Goal: Transaction & Acquisition: Purchase product/service

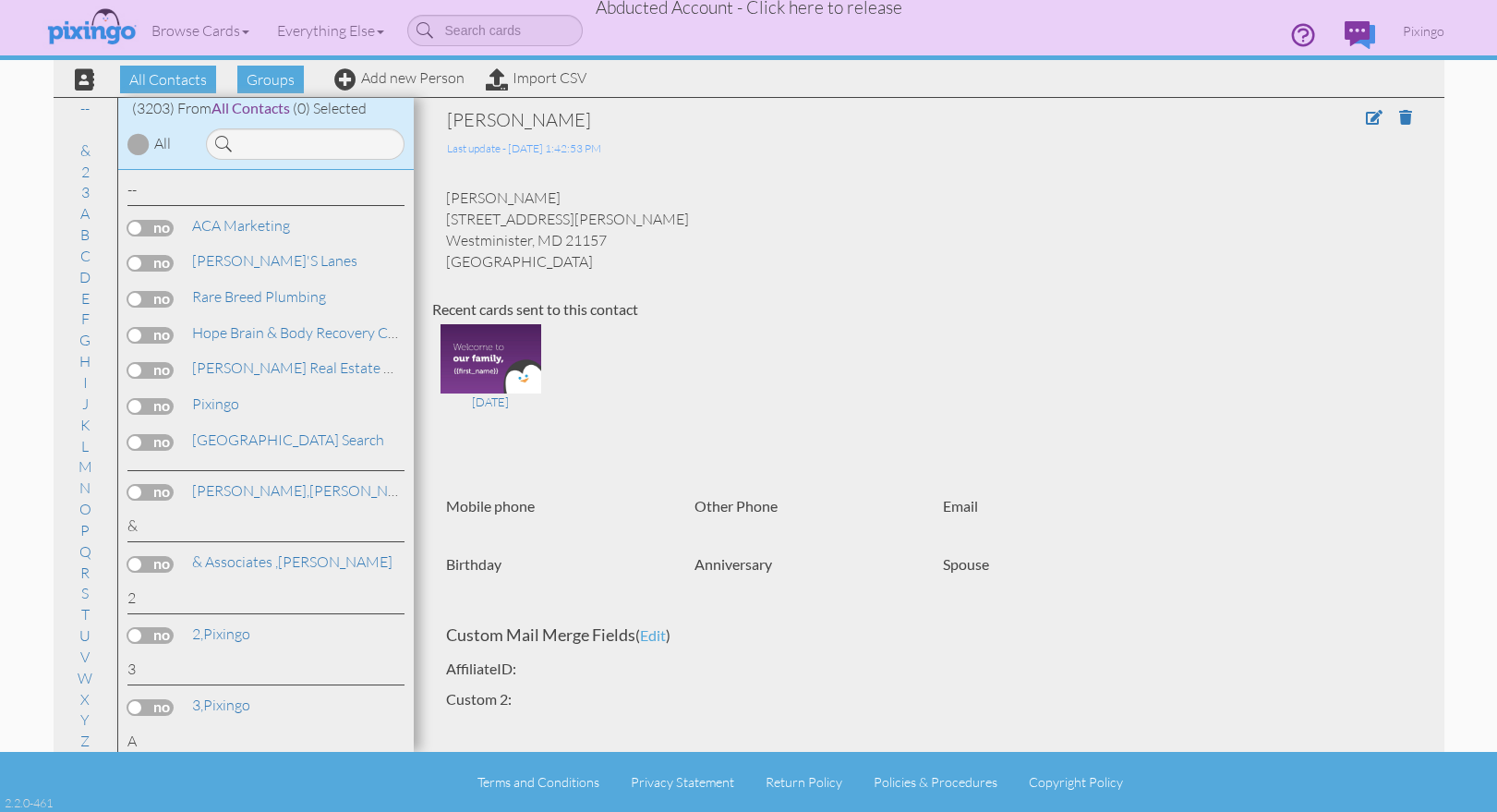
click at [795, 11] on span "Abducted Account - Click here to release" at bounding box center [748, 7] width 307 height 22
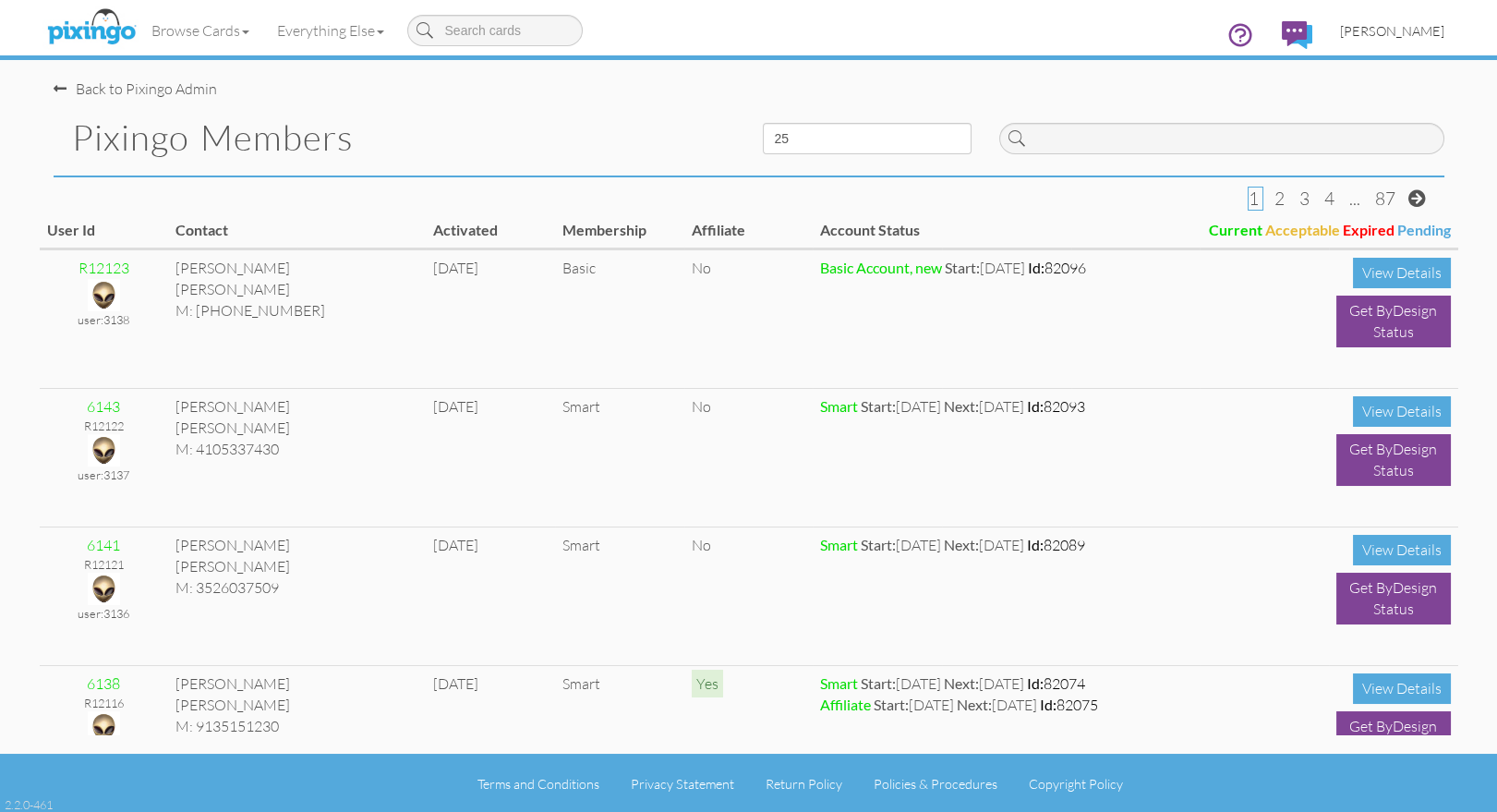
click at [1404, 34] on span "[PERSON_NAME]" at bounding box center [1392, 31] width 105 height 16
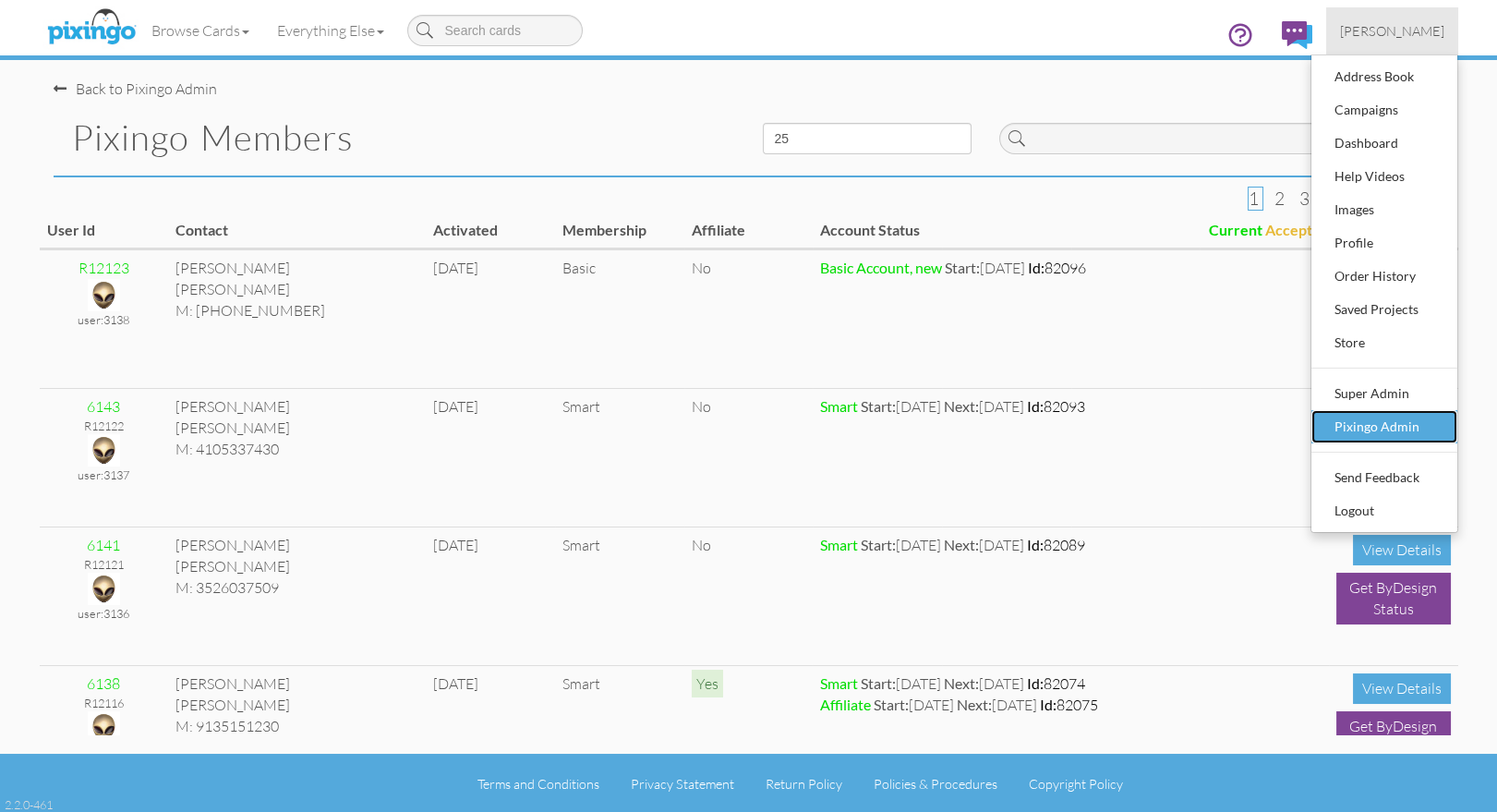
click at [1373, 418] on div "Pixingo Admin" at bounding box center [1384, 427] width 109 height 28
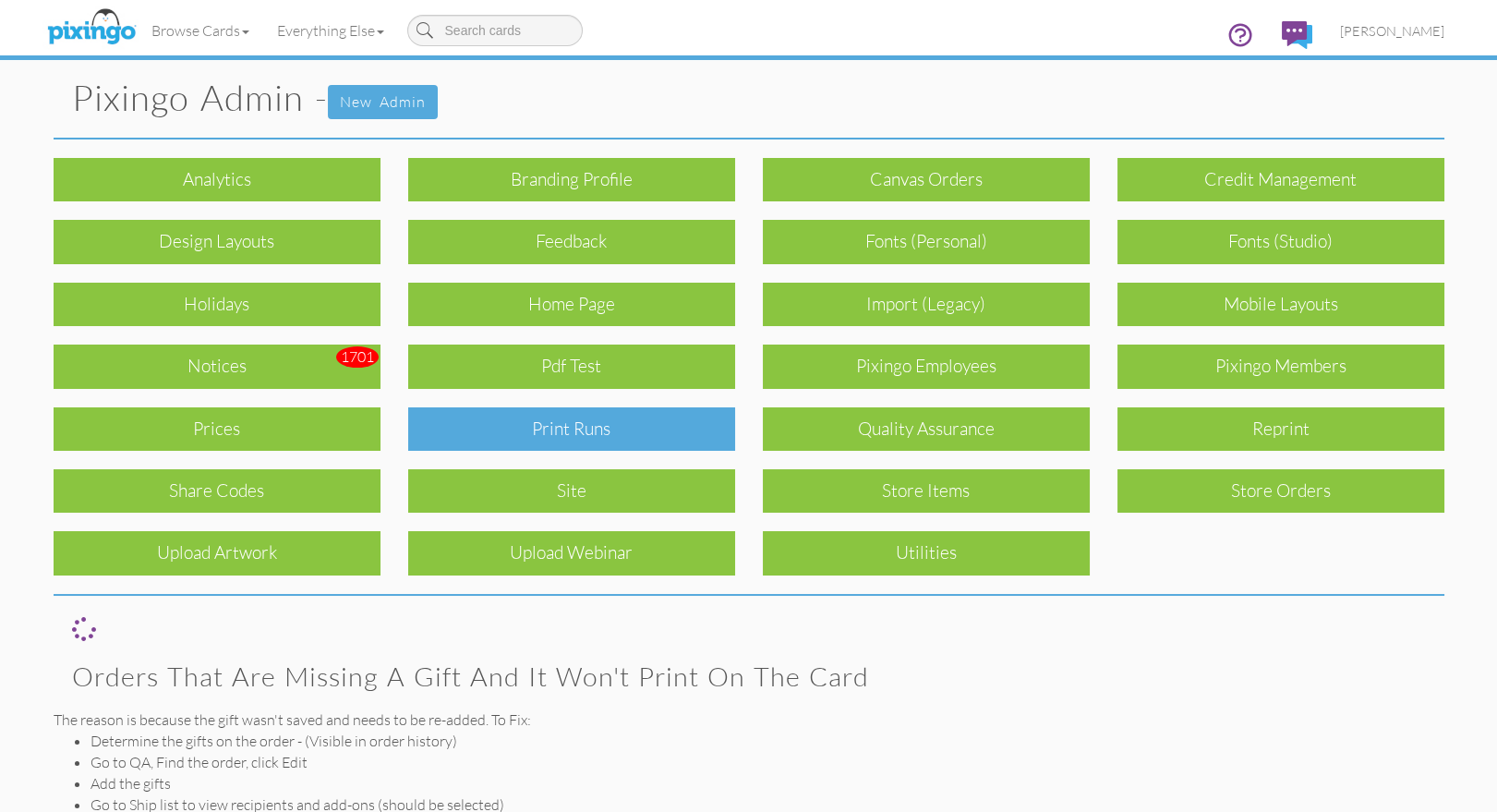
click at [560, 433] on div "Print Runs" at bounding box center [572, 429] width 327 height 43
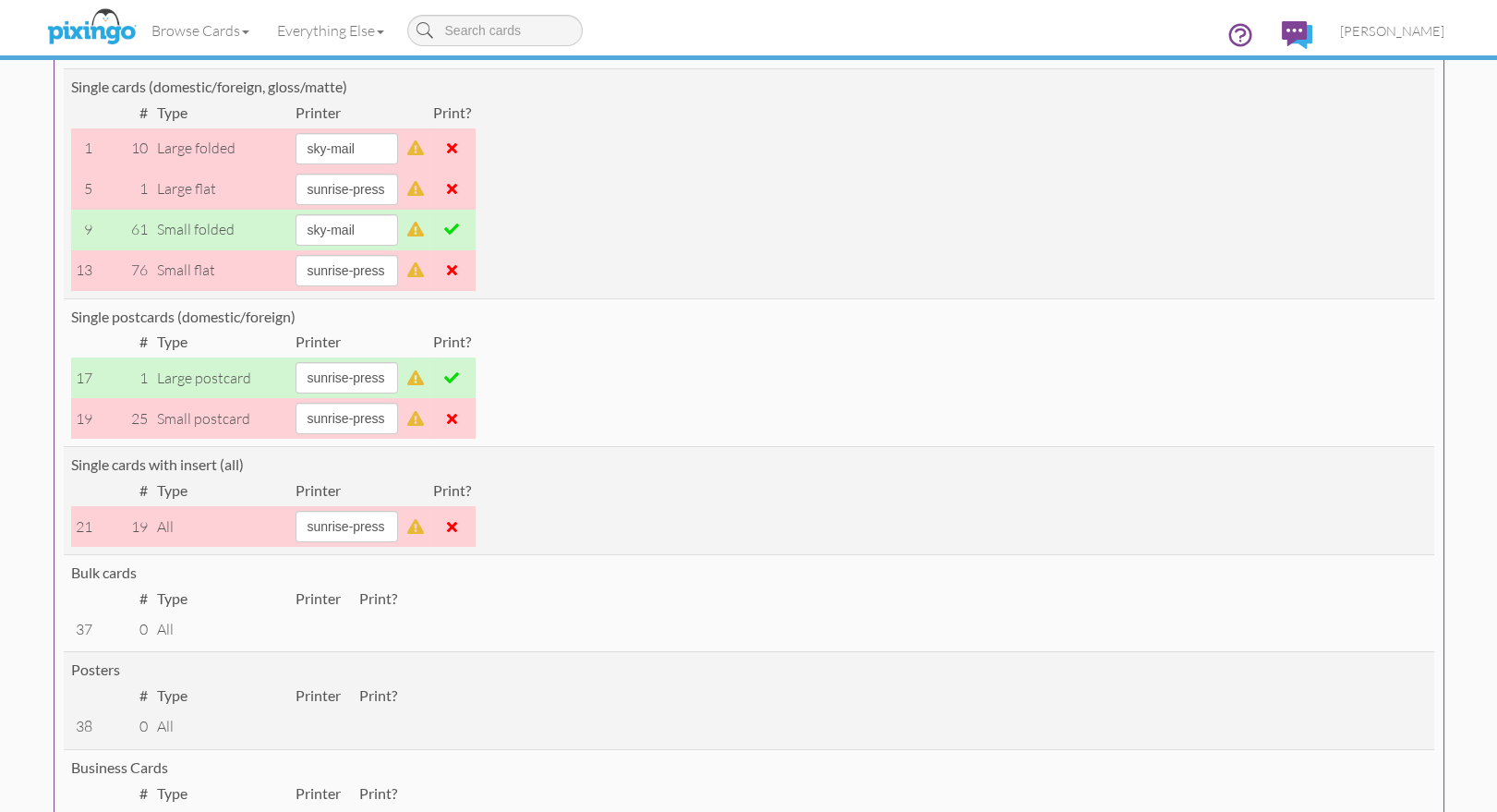
scroll to position [275, 0]
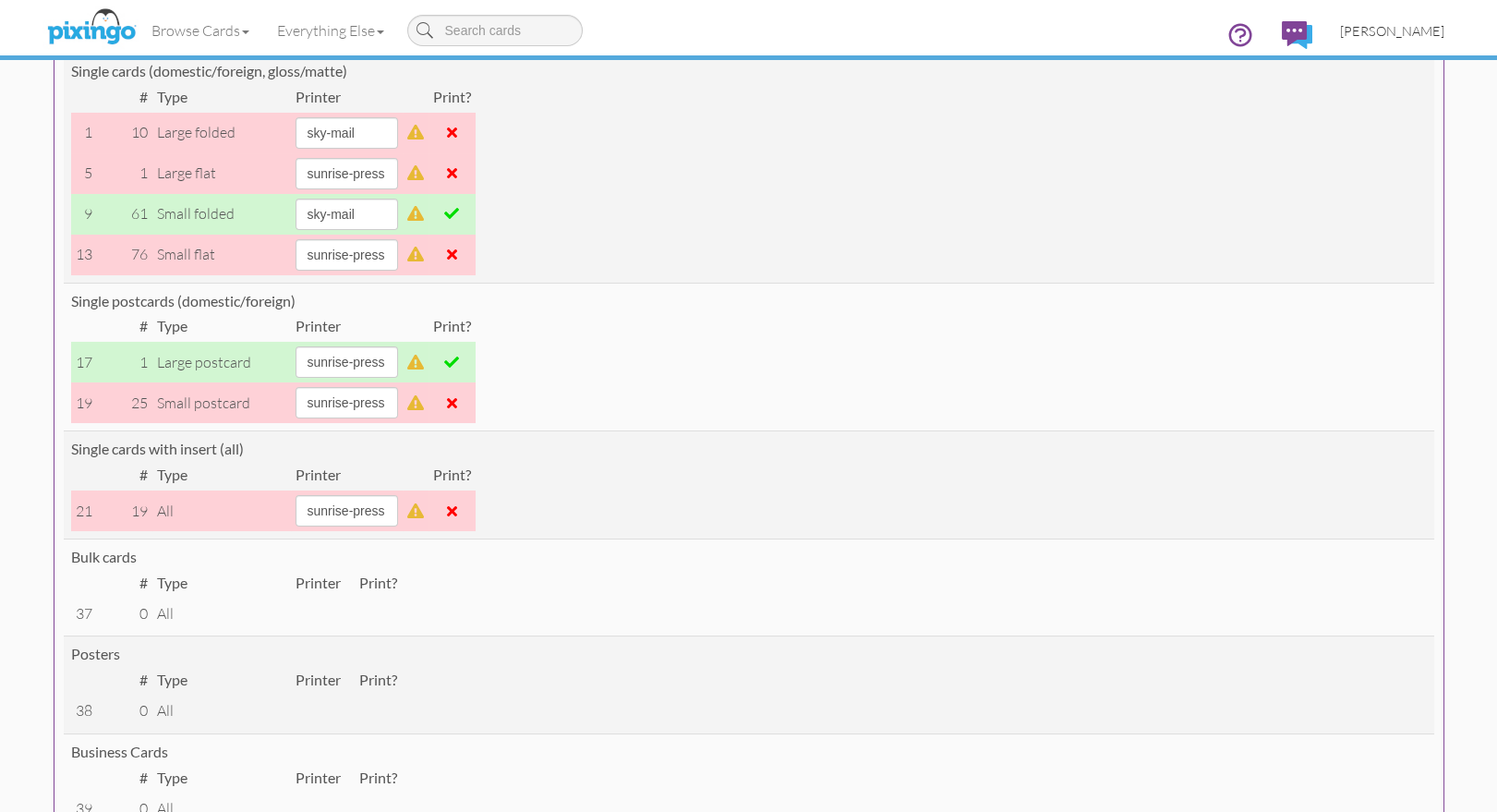
click at [1415, 31] on span "[PERSON_NAME]" at bounding box center [1392, 31] width 105 height 16
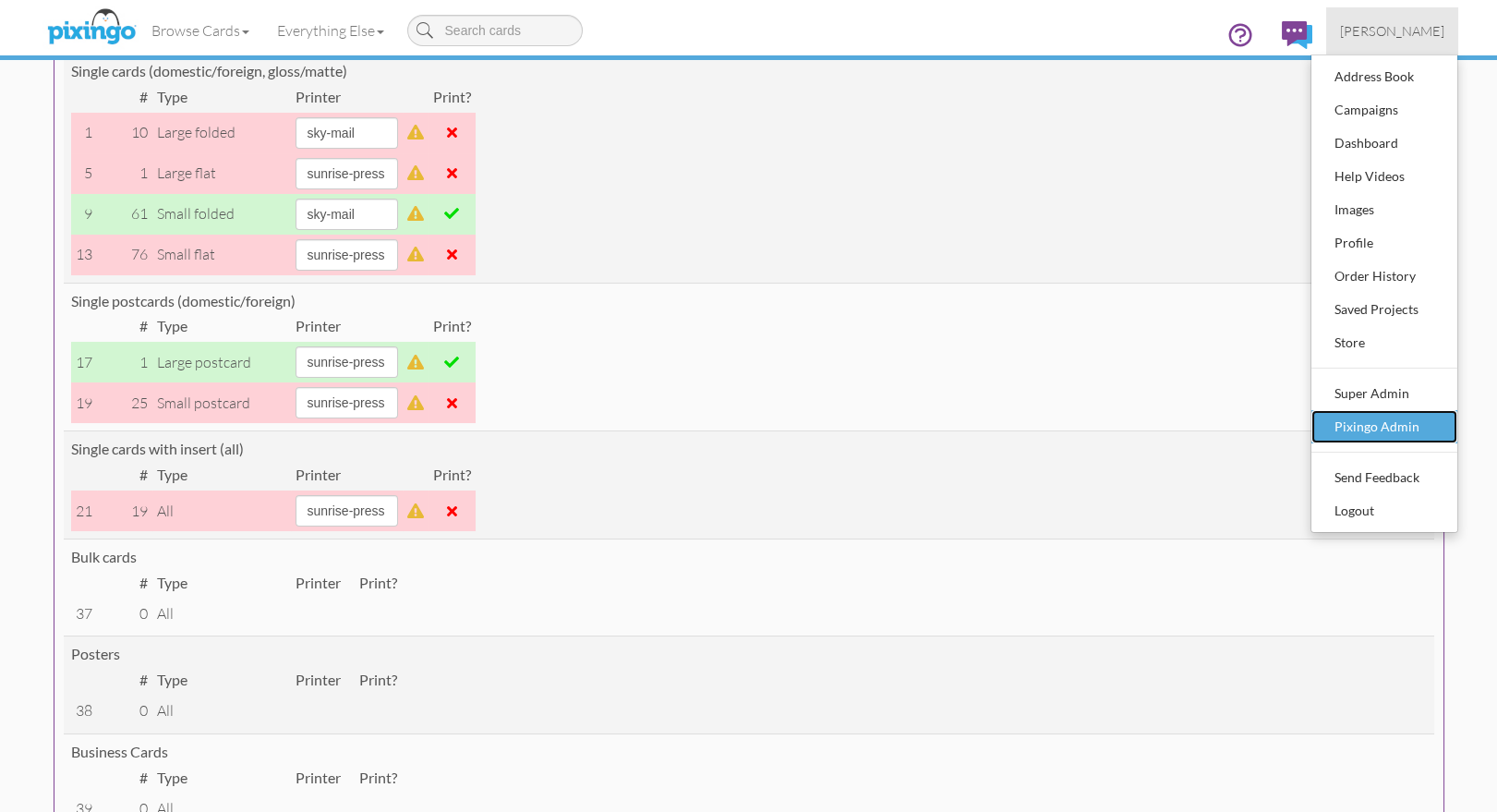
click at [1383, 419] on div "Pixingo Admin" at bounding box center [1384, 427] width 109 height 28
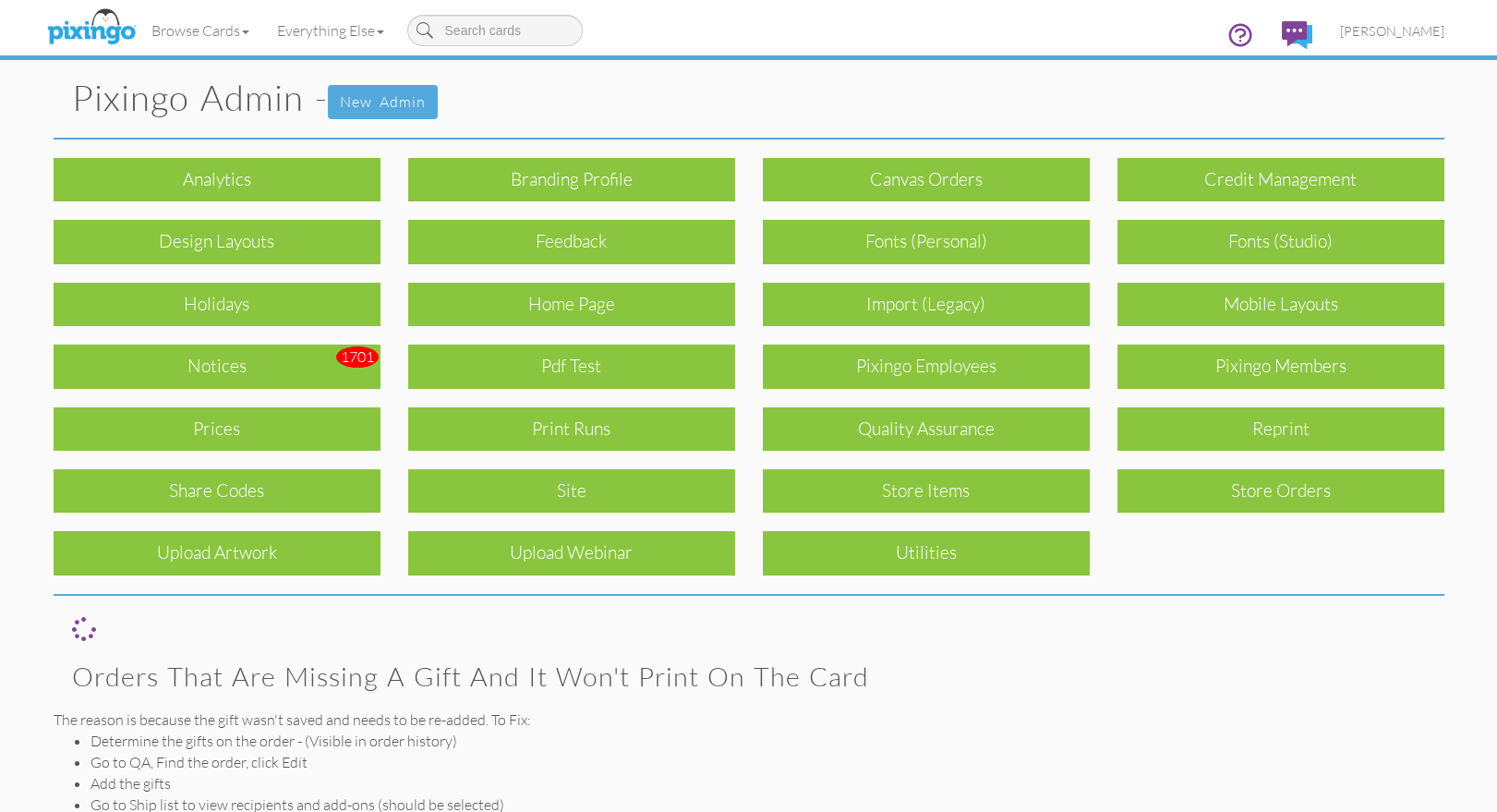
click at [926, 434] on div "Quality Assurance" at bounding box center [926, 429] width 327 height 43
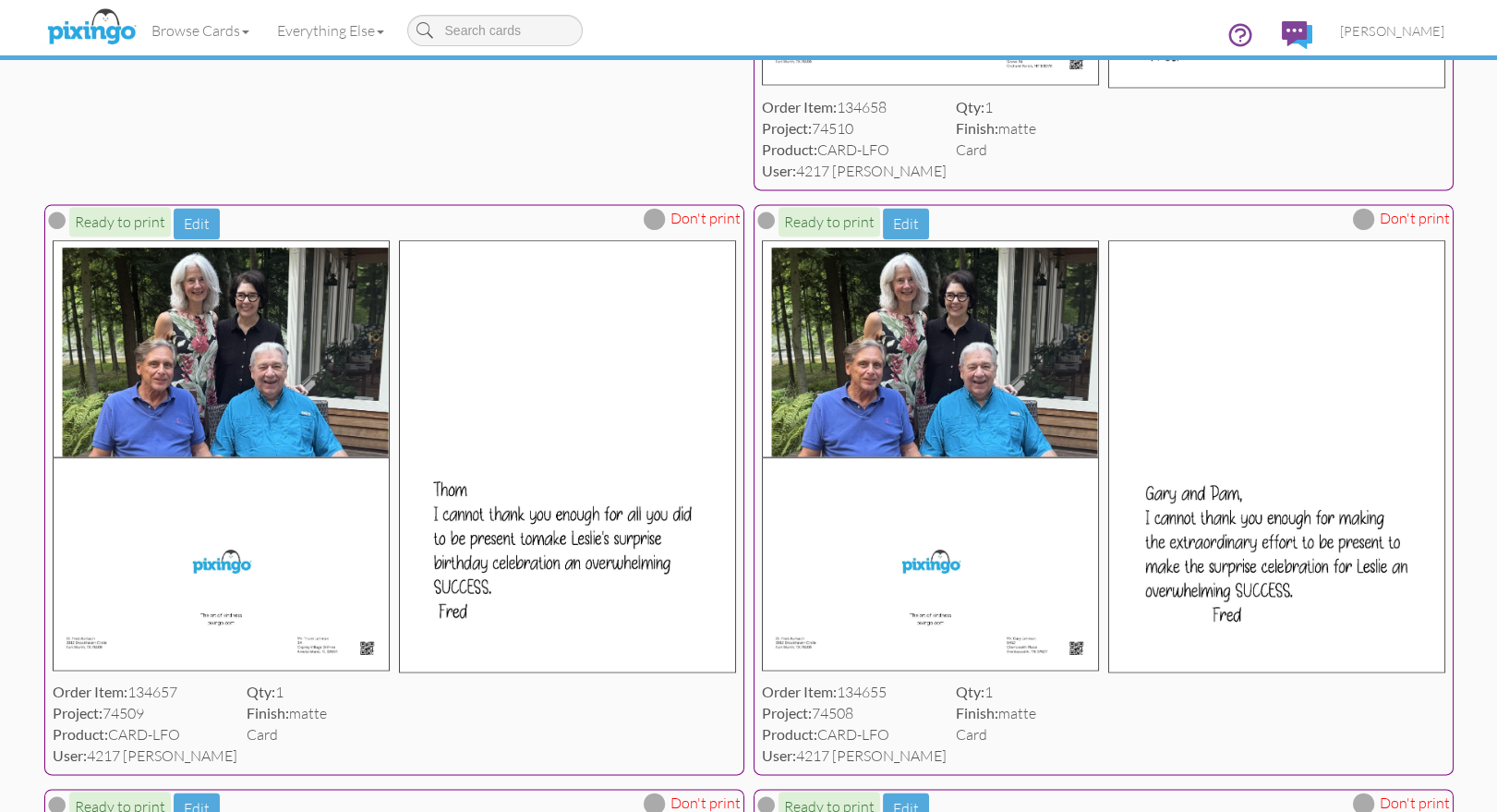
scroll to position [6013, 0]
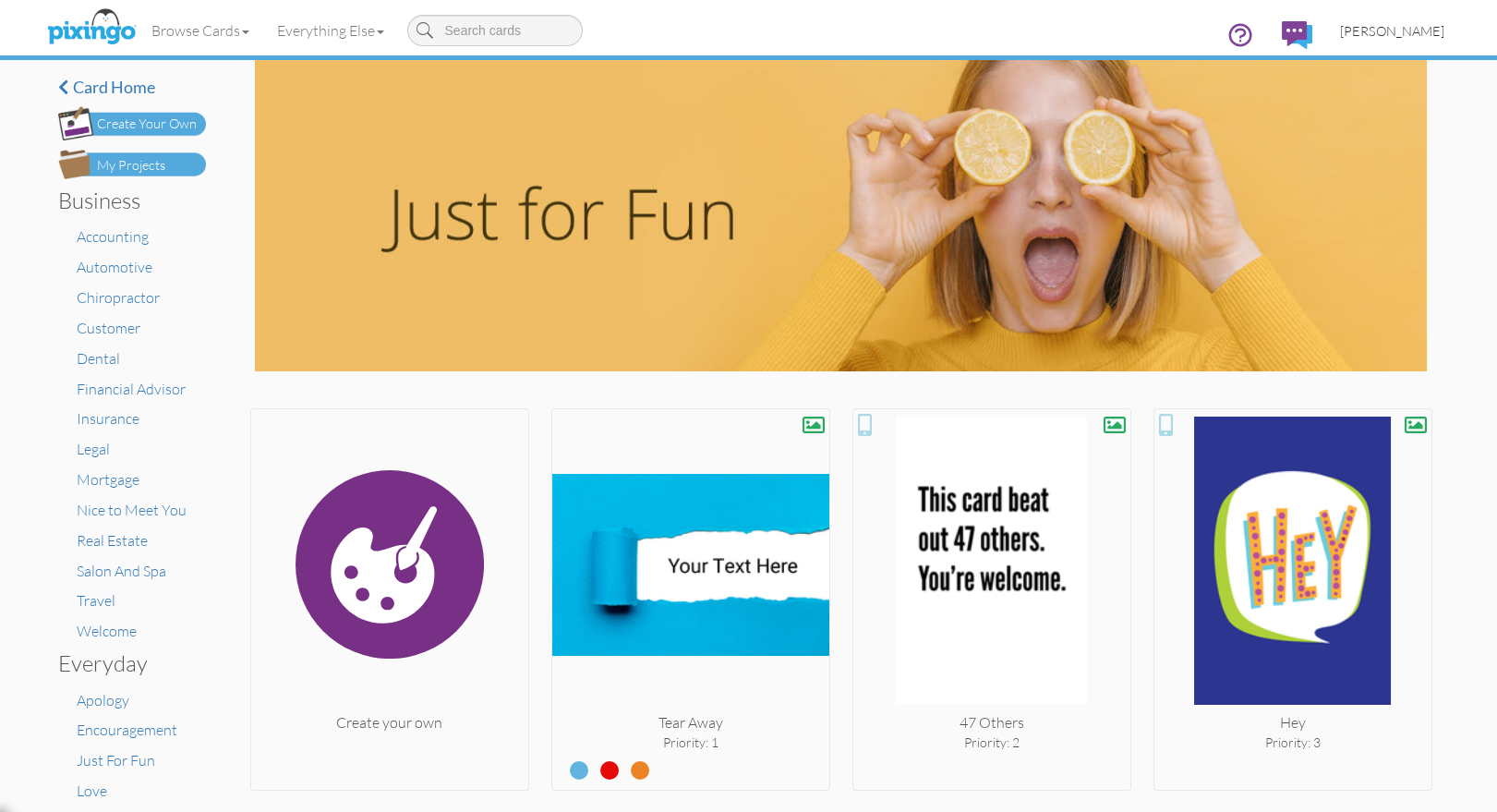
scroll to position [2467, 0]
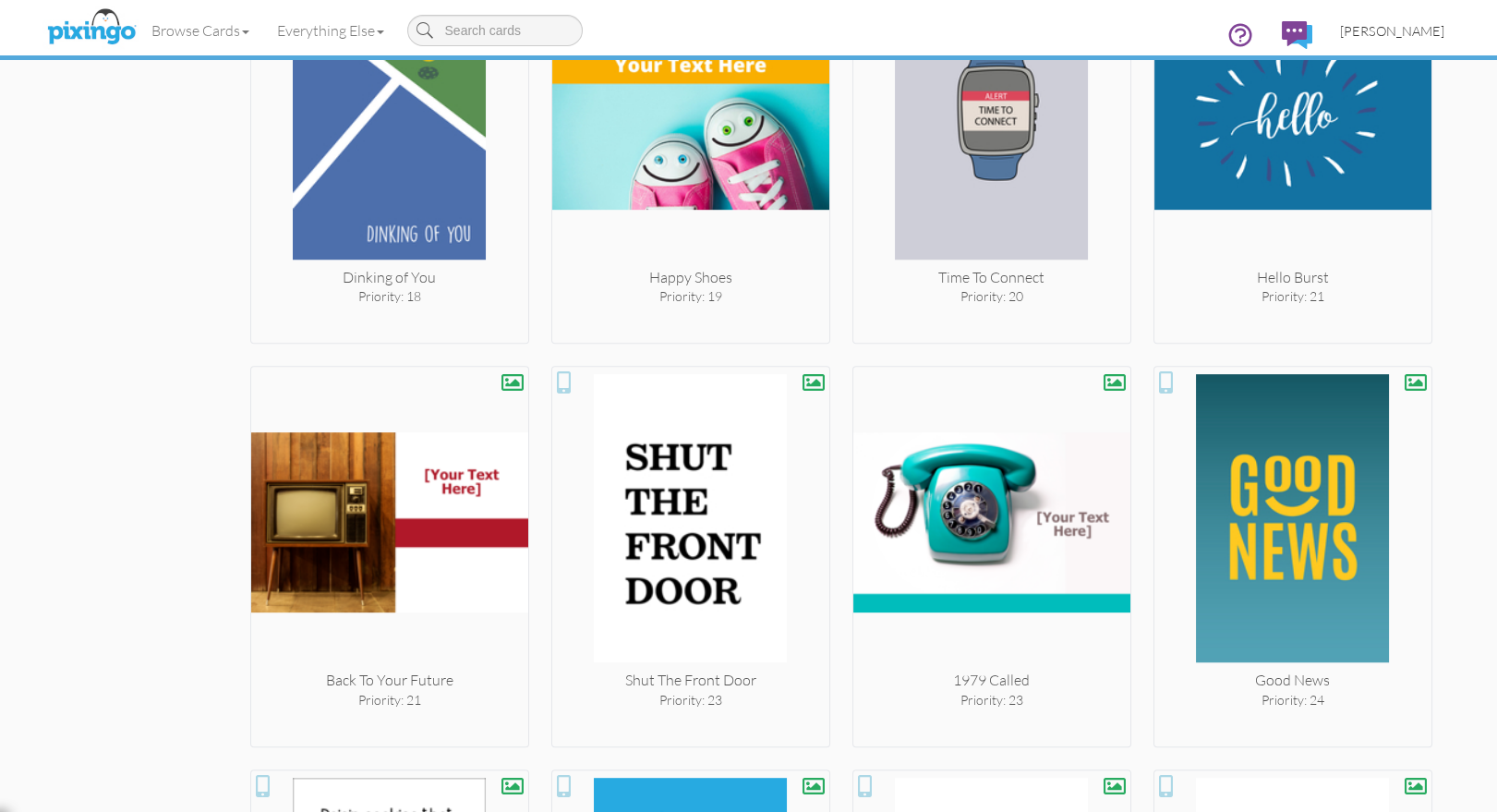
click at [1403, 36] on span "[PERSON_NAME]" at bounding box center [1392, 31] width 105 height 16
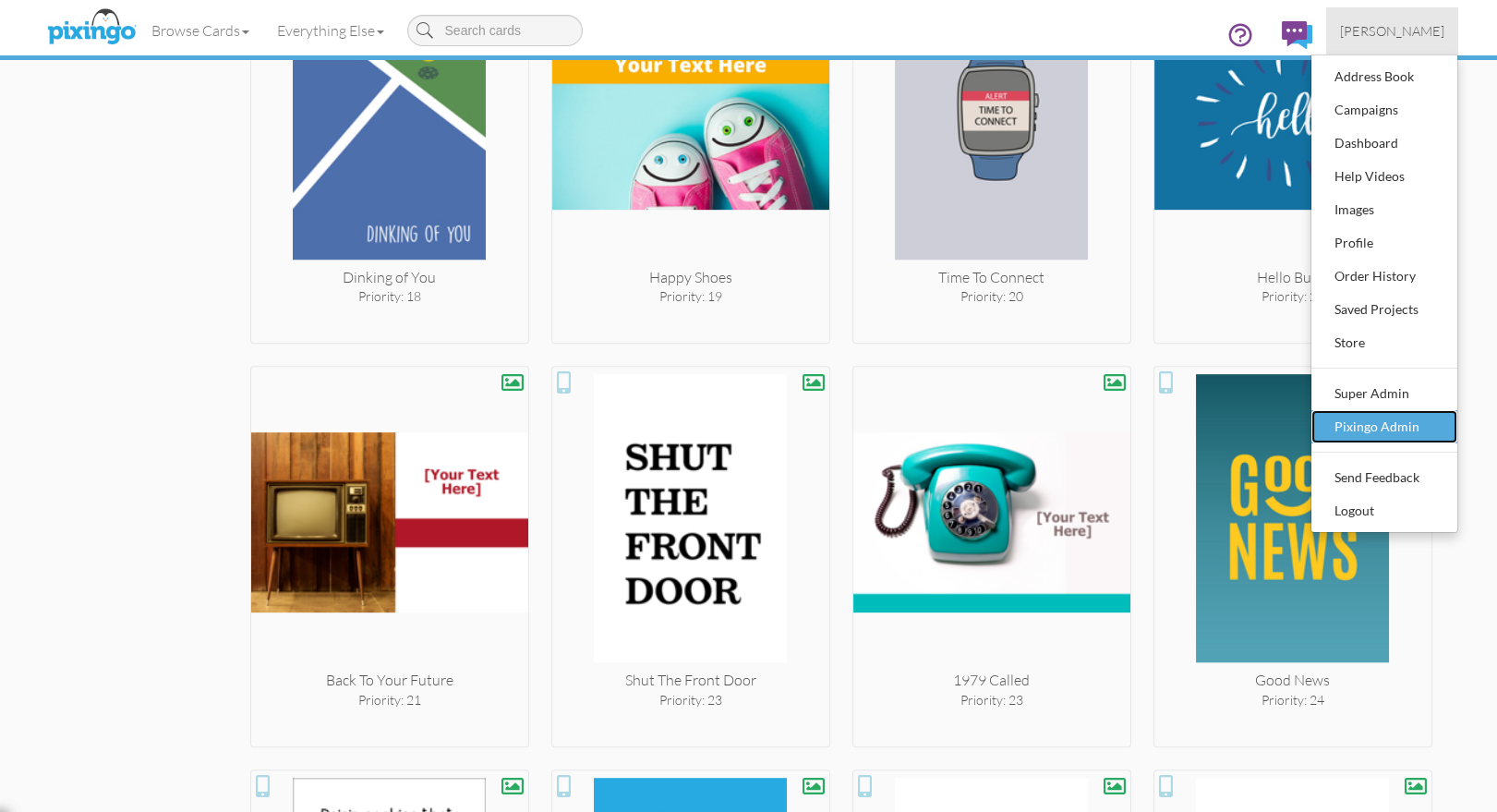
click at [1352, 423] on div "Pixingo Admin" at bounding box center [1384, 427] width 109 height 28
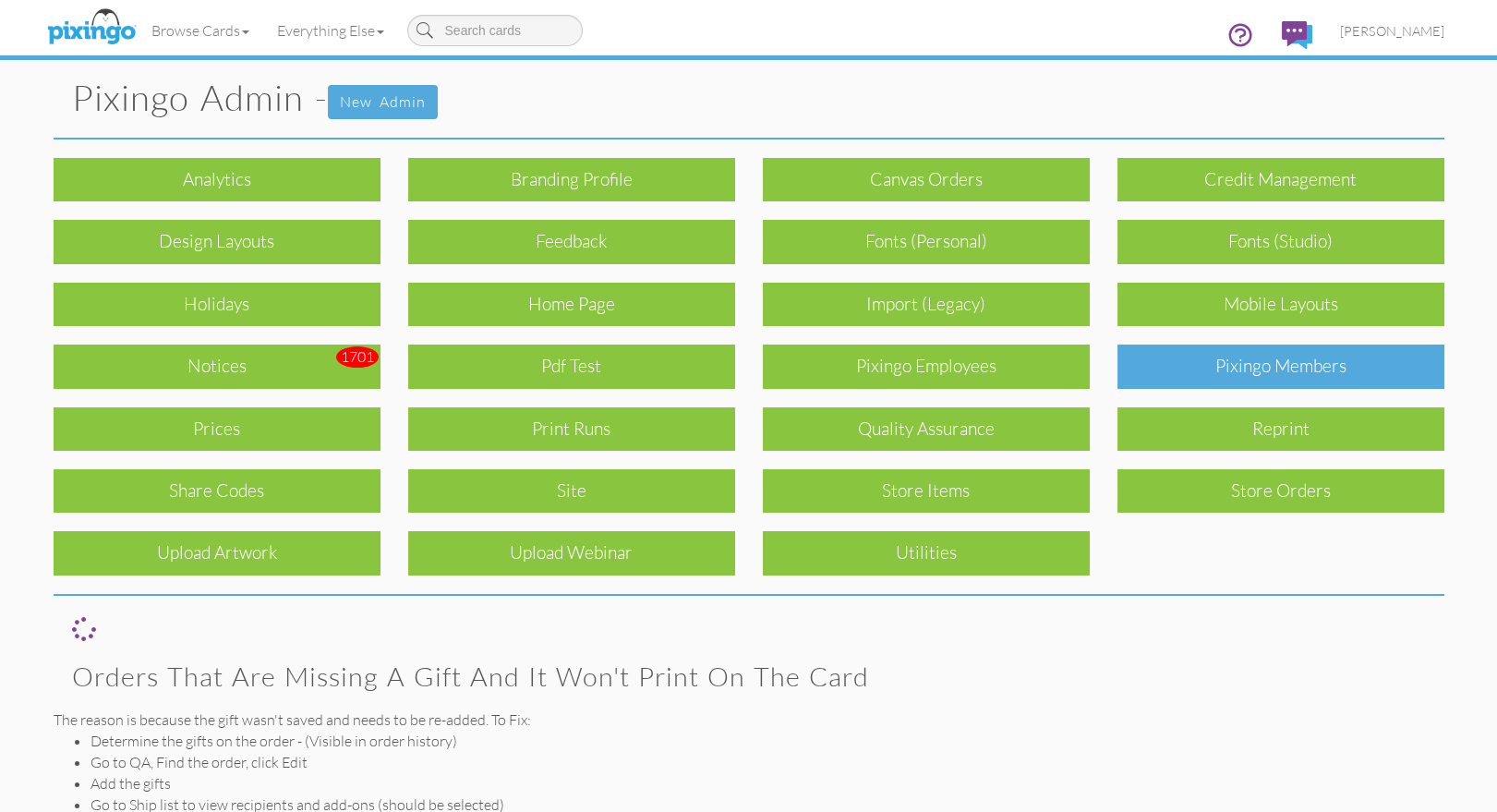
click at [1153, 367] on div "Pixingo Members" at bounding box center [1281, 366] width 327 height 43
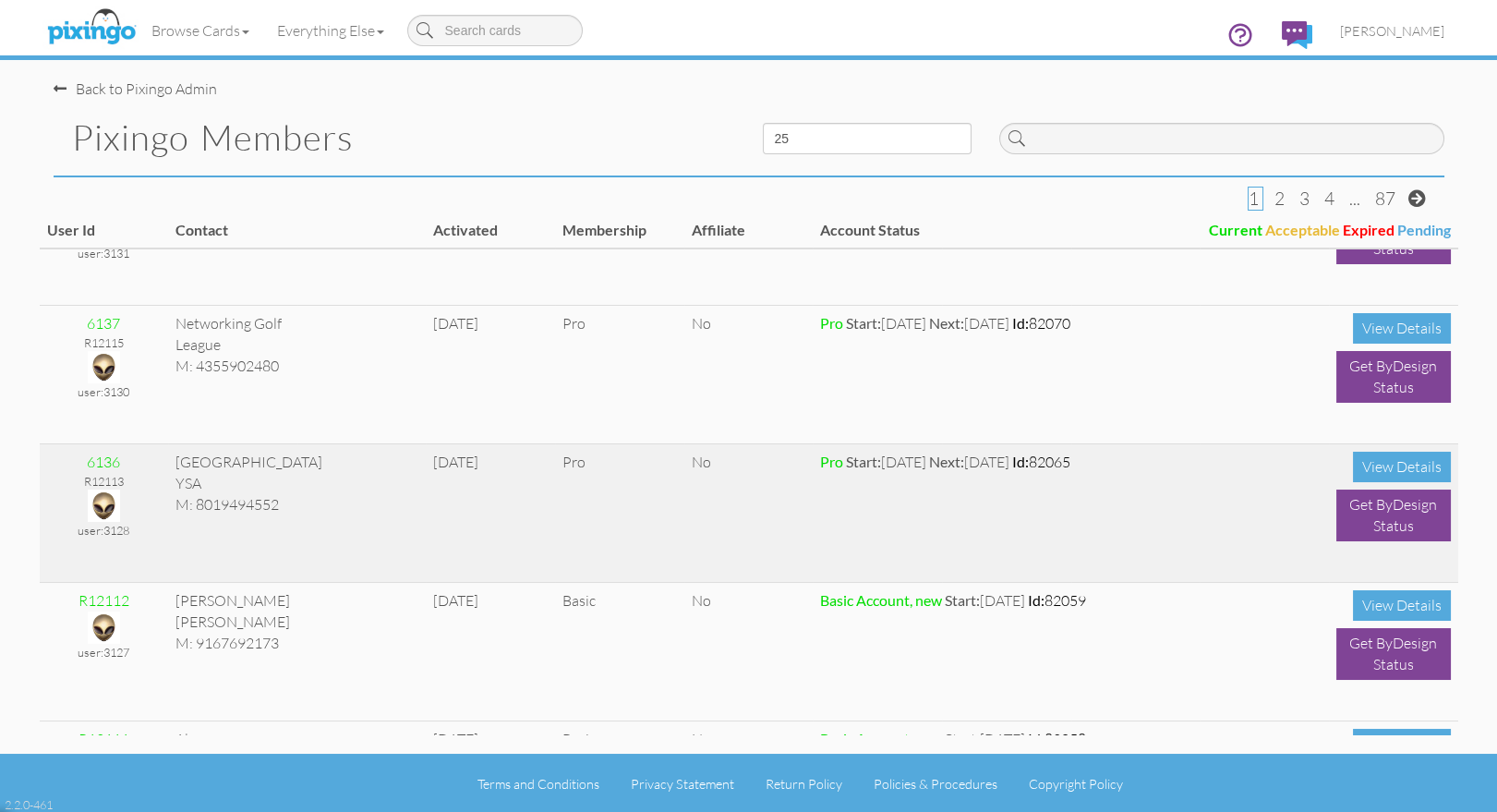
scroll to position [505, 0]
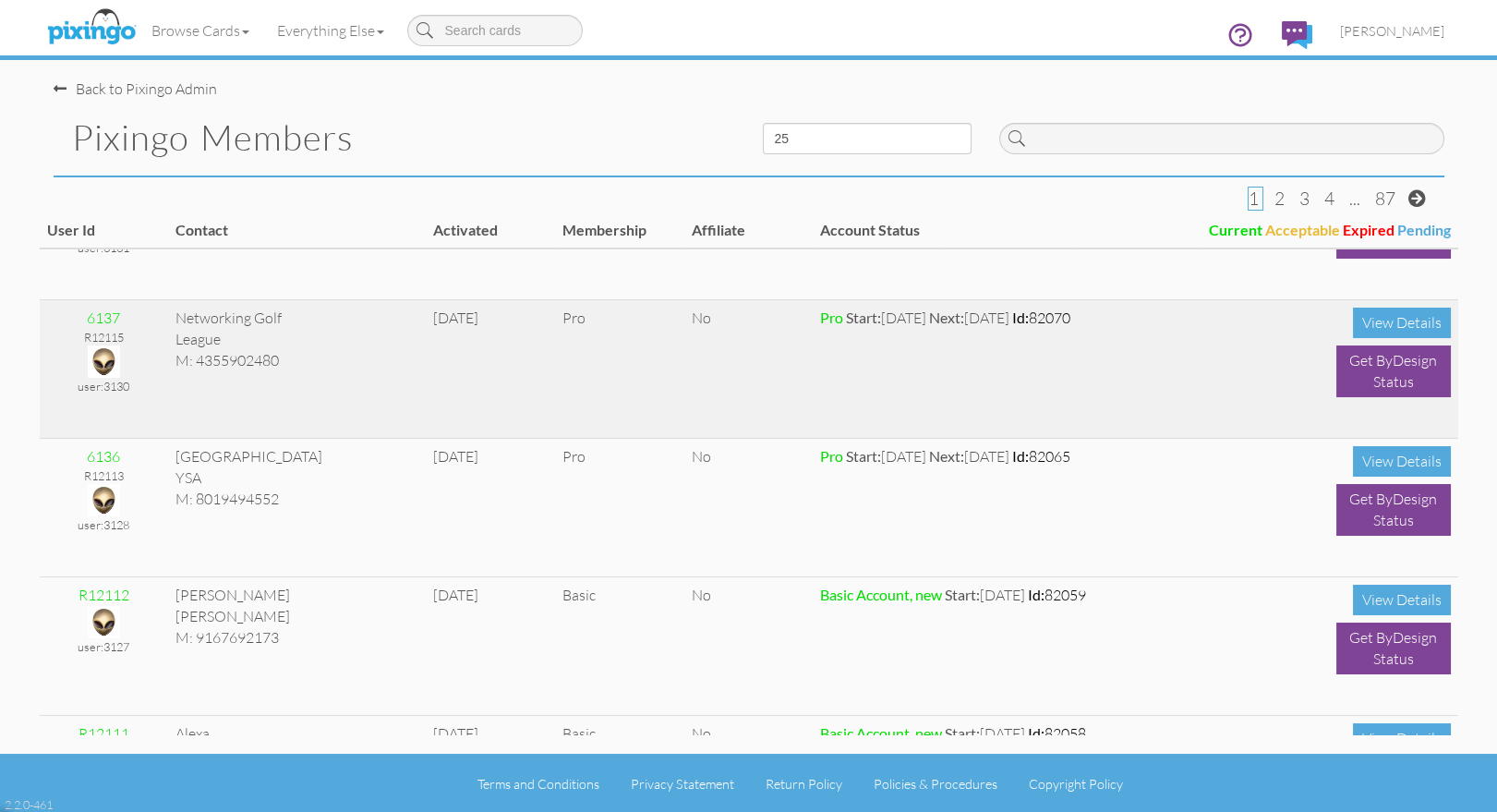
click at [112, 352] on img at bounding box center [104, 362] width 33 height 33
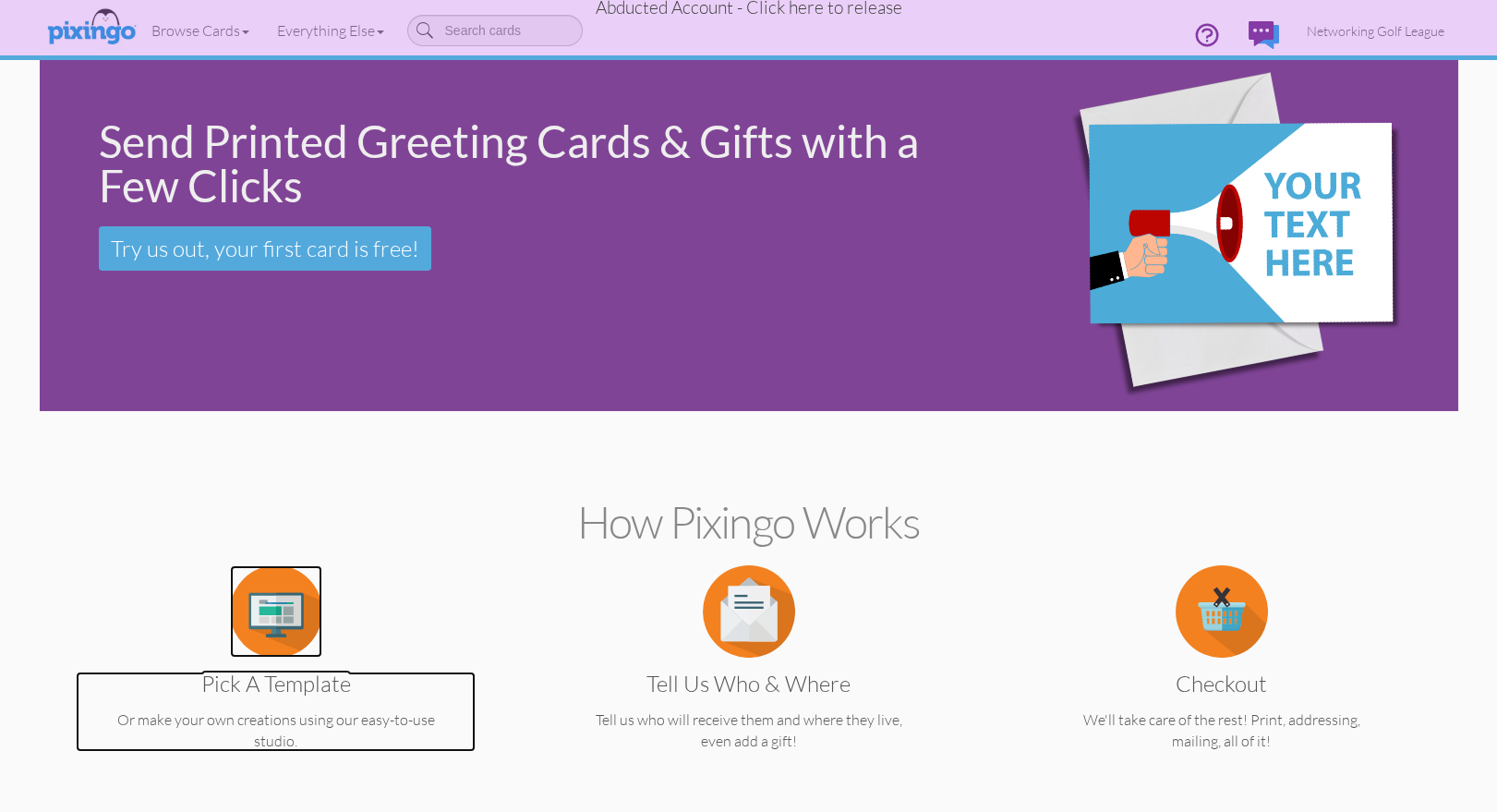
click at [307, 609] on img at bounding box center [276, 611] width 93 height 93
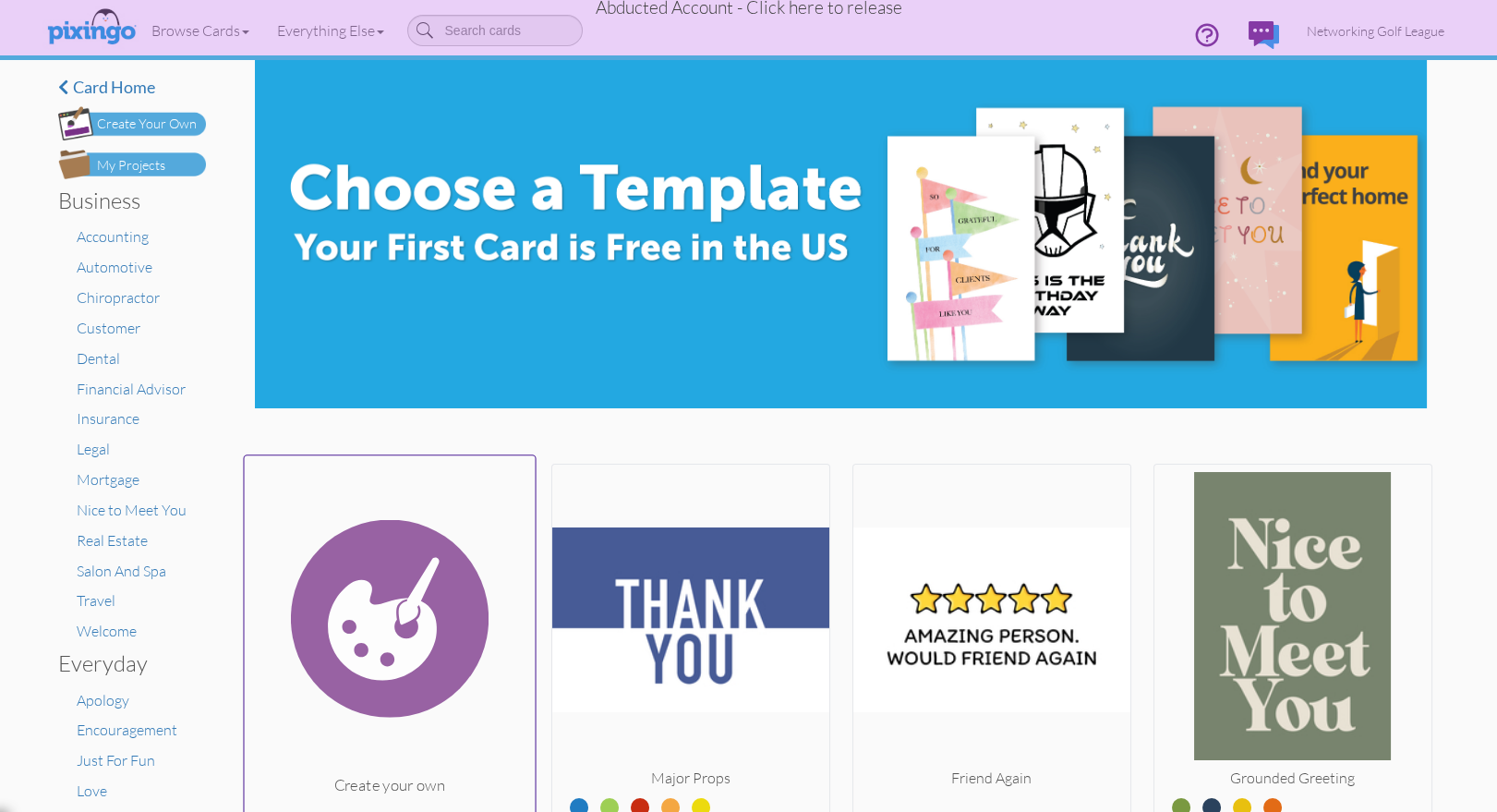
click at [392, 606] on img at bounding box center [389, 618] width 291 height 310
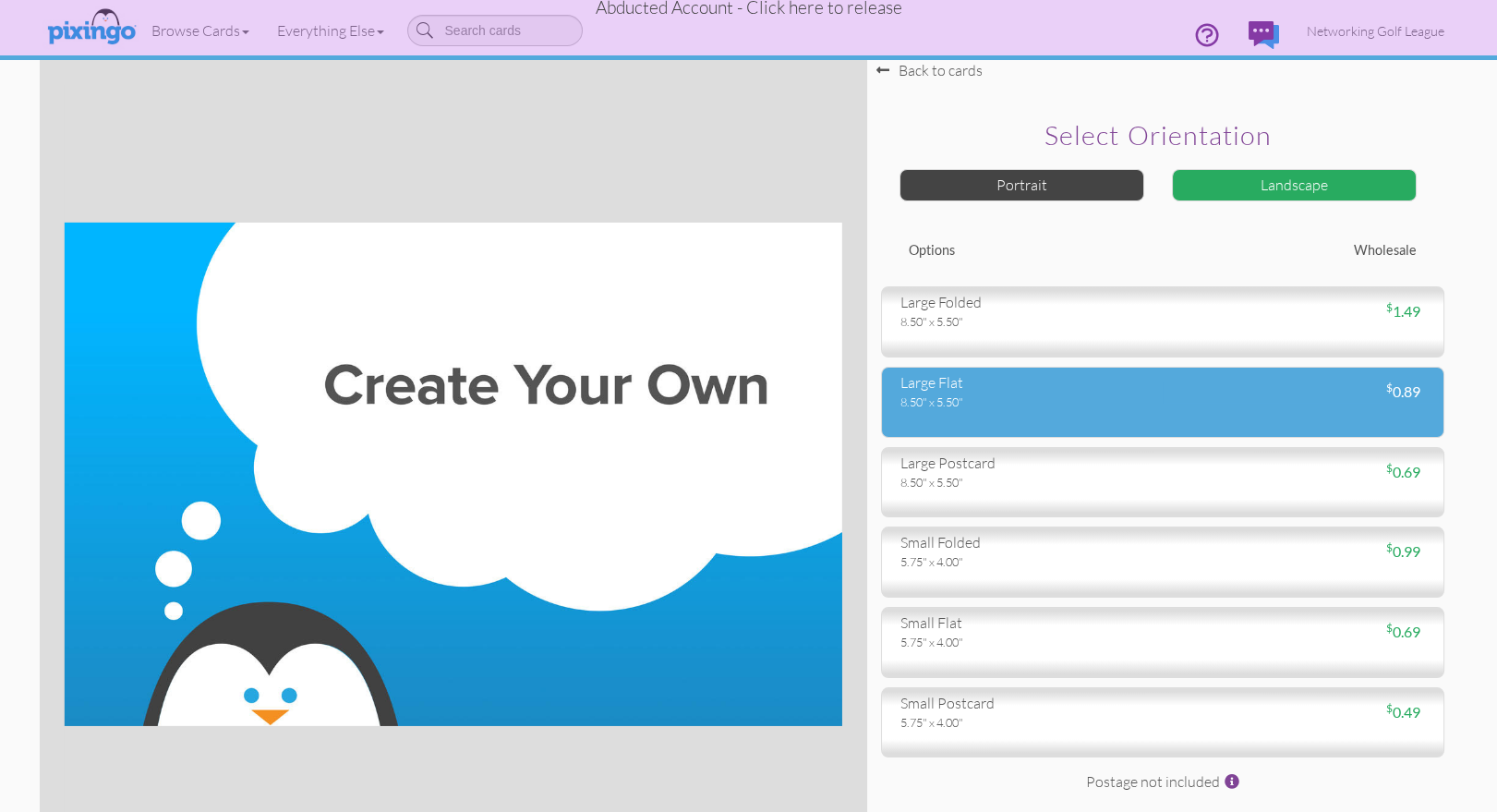
click at [1038, 411] on div "large flat 8.50" x 5.50" $ 0.89" at bounding box center [1162, 402] width 563 height 71
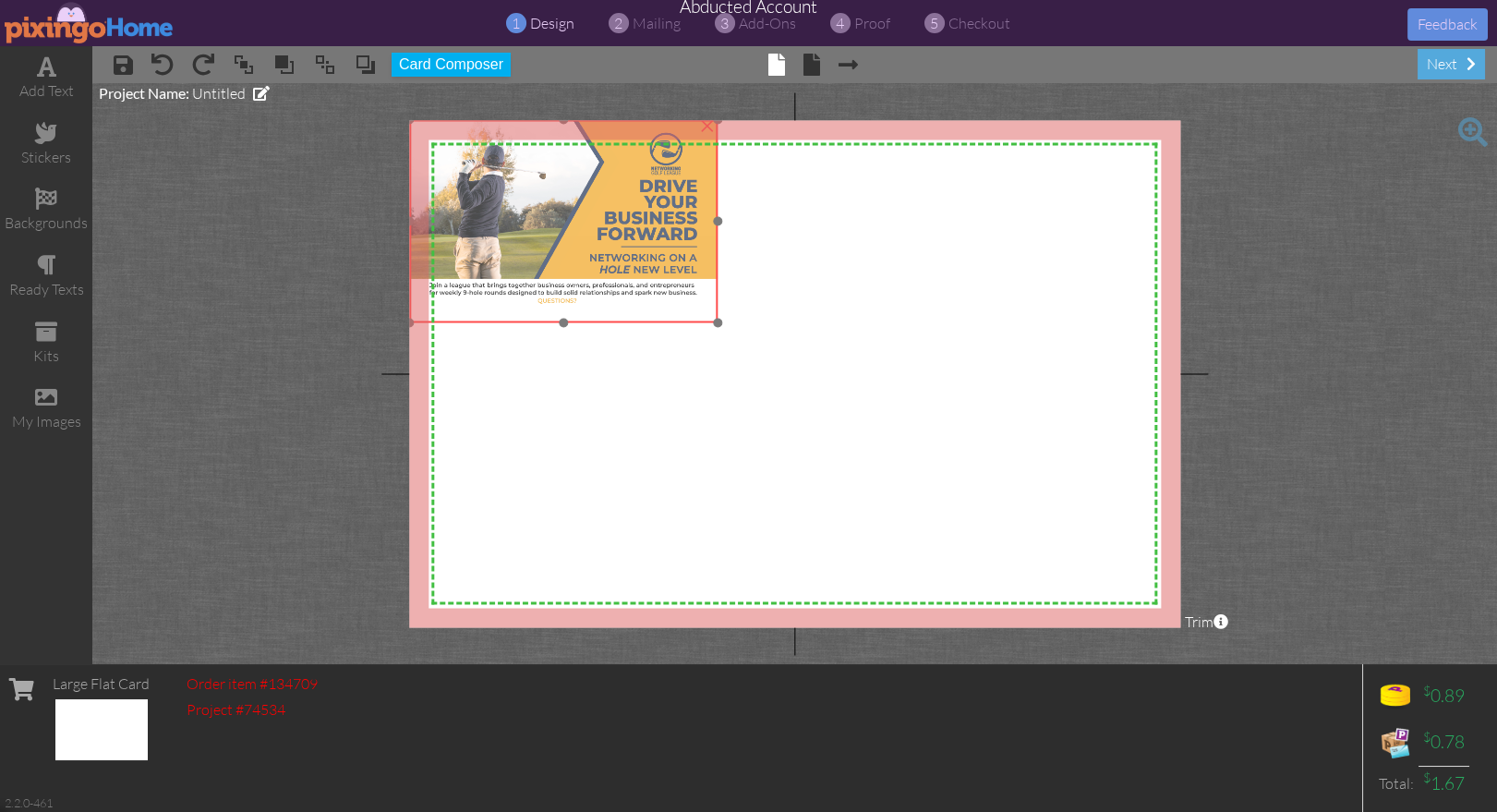
drag, startPoint x: 624, startPoint y: 266, endPoint x: 587, endPoint y: 240, distance: 45.2
click at [587, 240] on img at bounding box center [564, 220] width 308 height 203
click at [636, 286] on img at bounding box center [563, 220] width 308 height 203
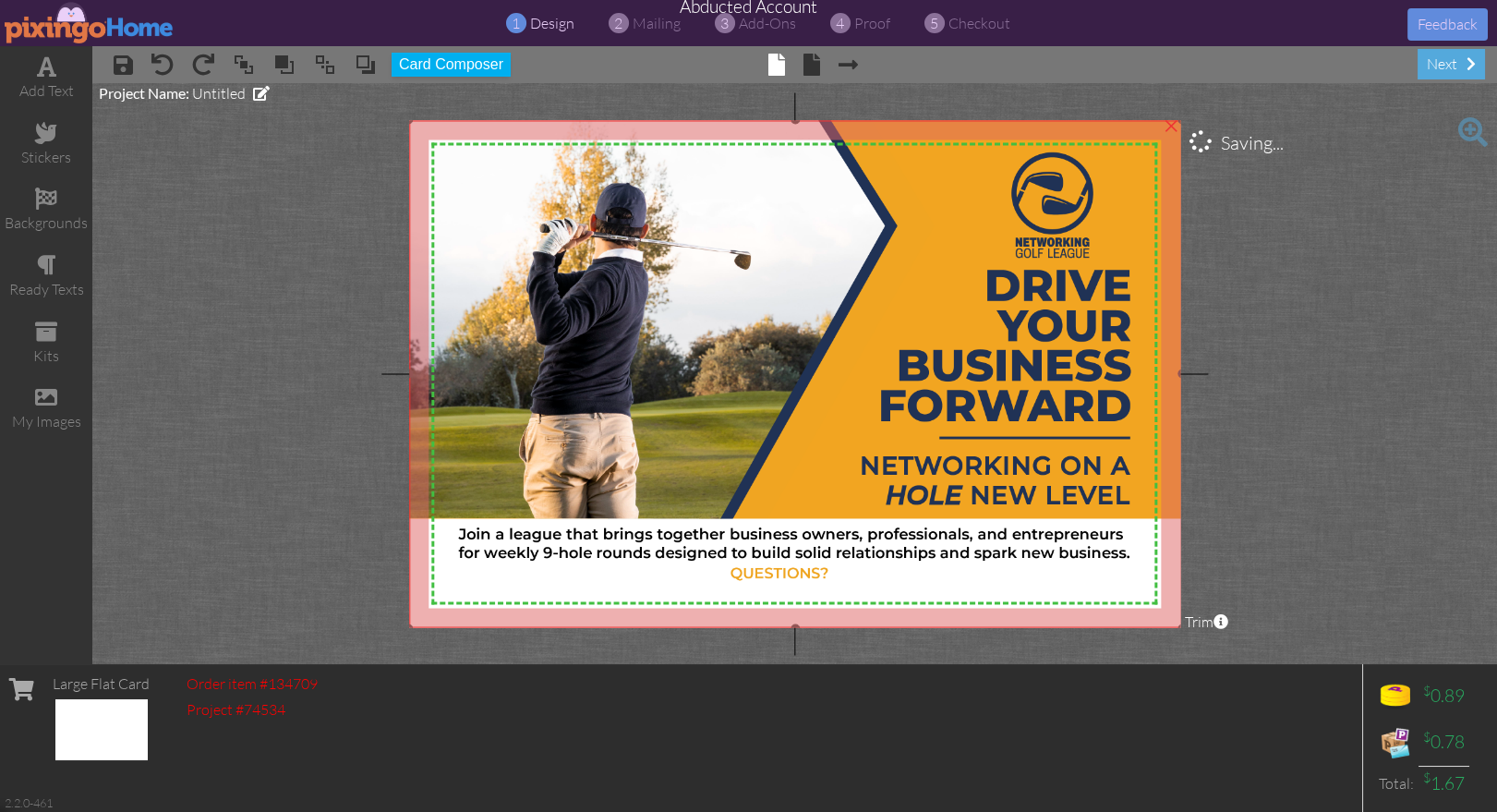
drag, startPoint x: 713, startPoint y: 321, endPoint x: 955, endPoint y: 627, distance: 390.1
click at [955, 627] on project-studio-wrapper "X X X X X X X X X X X X X X X X X X X X X X X X X X X X X X X X X X X X X X X X…" at bounding box center [794, 374] width 1404 height 581
click at [1199, 603] on project-studio-wrapper "X X X X X X X X X X X X X X X X X X X X X X X X X X X X X X X X X X X X X X X X…" at bounding box center [794, 374] width 1404 height 581
click at [1218, 604] on project-studio-wrapper "X X X X X X X X X X X X X X X X X X X X X X X X X X X X X X X X X X X X X X X X…" at bounding box center [794, 374] width 1404 height 581
click at [815, 66] on span at bounding box center [812, 64] width 17 height 22
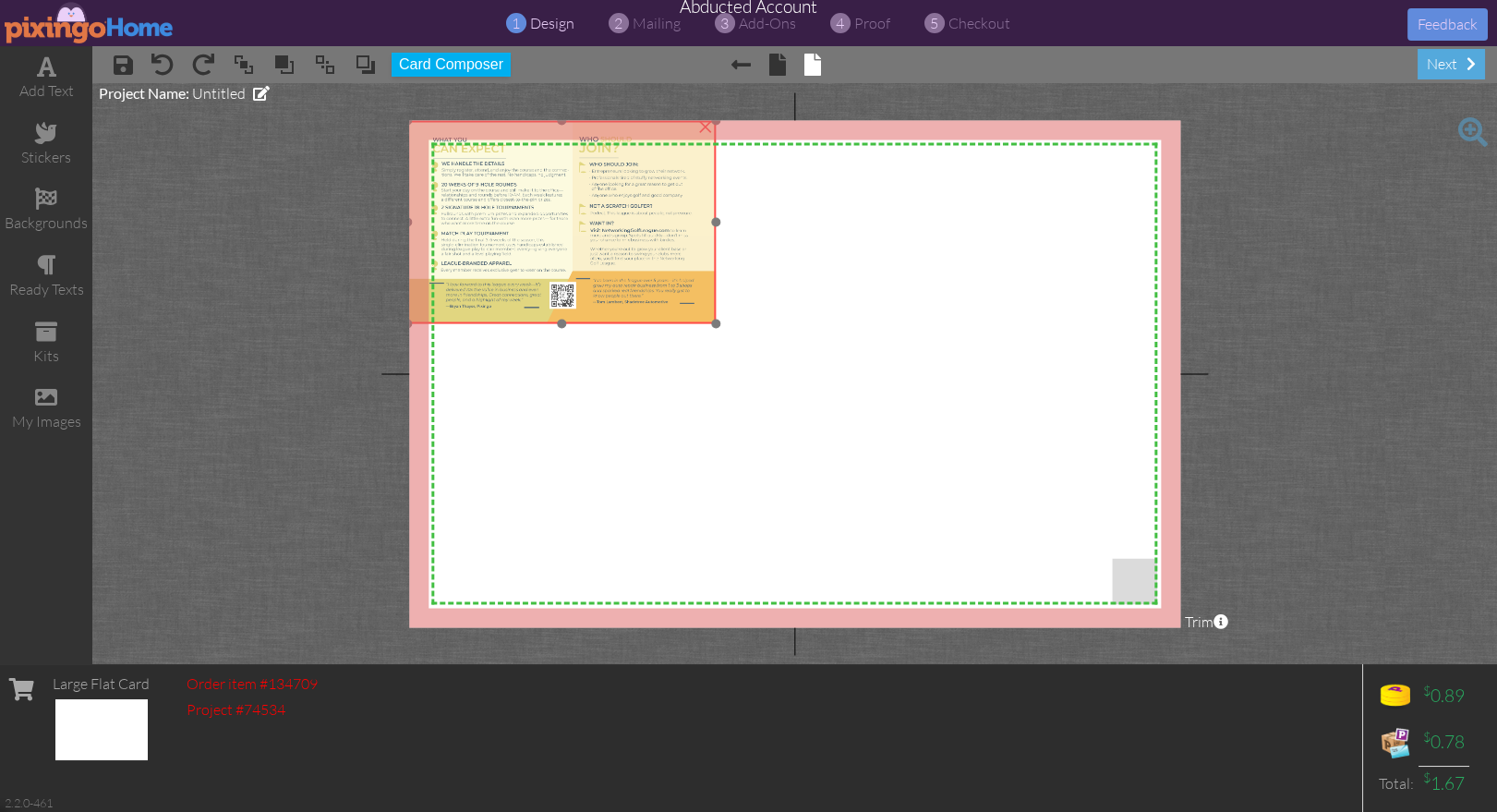
drag, startPoint x: 707, startPoint y: 318, endPoint x: 761, endPoint y: 349, distance: 62.3
click at [668, 292] on img at bounding box center [563, 221] width 308 height 203
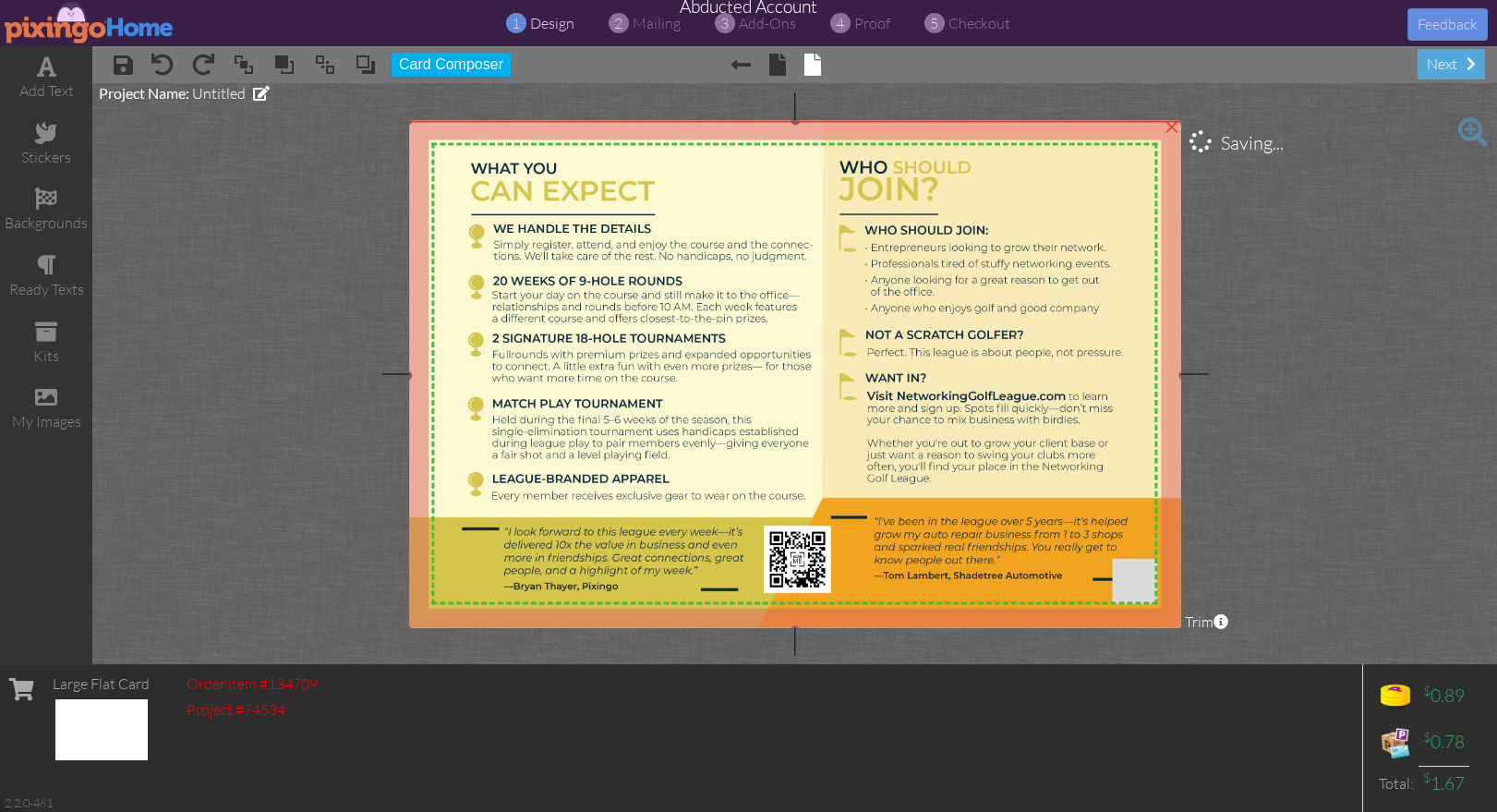
drag, startPoint x: 715, startPoint y: 321, endPoint x: 1065, endPoint y: 632, distance: 468.2
click at [977, 627] on project-studio-wrapper "X X X X X X X X X X X X X X X X X X X X X X X X X X X X X X X X X X X X X X X X…" at bounding box center [794, 374] width 1404 height 581
click at [1297, 616] on project-studio-wrapper "X X X X X X X X X X X X X X X X X X X X X X X X X X X X X X X X X X X X X X X X…" at bounding box center [794, 374] width 1404 height 581
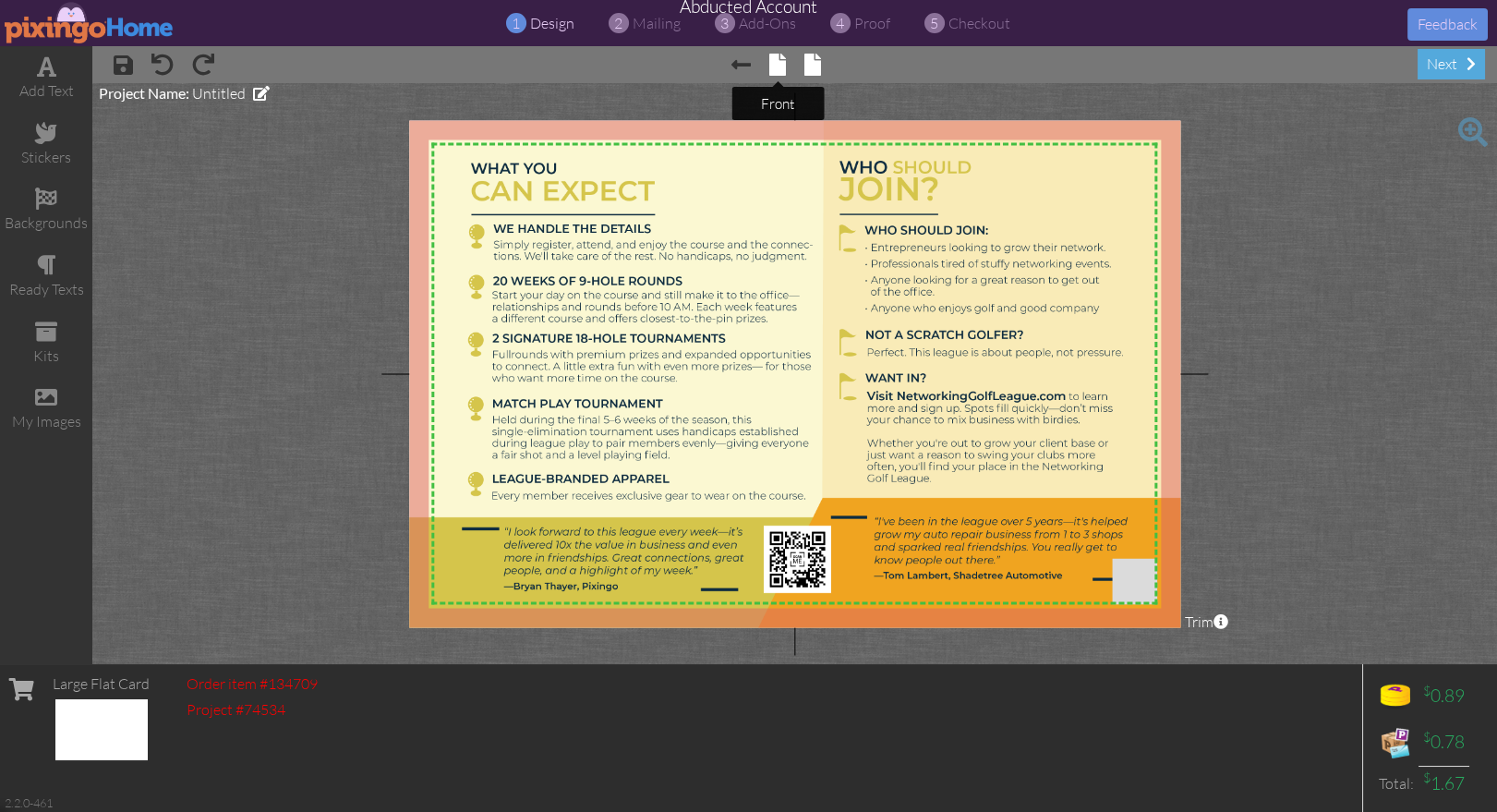
click at [783, 63] on span at bounding box center [777, 64] width 17 height 22
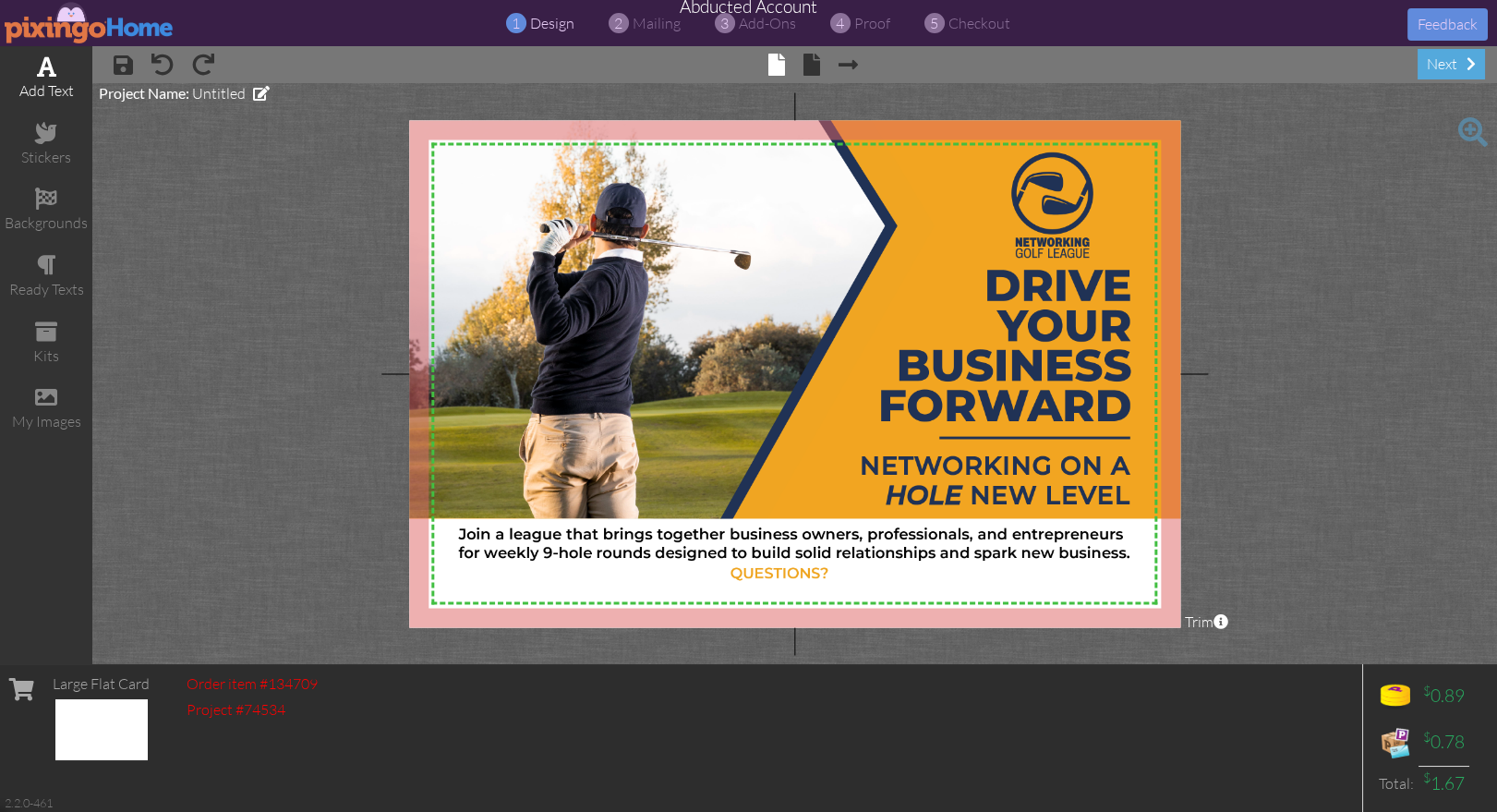
click at [53, 80] on div "add text" at bounding box center [46, 91] width 93 height 21
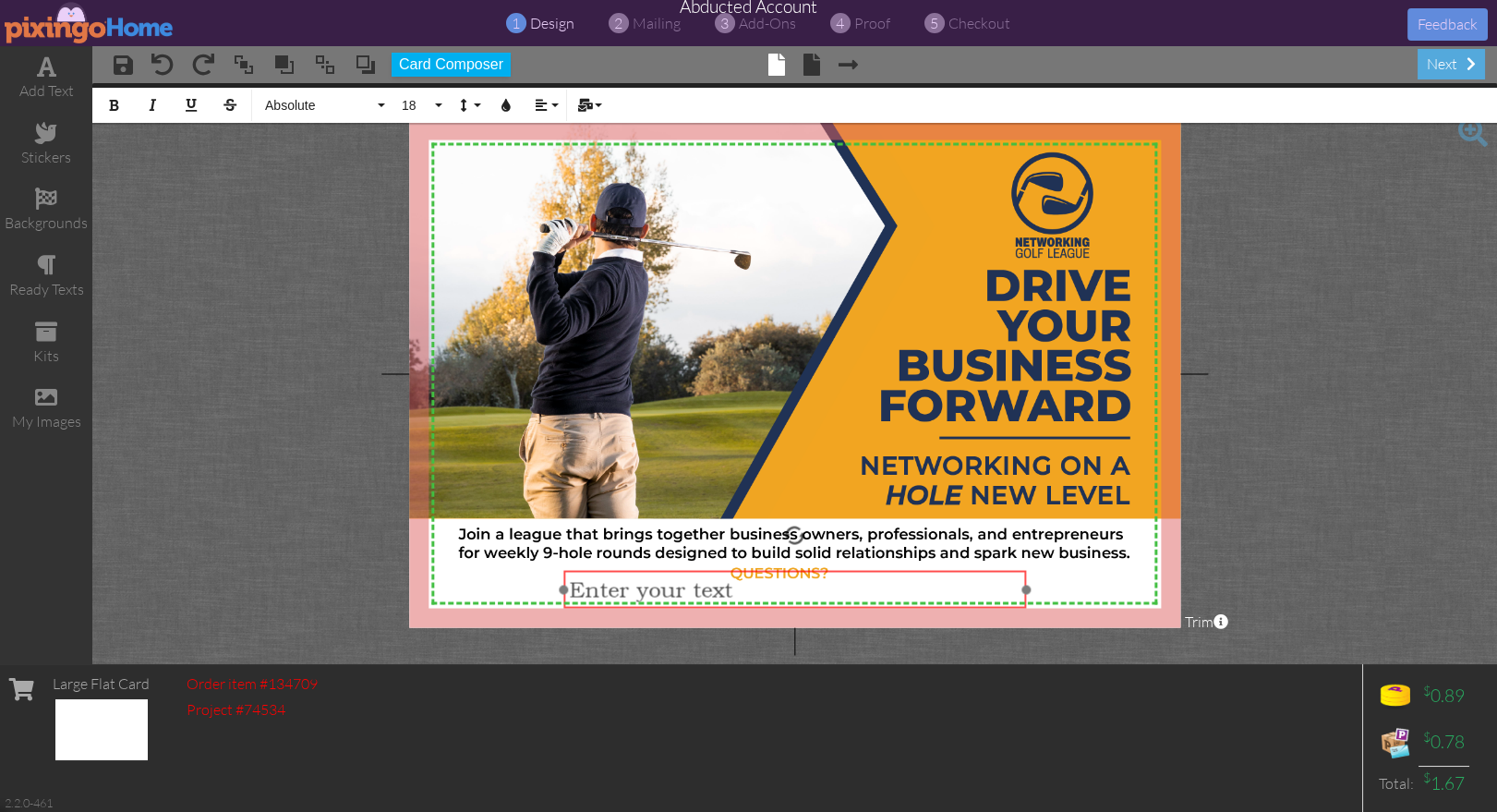
drag, startPoint x: 786, startPoint y: 204, endPoint x: 786, endPoint y: 604, distance: 400.0
click at [786, 604] on div "​ Enter your text ​" at bounding box center [794, 590] width 463 height 38
click at [657, 586] on span "Enter your text" at bounding box center [650, 591] width 164 height 26
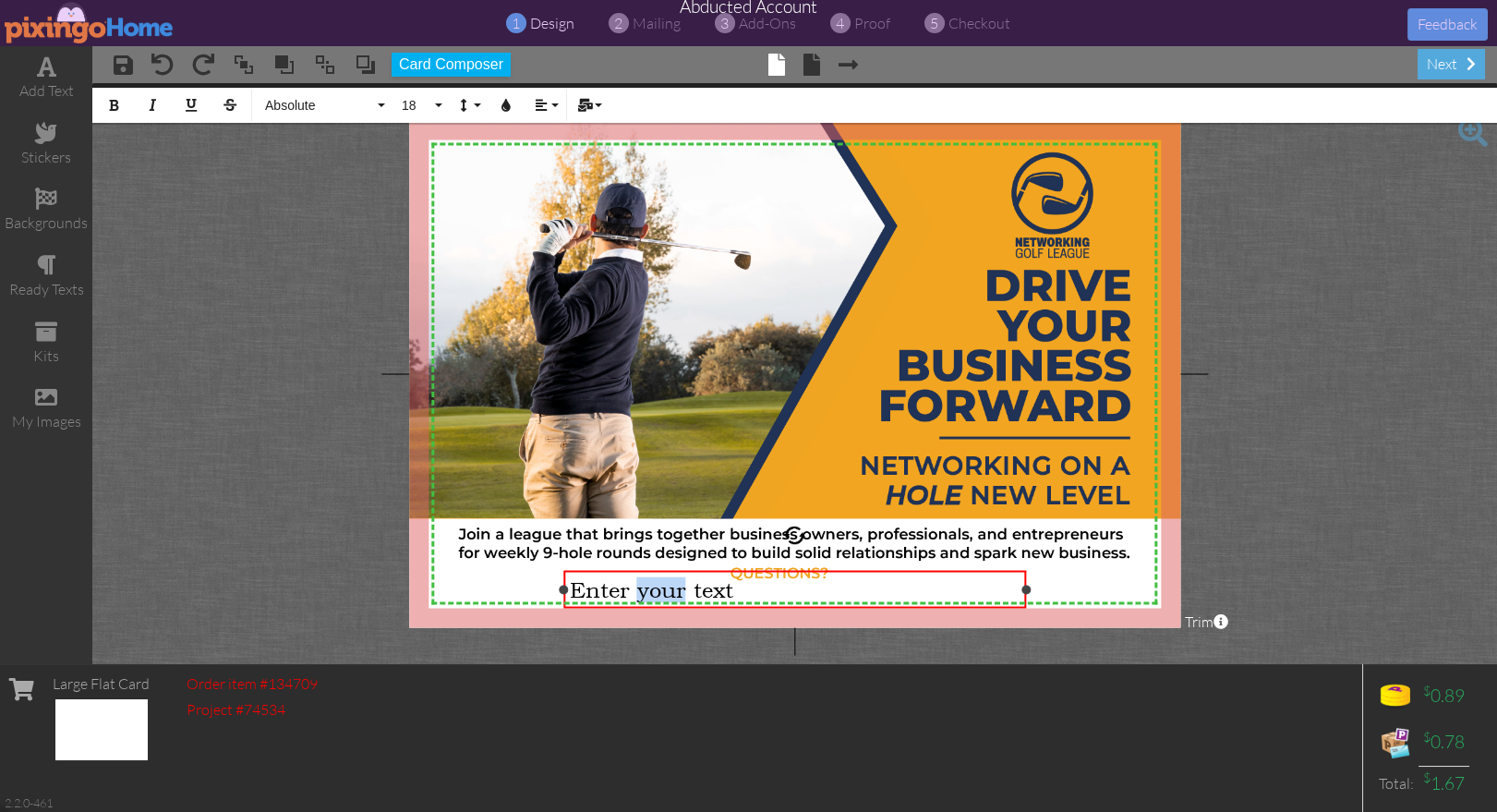
click at [658, 586] on span "Enter your text" at bounding box center [650, 591] width 164 height 26
drag, startPoint x: 564, startPoint y: 599, endPoint x: 758, endPoint y: 608, distance: 194.2
click at [451, 581] on div "Contact Hank Warner/ Founder 435-590-2480 ×" at bounding box center [738, 590] width 576 height 38
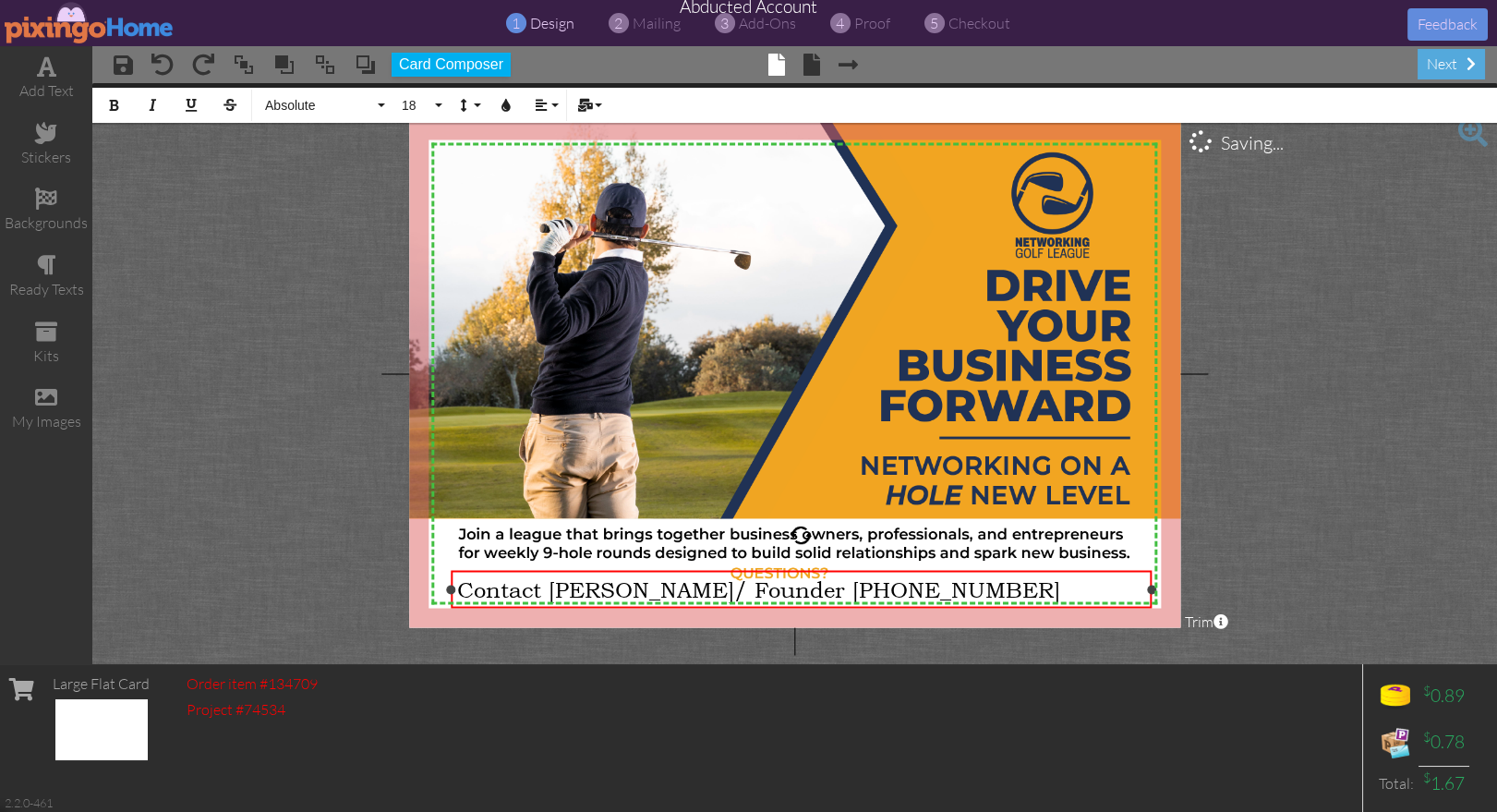
drag, startPoint x: 1026, startPoint y: 591, endPoint x: 1151, endPoint y: 598, distance: 125.2
click at [1151, 598] on div "Contact Hank Warner/ Founder 435-590-2480 ×" at bounding box center [801, 590] width 701 height 38
click at [790, 591] on span "Contact Hank Warner/ Founder 435-590-2480" at bounding box center [757, 591] width 603 height 26
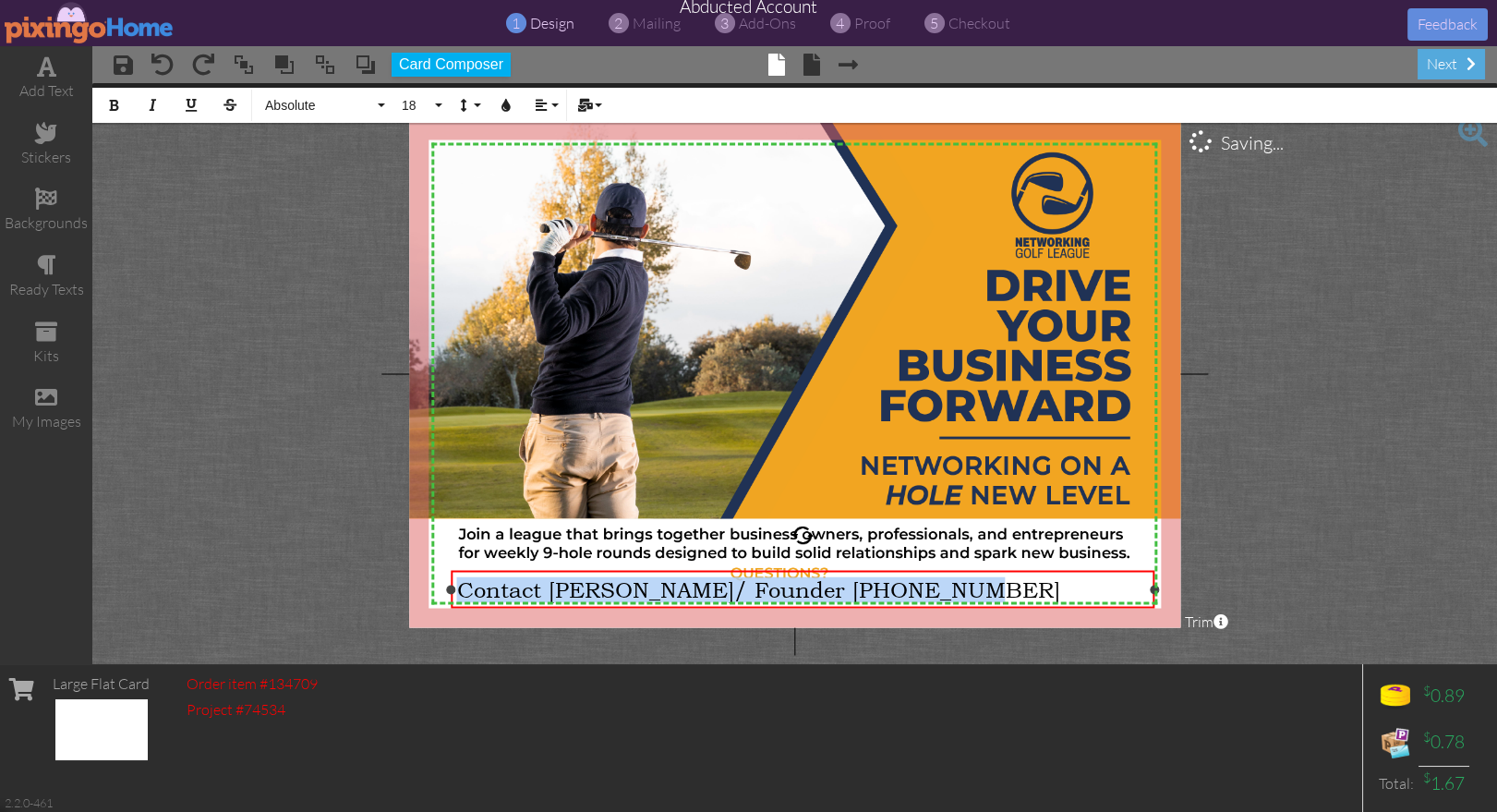
click at [790, 591] on span "Contact Hank Warner/ Founder 435-590-2480" at bounding box center [757, 591] width 603 height 26
click at [540, 107] on icon "button" at bounding box center [541, 106] width 13 height 13
click at [546, 167] on link "Align Center" at bounding box center [555, 174] width 56 height 28
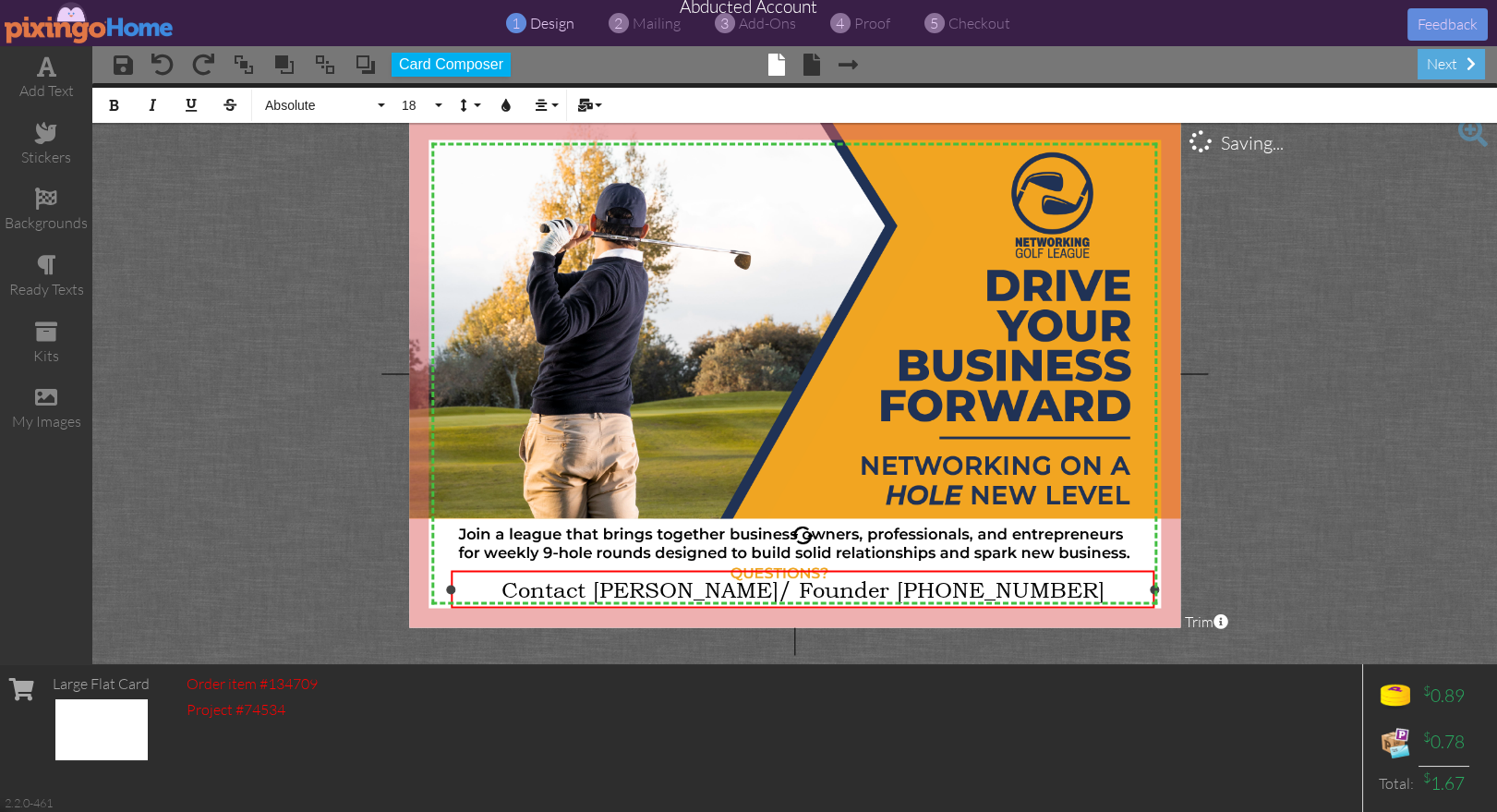
click at [485, 591] on div "Contact Hank Warner/ Founder 435-590-2480" at bounding box center [802, 591] width 691 height 26
drag, startPoint x: 451, startPoint y: 589, endPoint x: 434, endPoint y: 588, distance: 17.0
click at [434, 588] on div at bounding box center [433, 590] width 9 height 9
click at [720, 597] on span "Contact Hank Warner/ Founder 435-590-2480" at bounding box center [792, 591] width 603 height 26
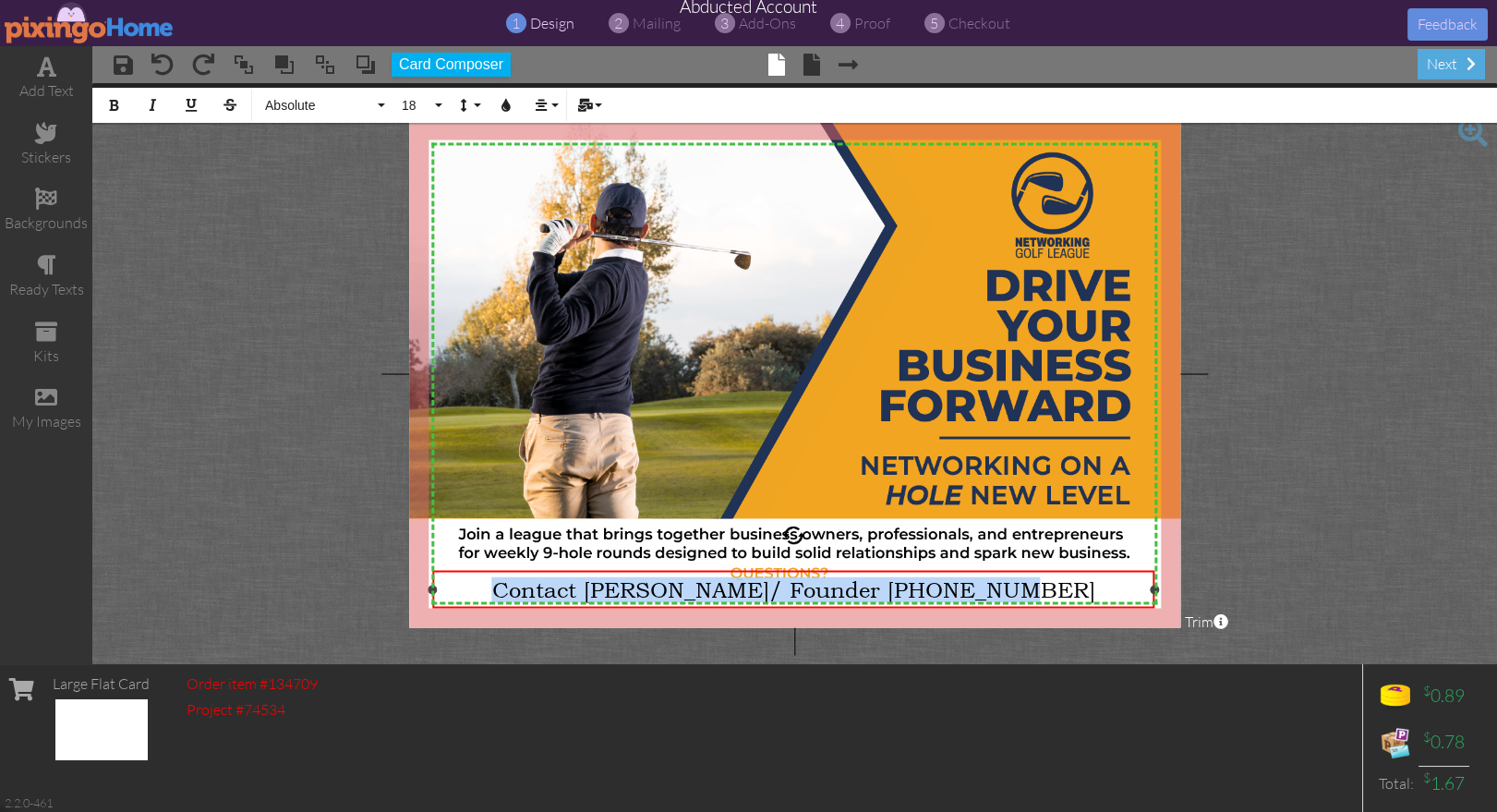
click at [720, 597] on span "Contact Hank Warner/ Founder 435-590-2480" at bounding box center [792, 591] width 603 height 26
click at [329, 106] on span "Absolute" at bounding box center [319, 106] width 111 height 16
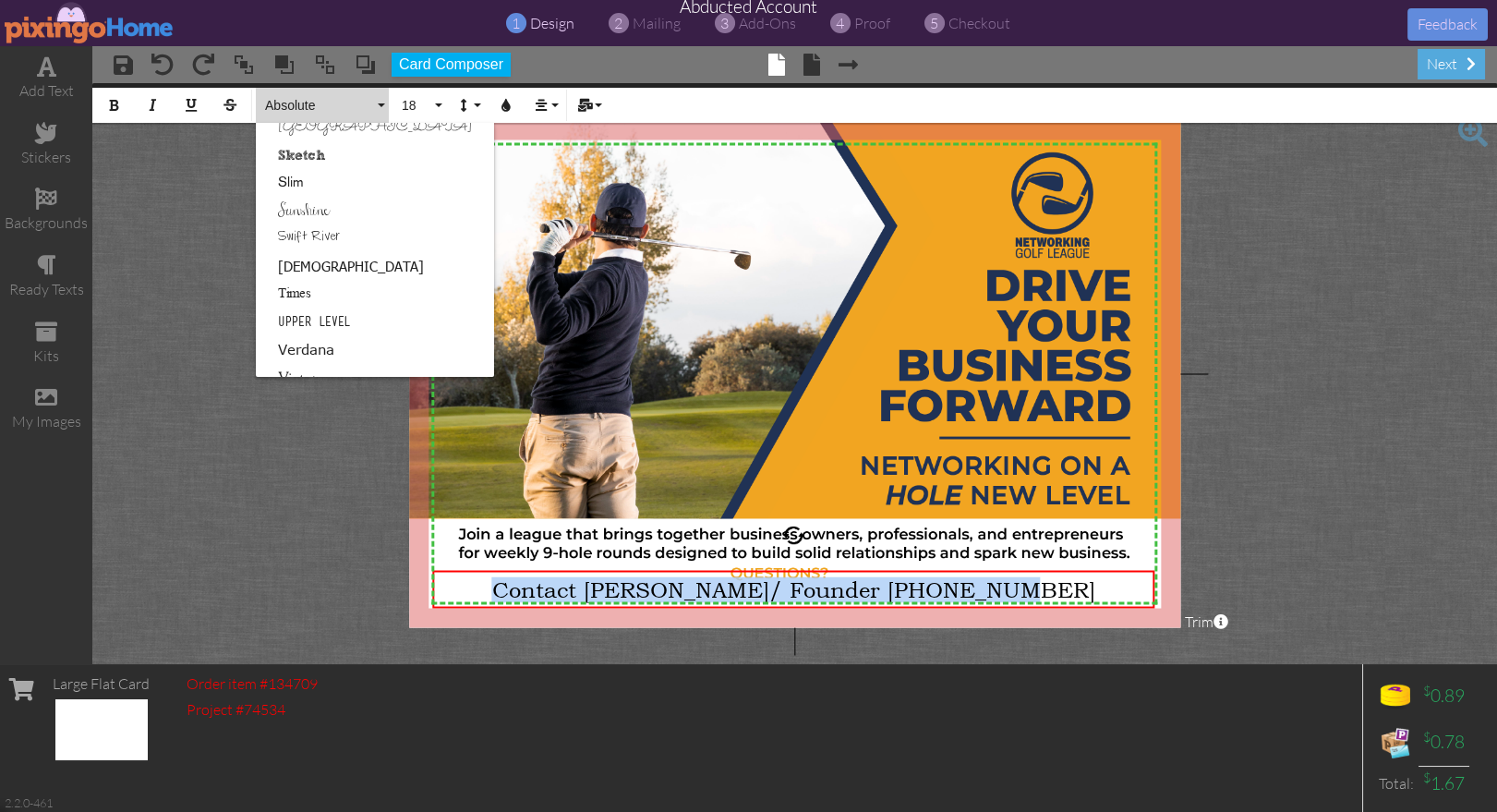
scroll to position [1093, 0]
click at [327, 249] on link "Tahoma" at bounding box center [375, 263] width 238 height 28
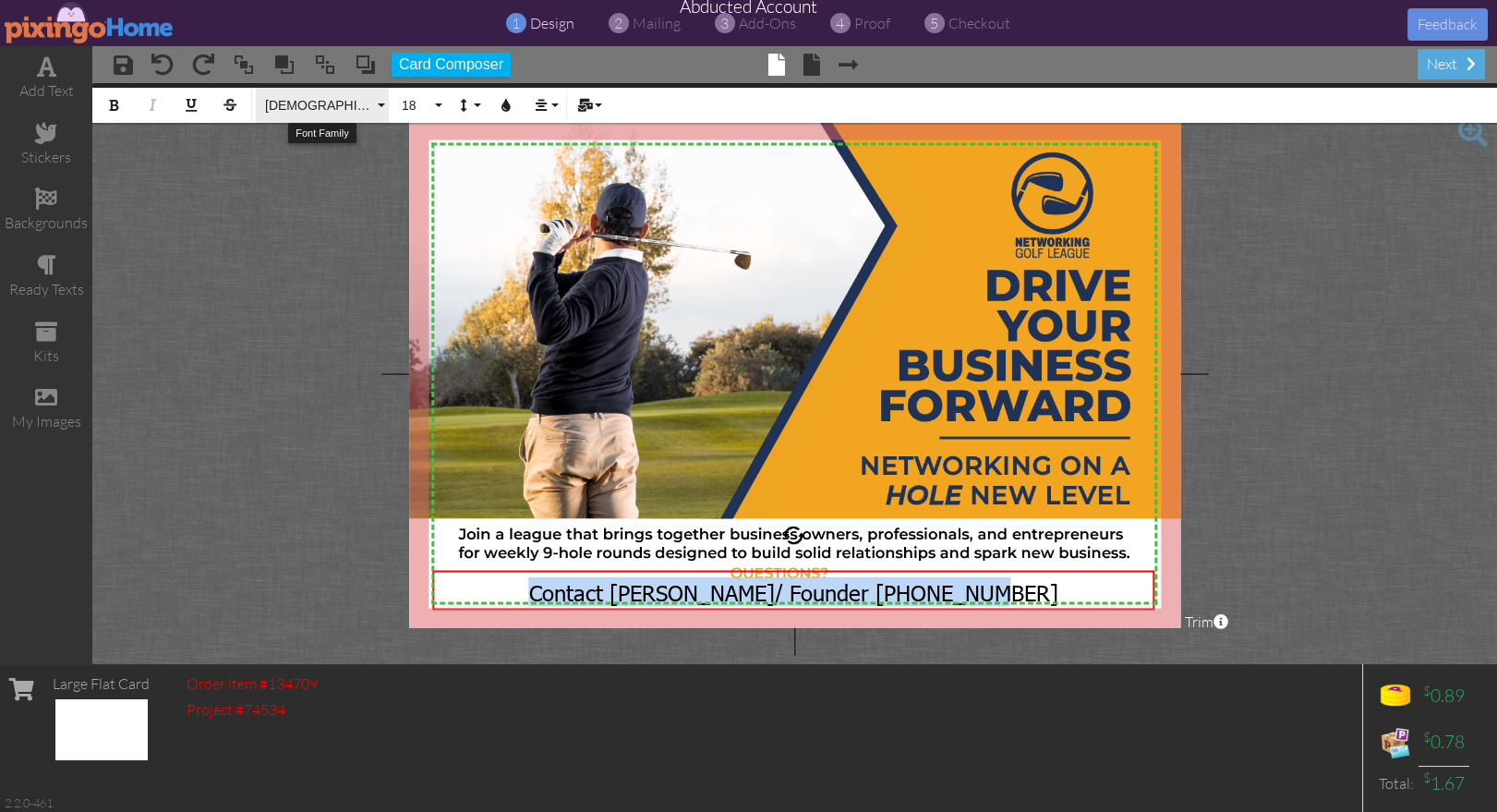
click at [380, 103] on button "Tahoma" at bounding box center [322, 106] width 133 height 36
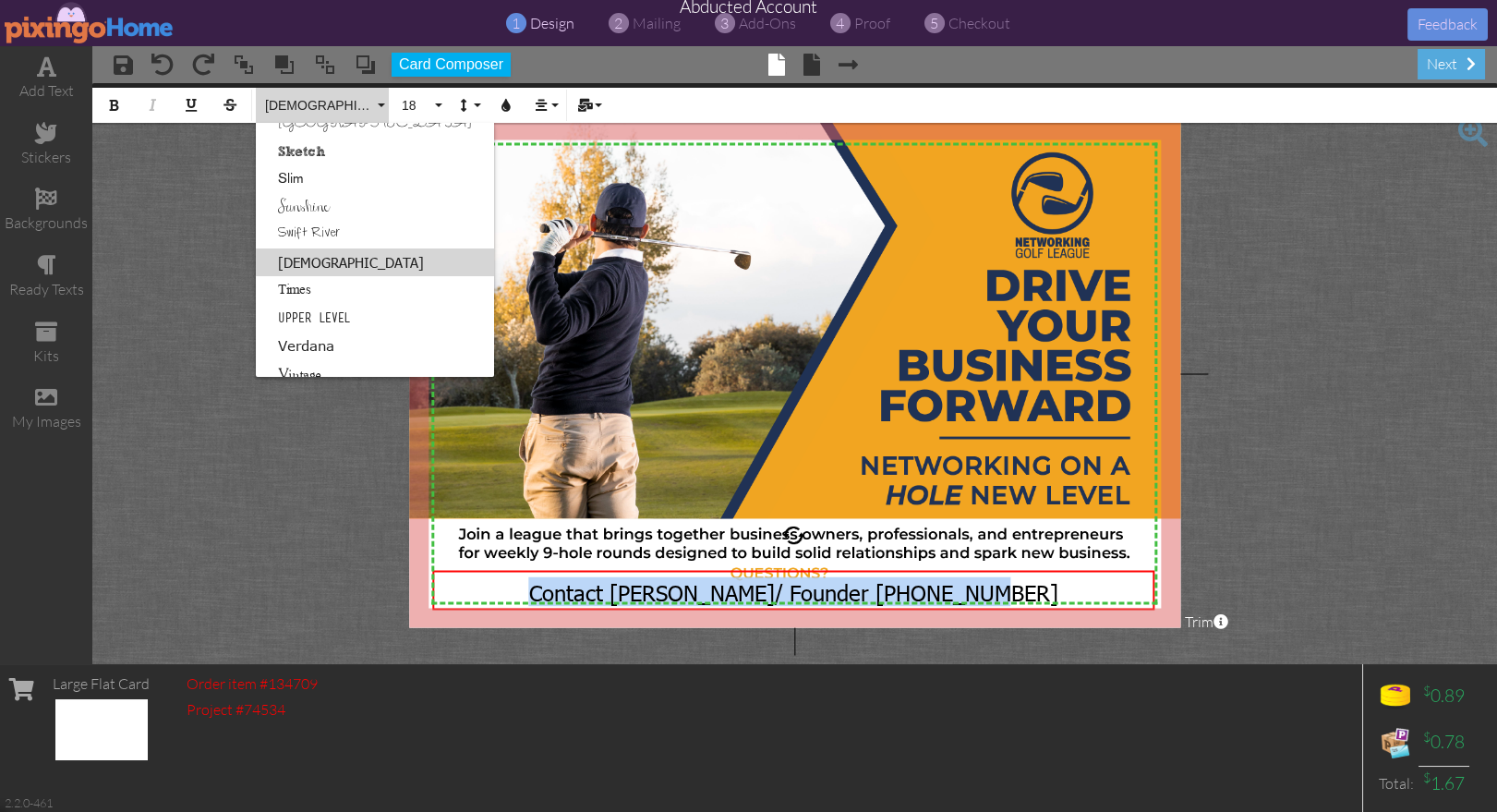
scroll to position [1105, 0]
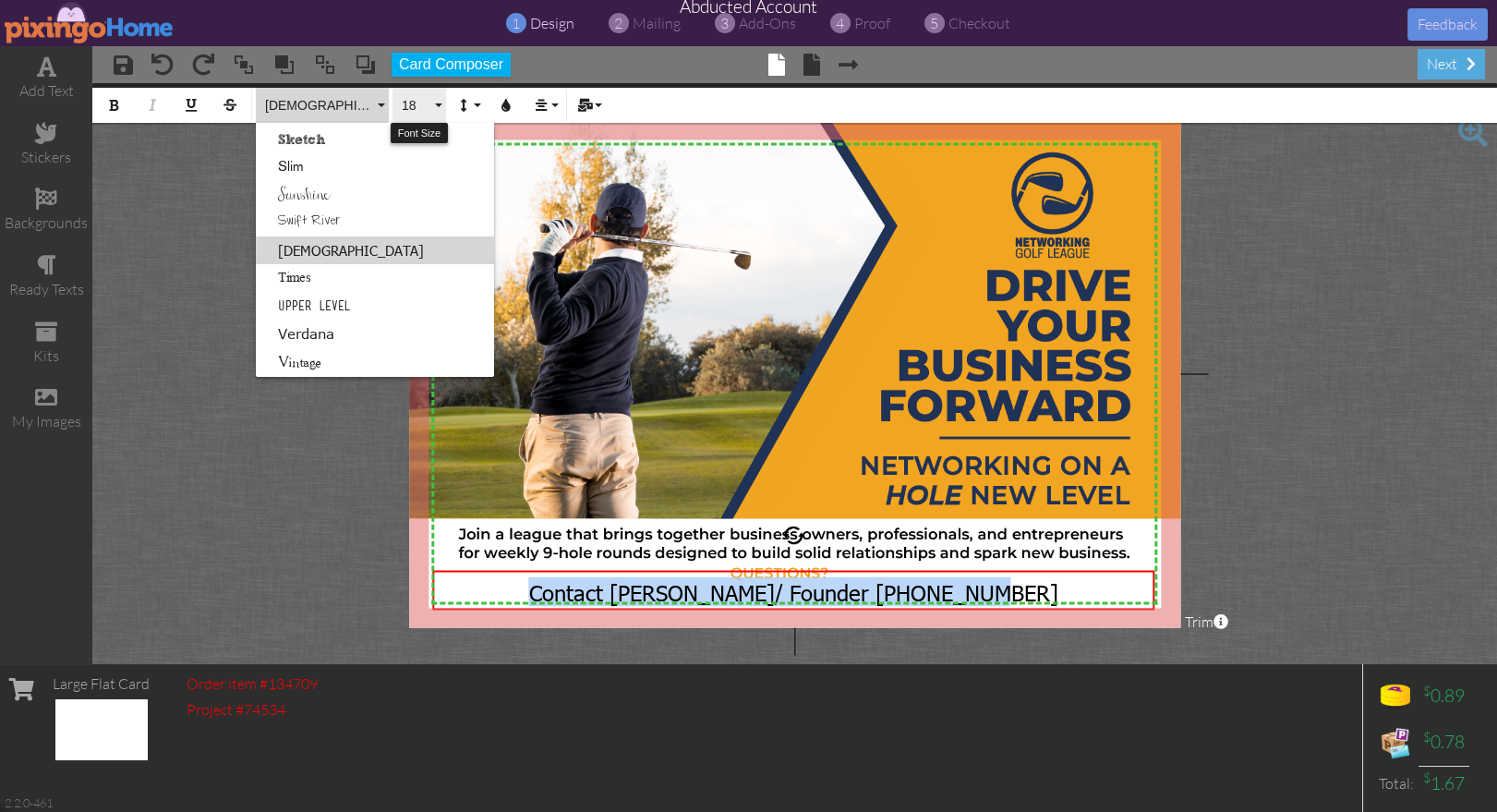
click at [438, 106] on button "18" at bounding box center [419, 106] width 53 height 36
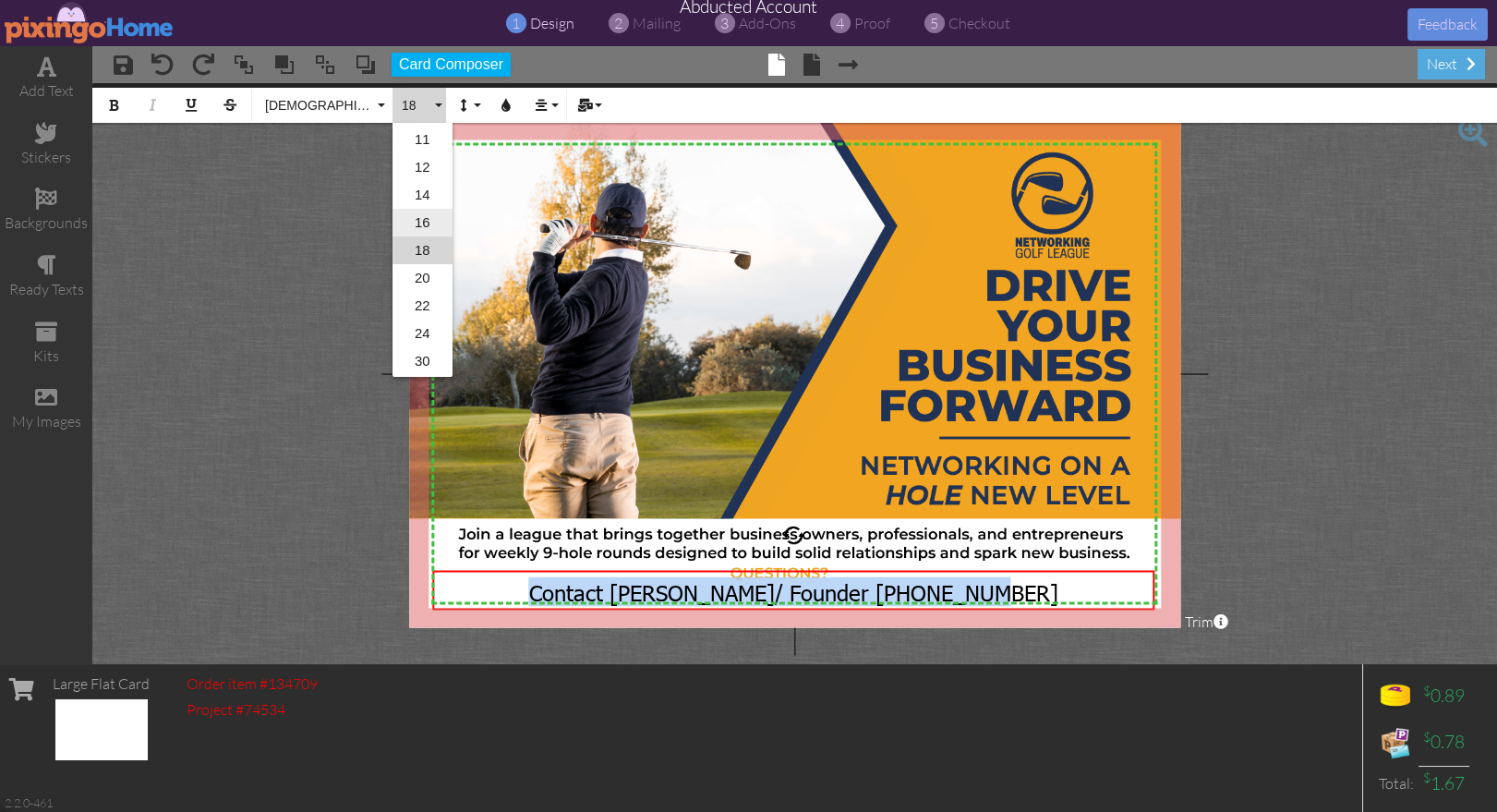
click at [418, 223] on link "16" at bounding box center [422, 222] width 60 height 28
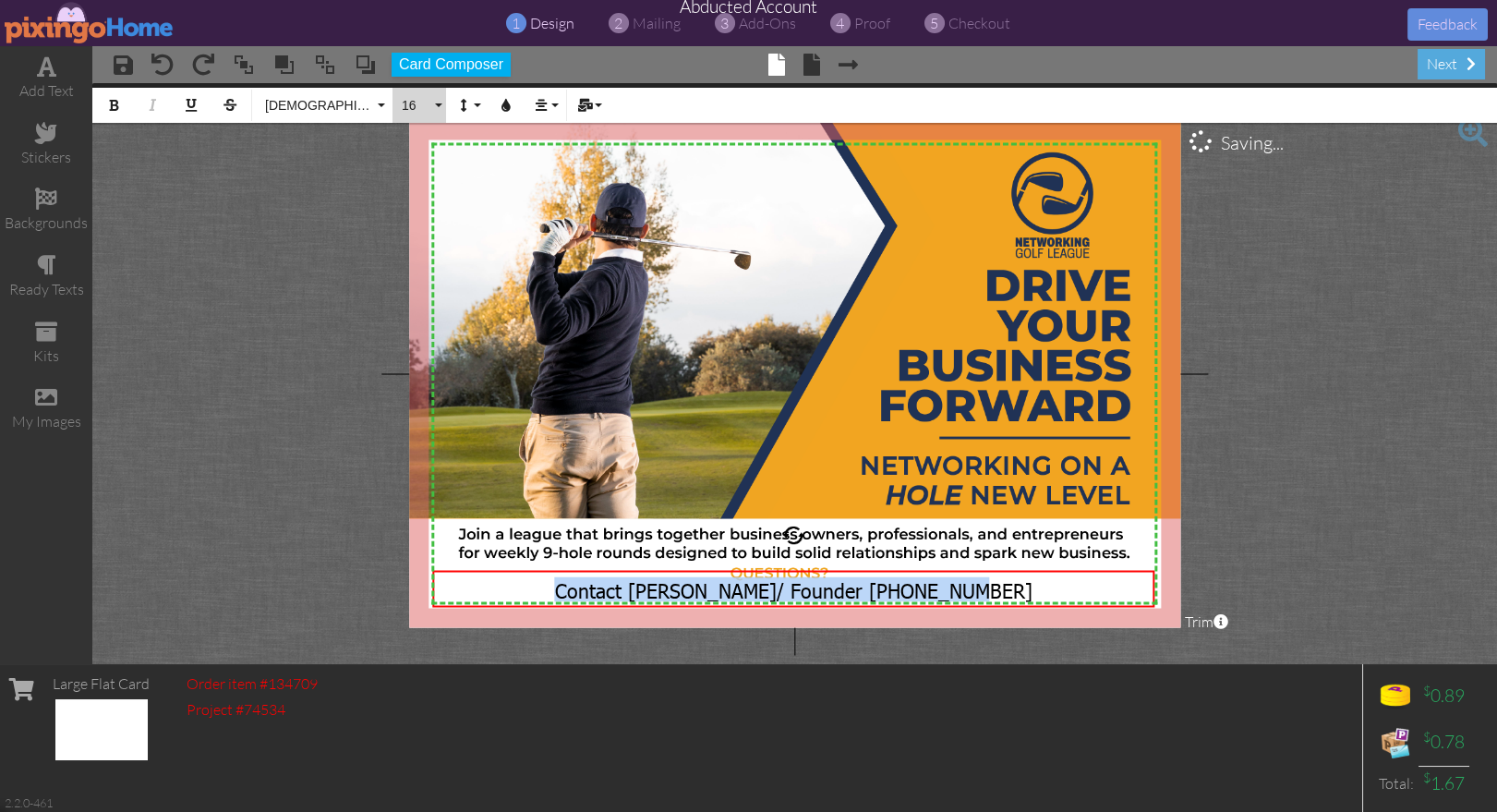
click at [436, 104] on button "16" at bounding box center [419, 106] width 53 height 36
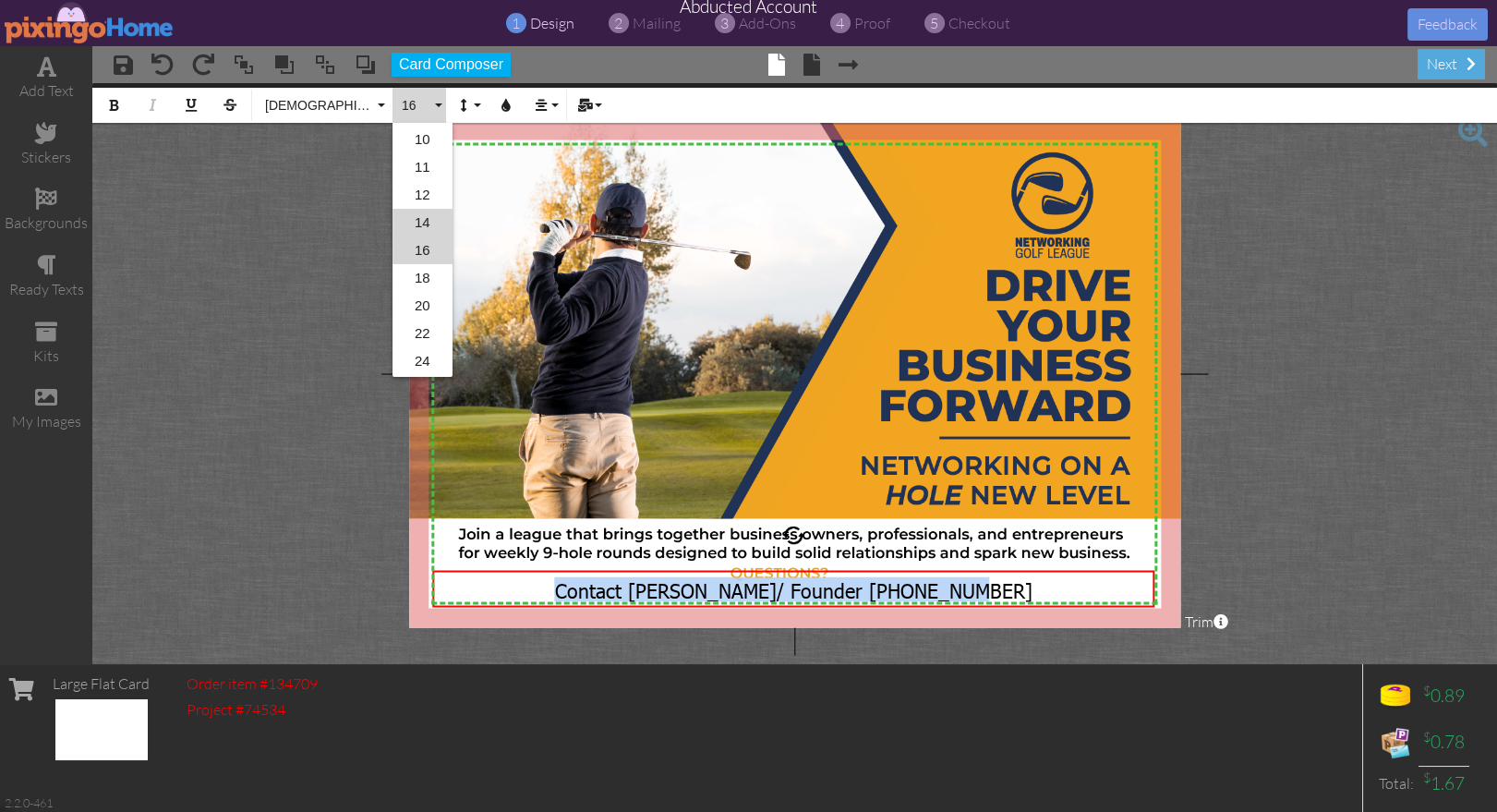
click at [422, 219] on link "14" at bounding box center [422, 222] width 60 height 28
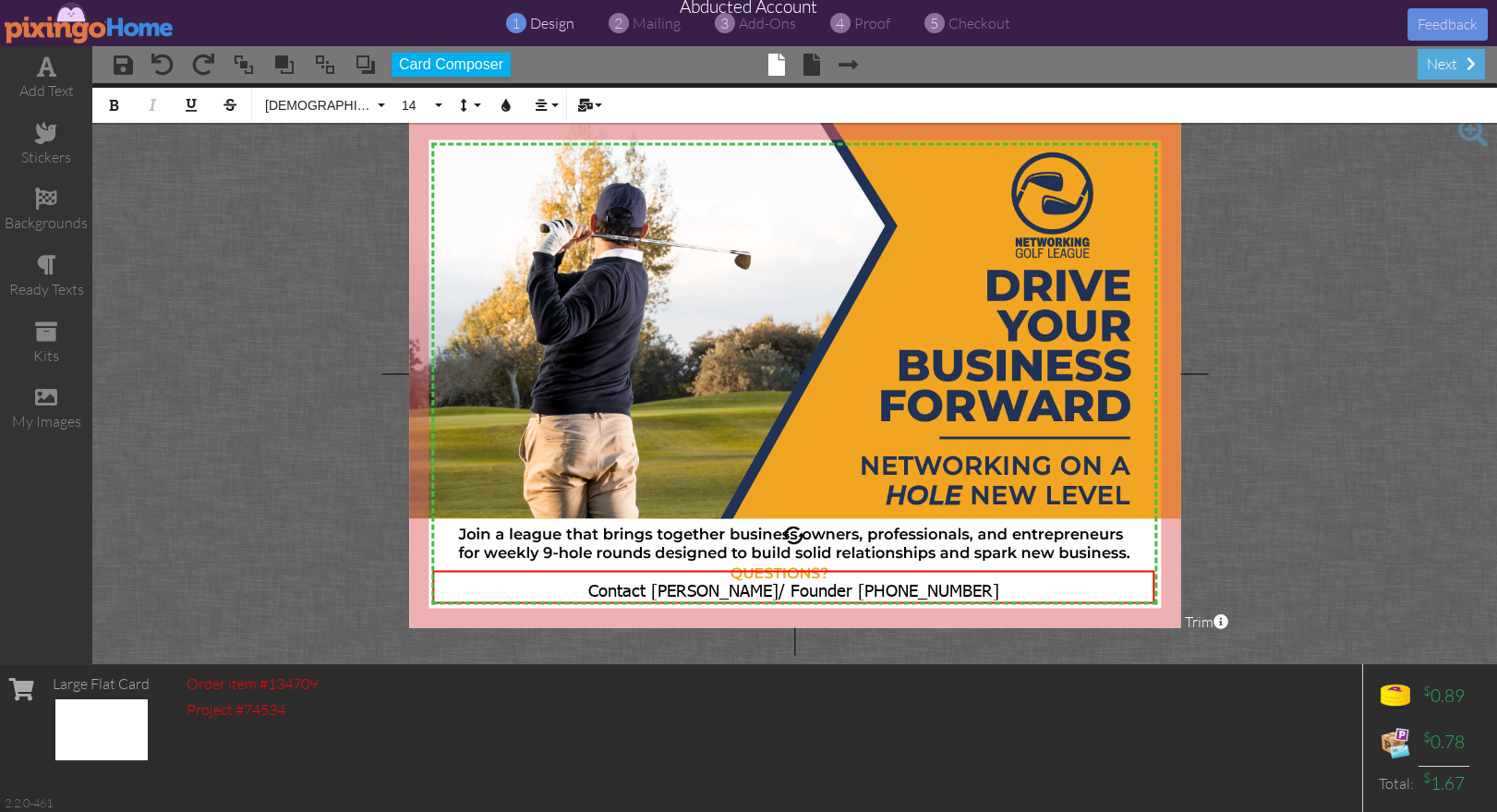
click at [1286, 554] on project-studio-wrapper "X X X X X X X X X X X X X X X X X X X X X X X X X X X X X X X X X X X X X X X X…" at bounding box center [794, 374] width 1404 height 581
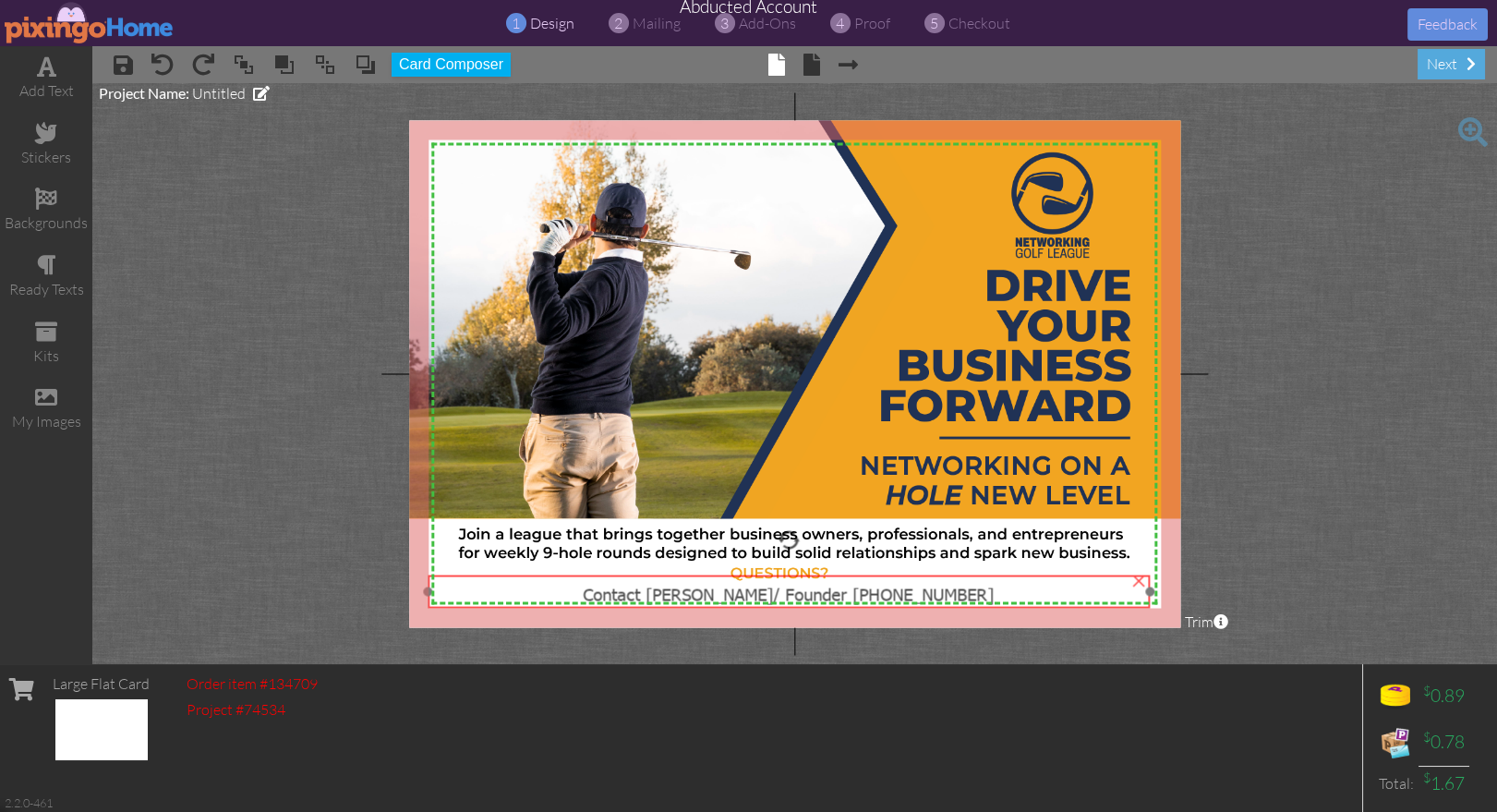
click at [898, 592] on span "Contact Hank Warner/ Founder 435-590-2480" at bounding box center [789, 593] width 411 height 23
click at [831, 586] on span "Contact Hank Warner/ Founder 435-590-2480" at bounding box center [789, 593] width 411 height 23
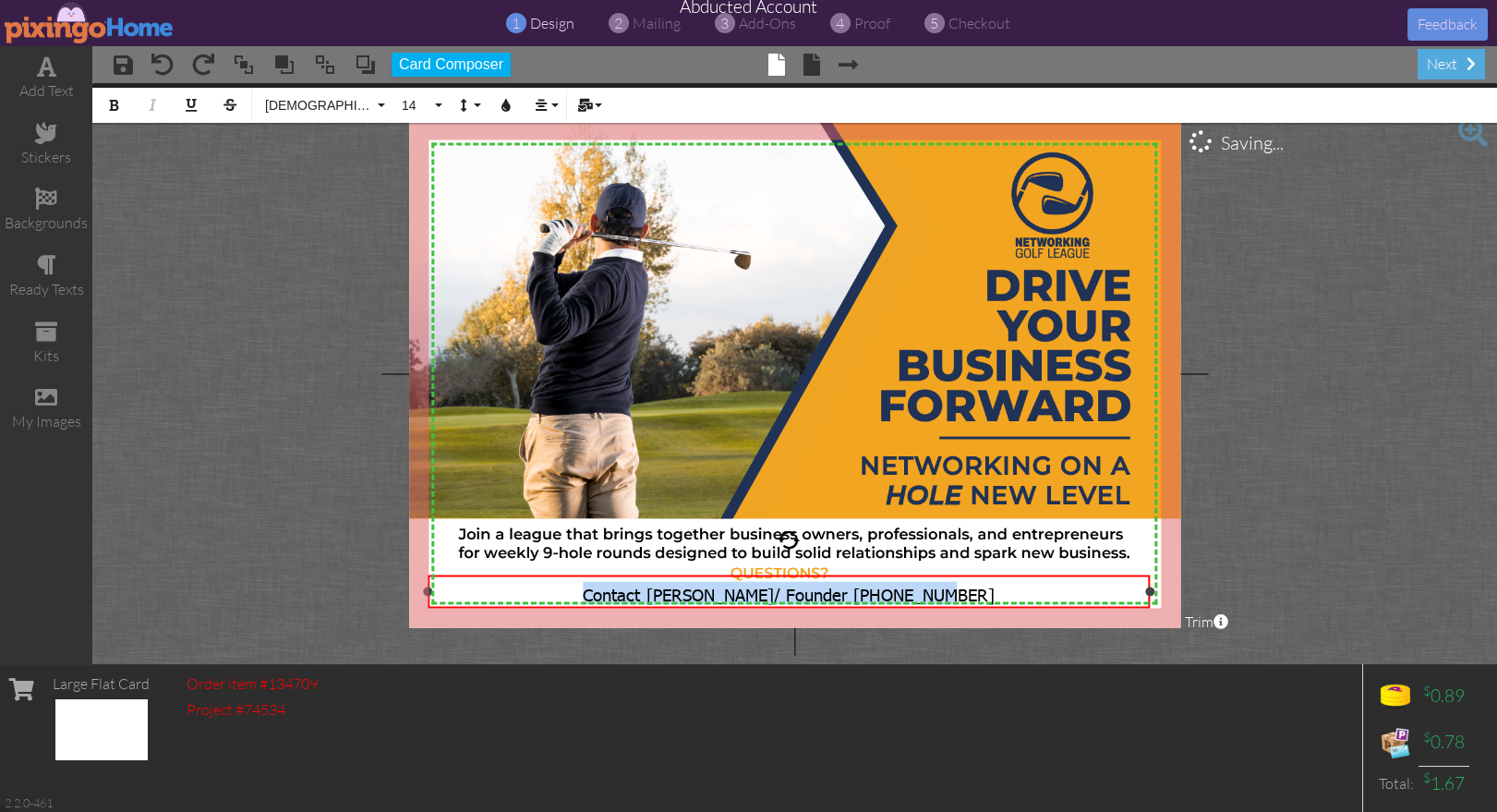
click at [831, 586] on span "Contact Hank Warner/ Founder 435-590-2480" at bounding box center [789, 593] width 411 height 23
click at [508, 99] on icon "button" at bounding box center [506, 106] width 13 height 13
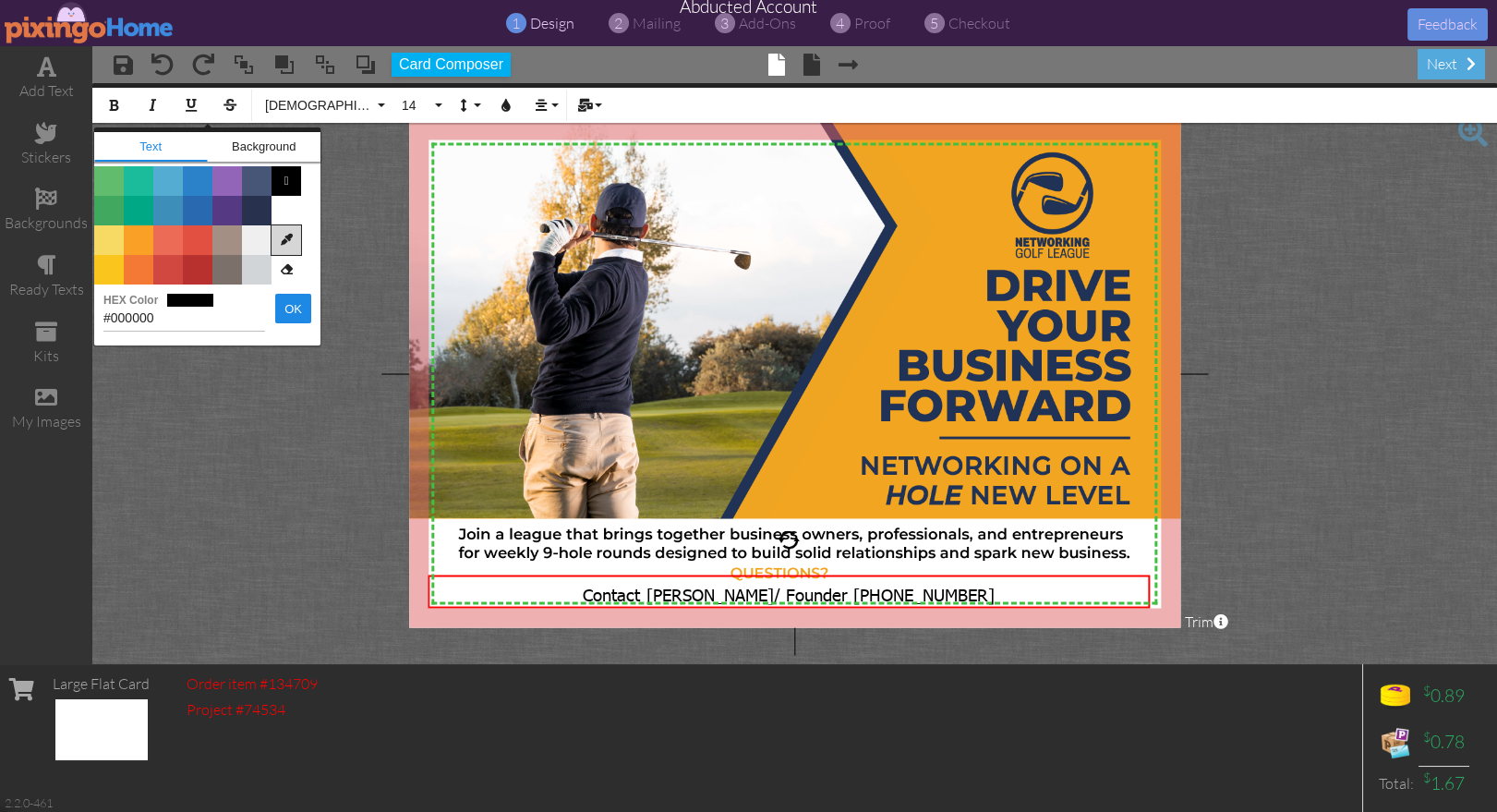
click at [288, 235] on icon at bounding box center [287, 240] width 30 height 30
click at [636, 198] on img at bounding box center [796, 373] width 774 height 509
click at [626, 198] on img at bounding box center [796, 373] width 774 height 509
click at [600, 205] on img at bounding box center [796, 373] width 774 height 509
type input "#636071"
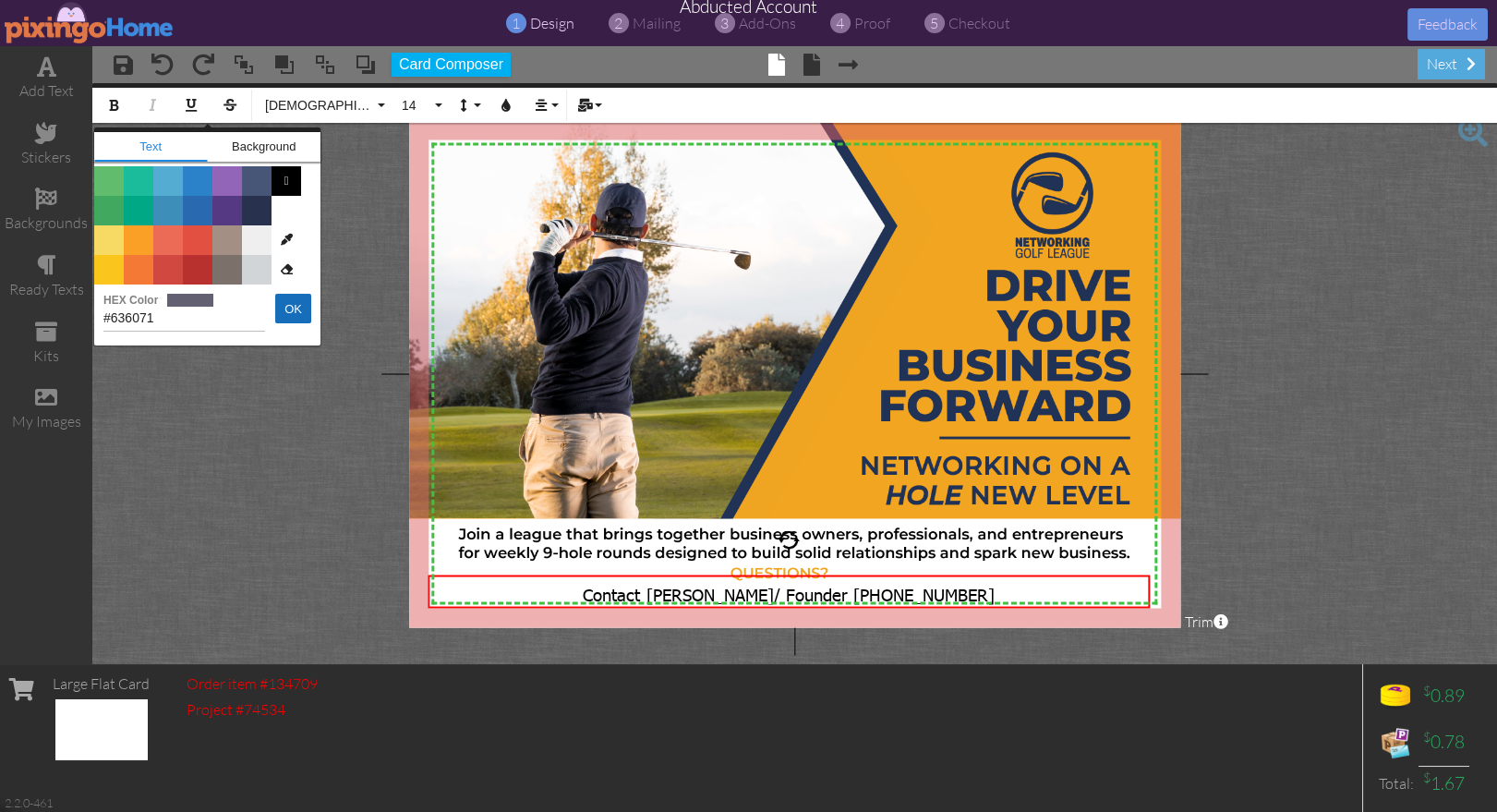
click at [276, 306] on button "OK" at bounding box center [293, 308] width 36 height 30
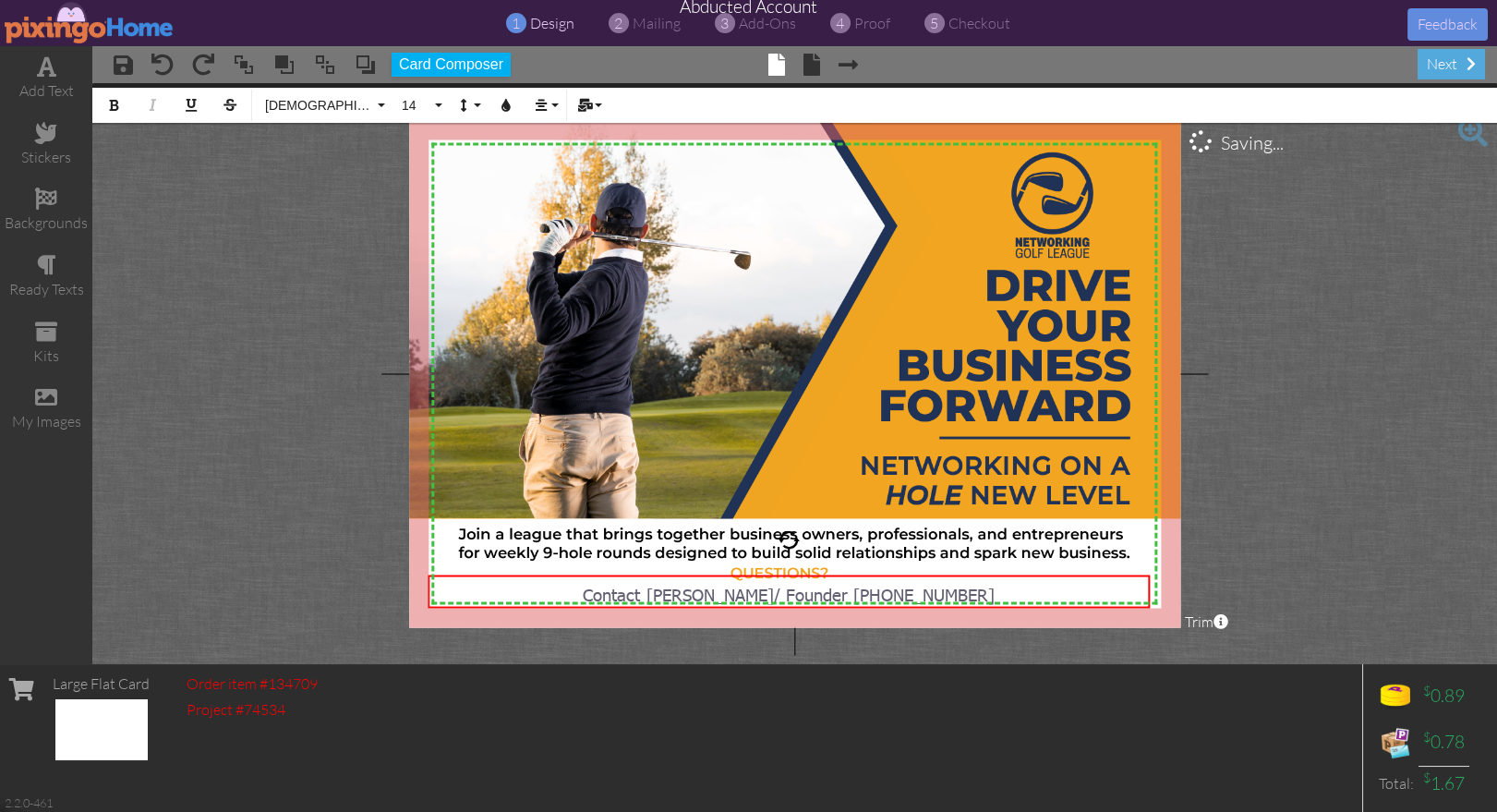
click at [1277, 526] on project-studio-wrapper "X X X X X X X X X X X X X X X X X X X X X X X X X X X X X X X X X X X X X X X X…" at bounding box center [794, 374] width 1404 height 581
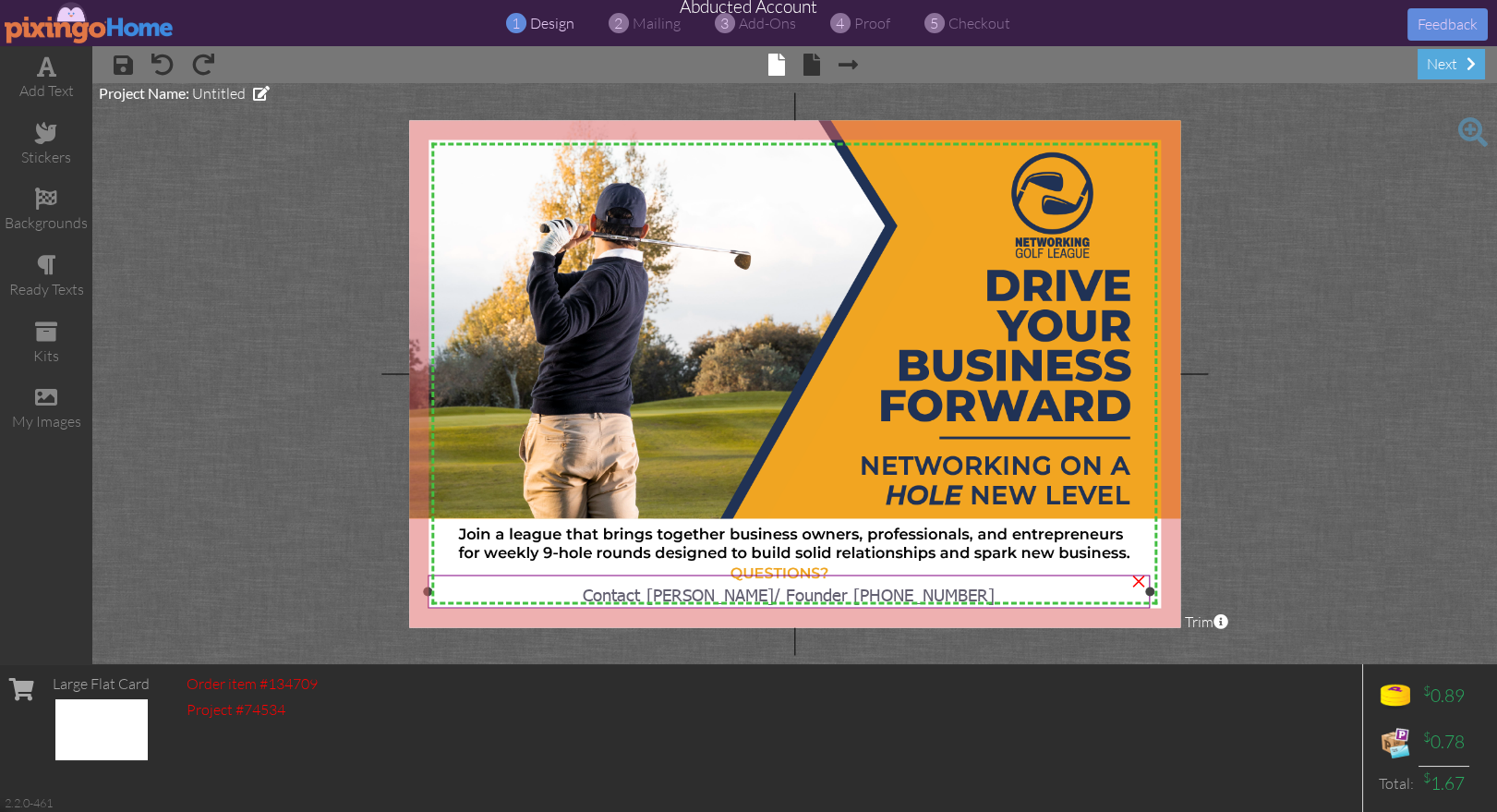
click at [848, 591] on span "Contact Hank Warner/ Founder 435-590-2480" at bounding box center [789, 593] width 411 height 23
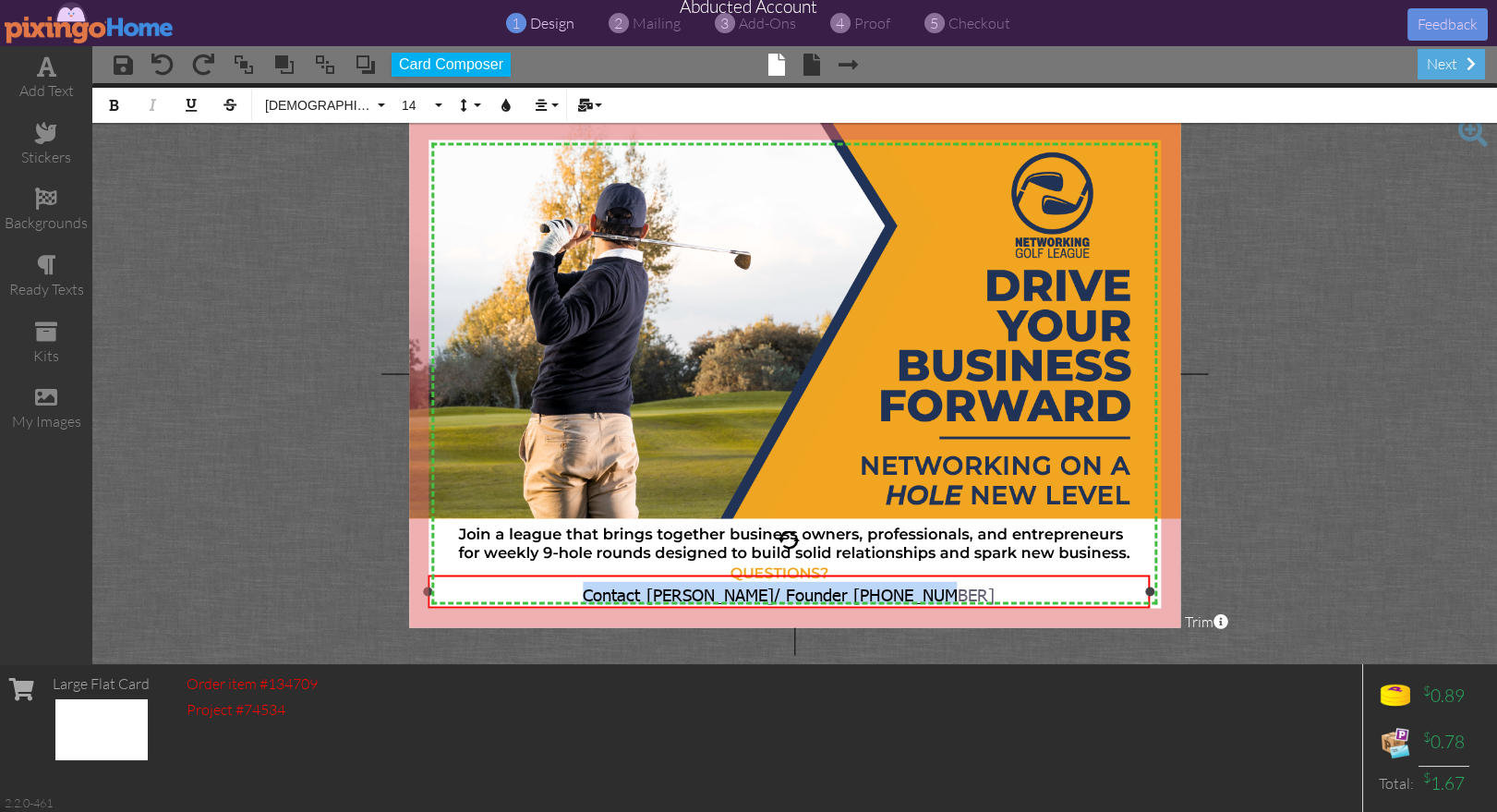
click at [848, 591] on span "Contact Hank Warner/ Founder 435-590-2480" at bounding box center [789, 593] width 411 height 23
click at [503, 107] on icon "button" at bounding box center [506, 106] width 13 height 13
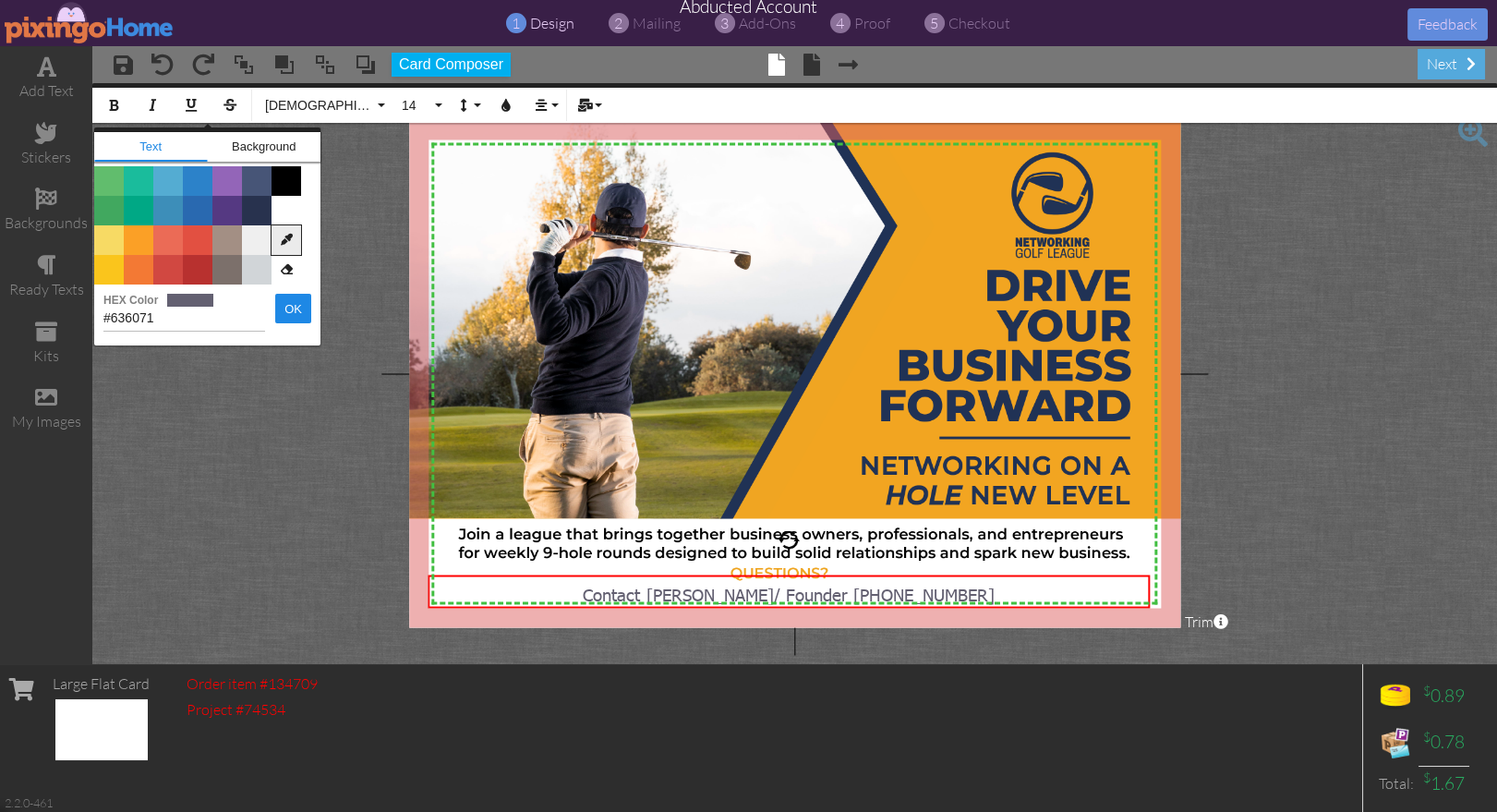
click at [290, 237] on icon at bounding box center [287, 240] width 30 height 30
click at [775, 428] on img at bounding box center [796, 373] width 774 height 509
type input "#203255"
click at [276, 303] on button "OK" at bounding box center [293, 308] width 36 height 30
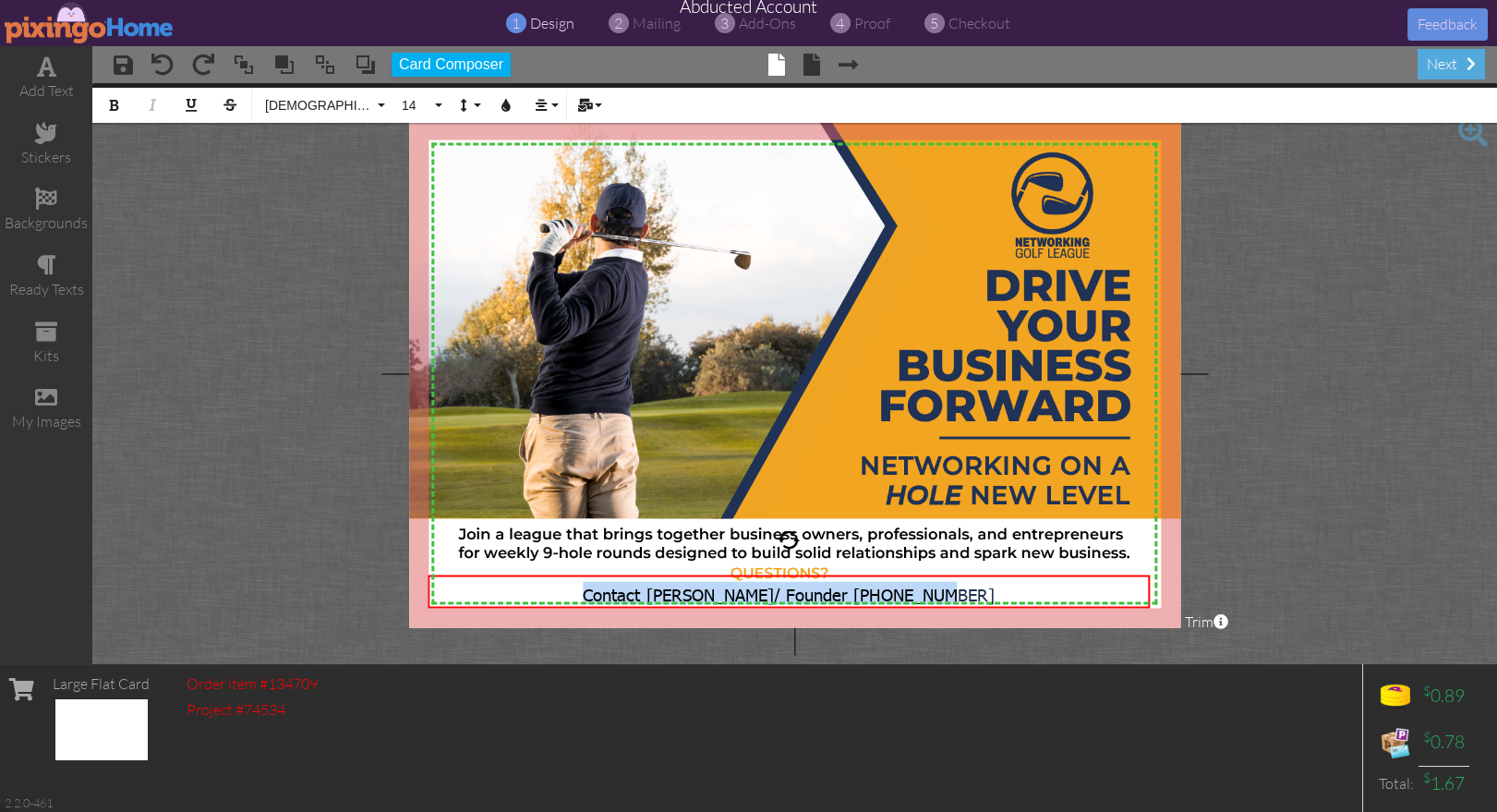
click at [1353, 497] on project-studio-wrapper "X X X X X X X X X X X X X X X X X X X X X X X X X X X X X X X X X X X X X X X X…" at bounding box center [794, 374] width 1404 height 581
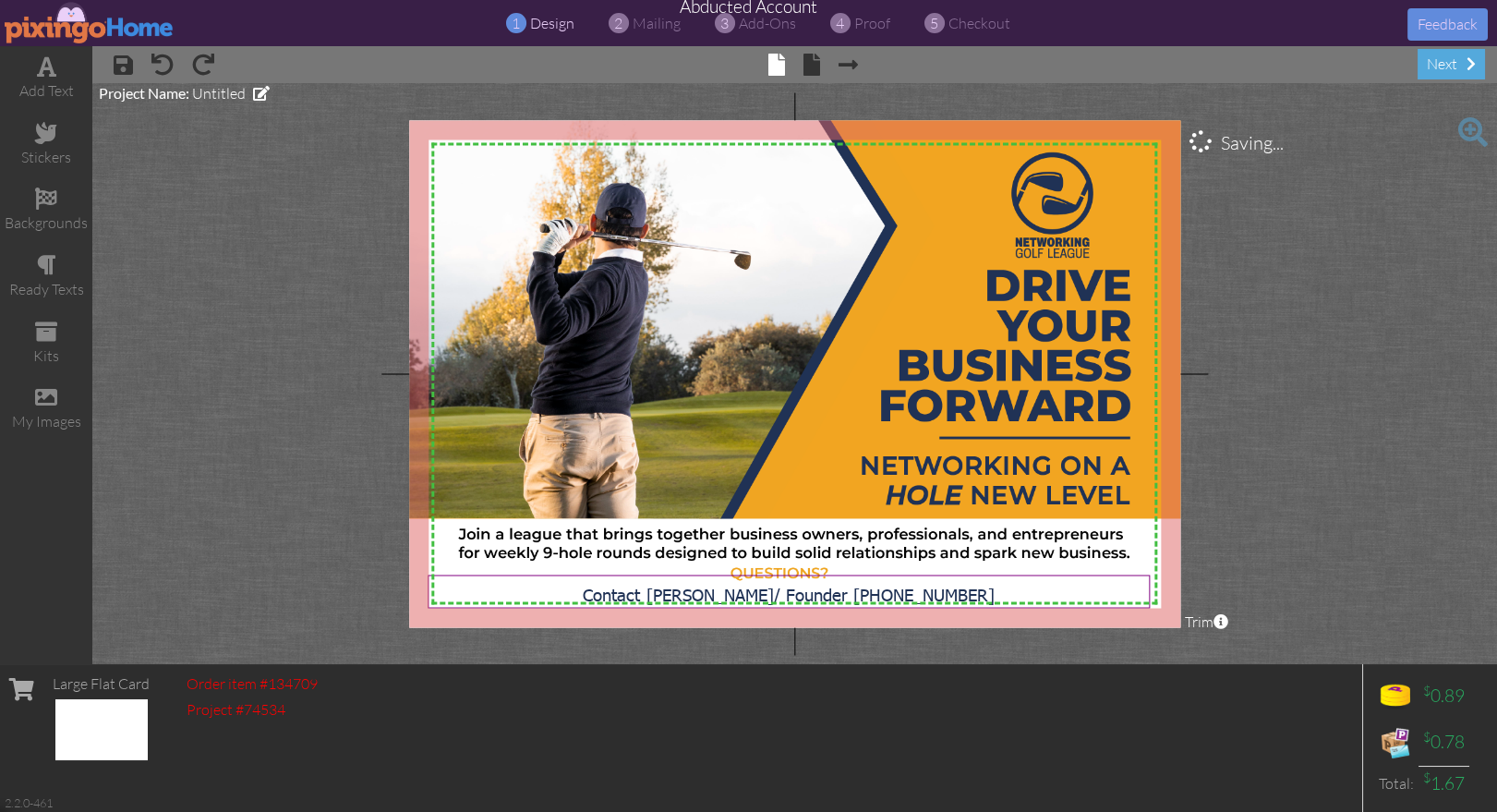
click at [1376, 431] on project-studio-wrapper "X X X X X X X X X X X X X X X X X X X X X X X X X X X X X X X X X X X X X X X X…" at bounding box center [794, 374] width 1404 height 581
click at [815, 67] on span at bounding box center [812, 64] width 17 height 22
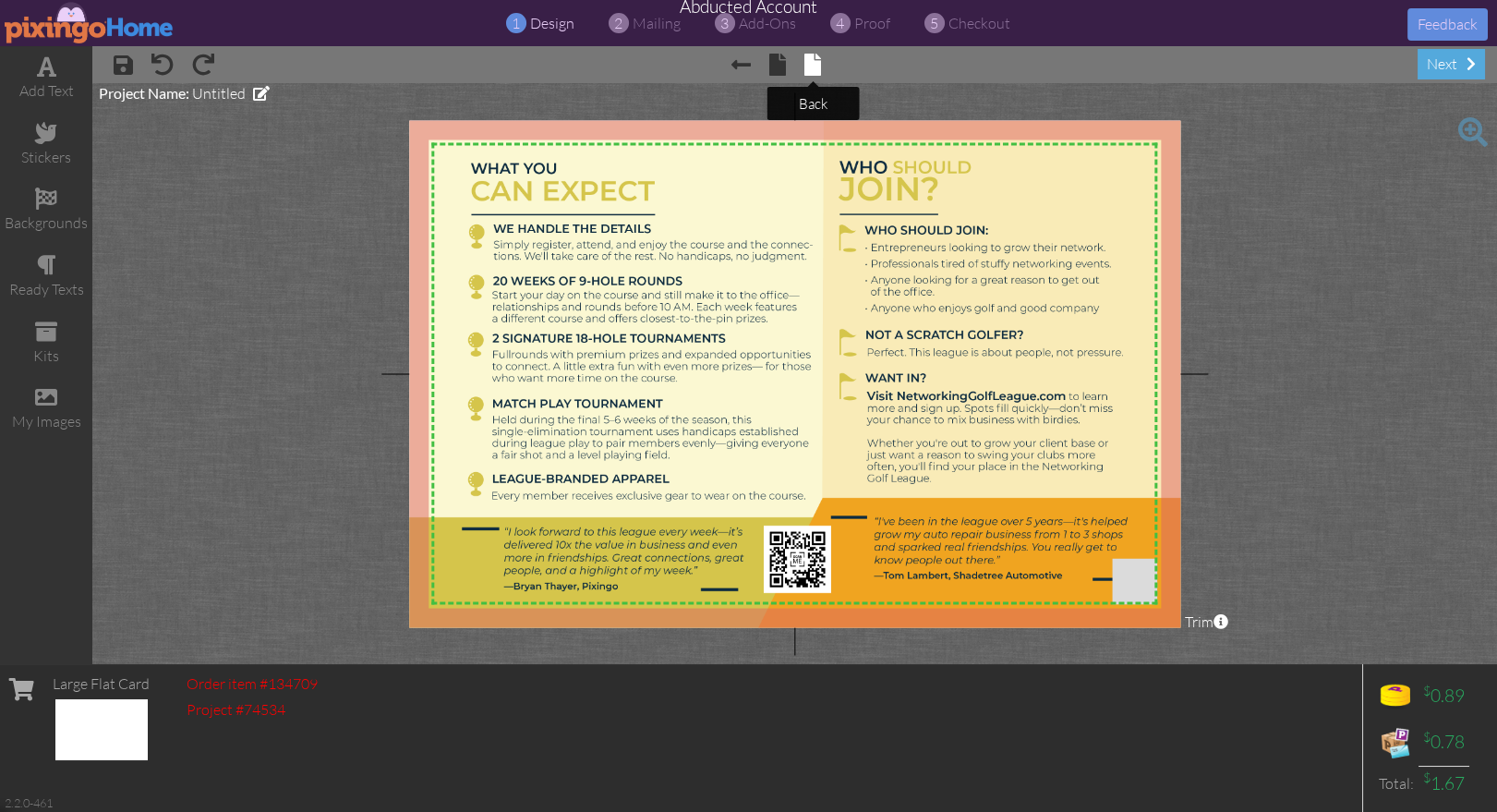
scroll to position [0, 0]
click at [1297, 165] on project-studio-wrapper "X X X X X X X X X X X X X X X X X X X X X X X X X X X X X X X X X X X X X X X X…" at bounding box center [794, 374] width 1404 height 581
click at [775, 60] on span at bounding box center [777, 64] width 17 height 22
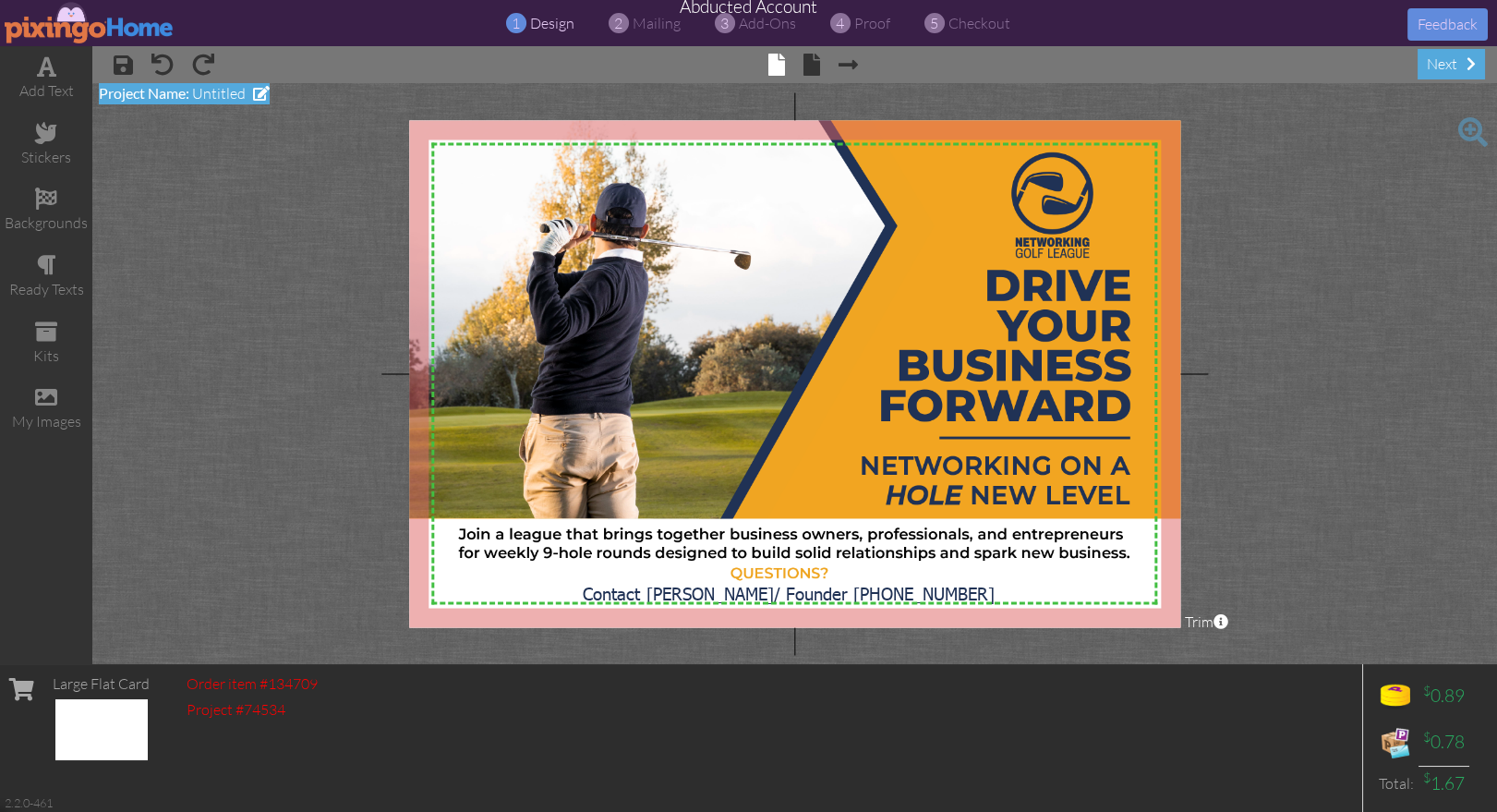
click at [189, 97] on span "Project Name:" at bounding box center [144, 93] width 91 height 18
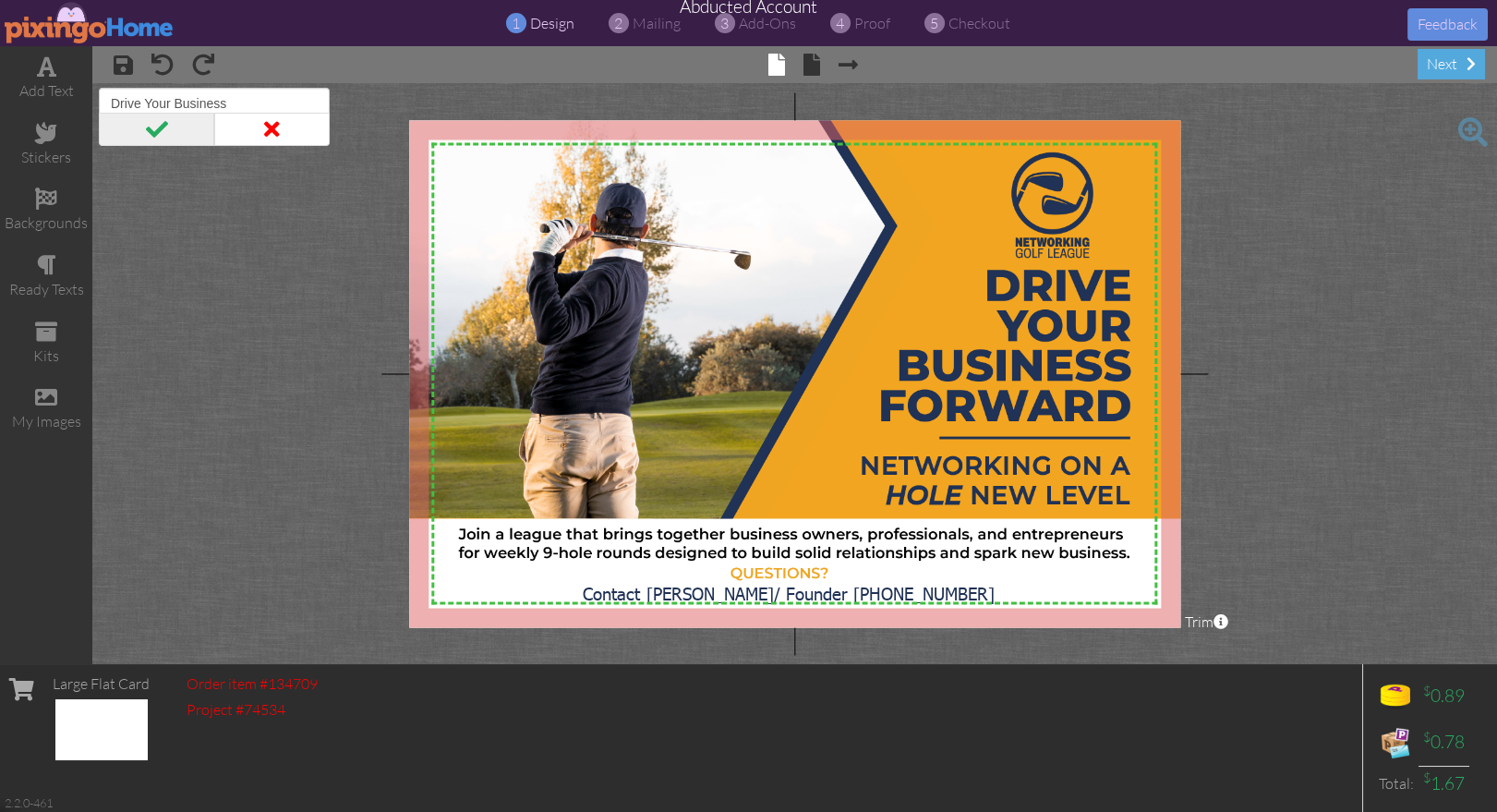
type input "Drive Your Business"
click at [152, 126] on span at bounding box center [157, 130] width 116 height 34
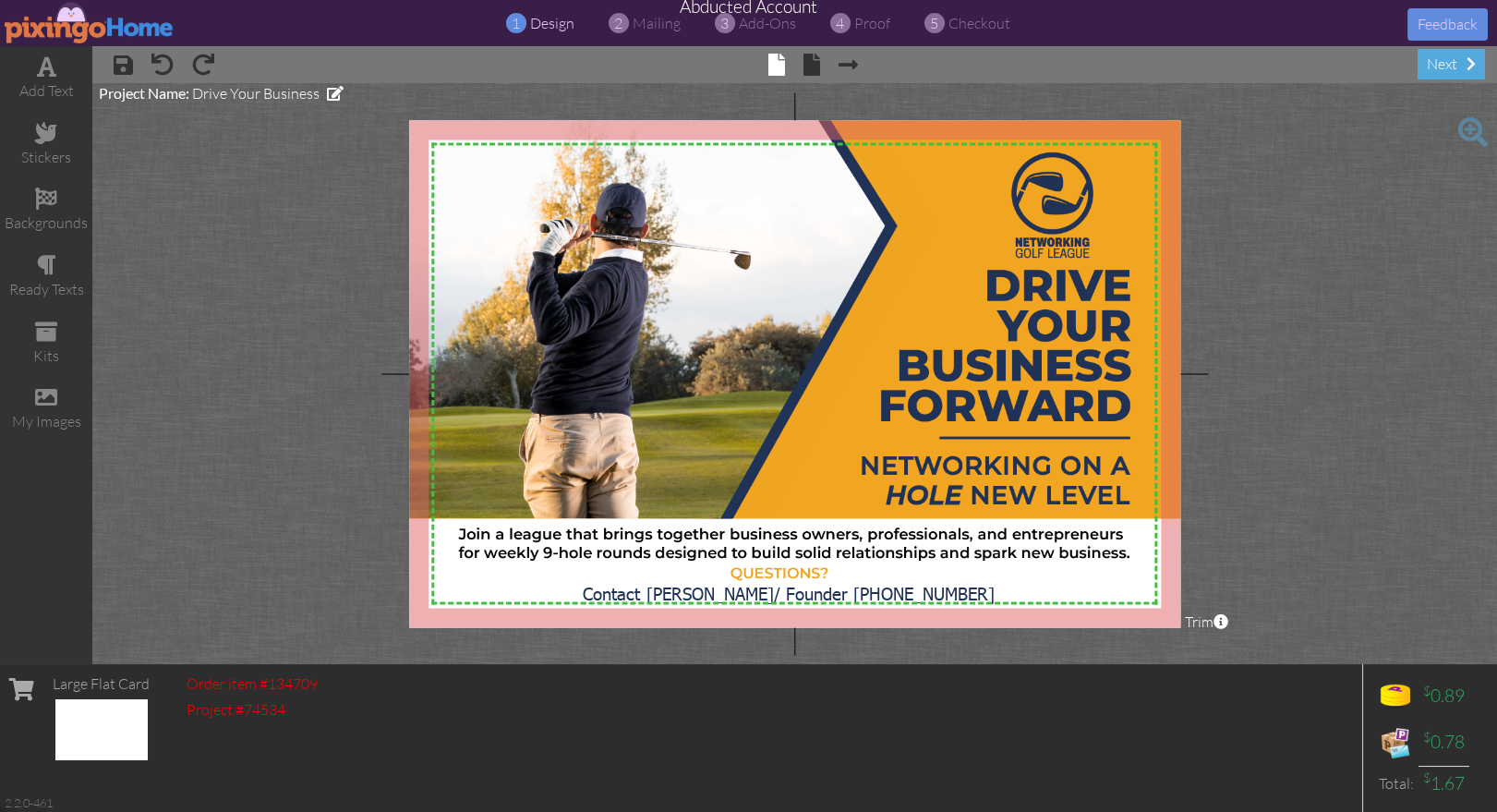
click at [1373, 403] on project-studio-wrapper "X X X X X X X X X X X X X X X X X X X X X X X X X X X X X X X X X X X X X X X X…" at bounding box center [794, 374] width 1404 height 581
click at [1376, 405] on project-studio-wrapper "X X X X X X X X X X X X X X X X X X X X X X X X X X X X X X X X X X X X X X X X…" at bounding box center [794, 374] width 1404 height 581
click at [871, 26] on span "proof" at bounding box center [872, 23] width 36 height 19
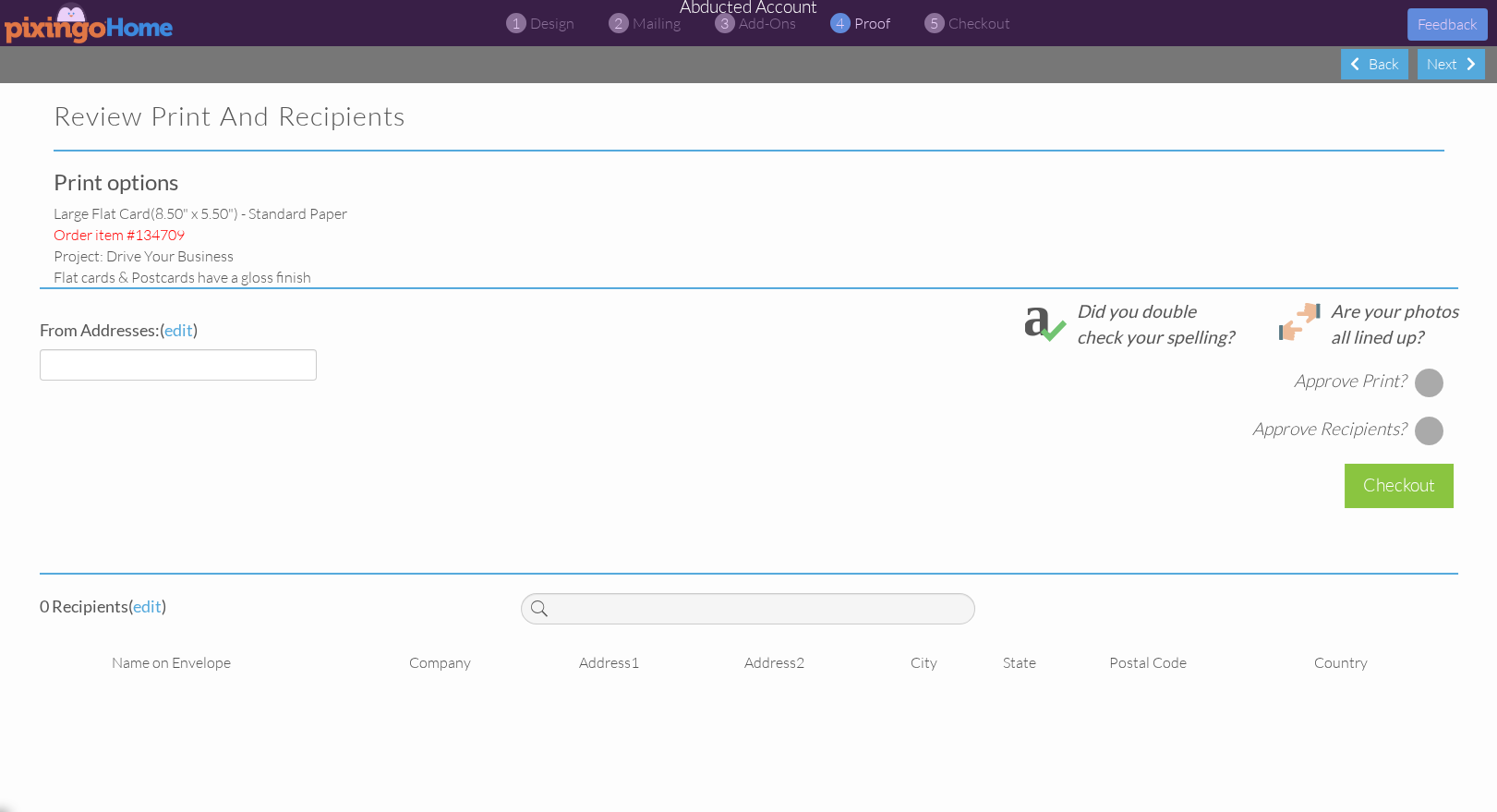
select select "object:11067"
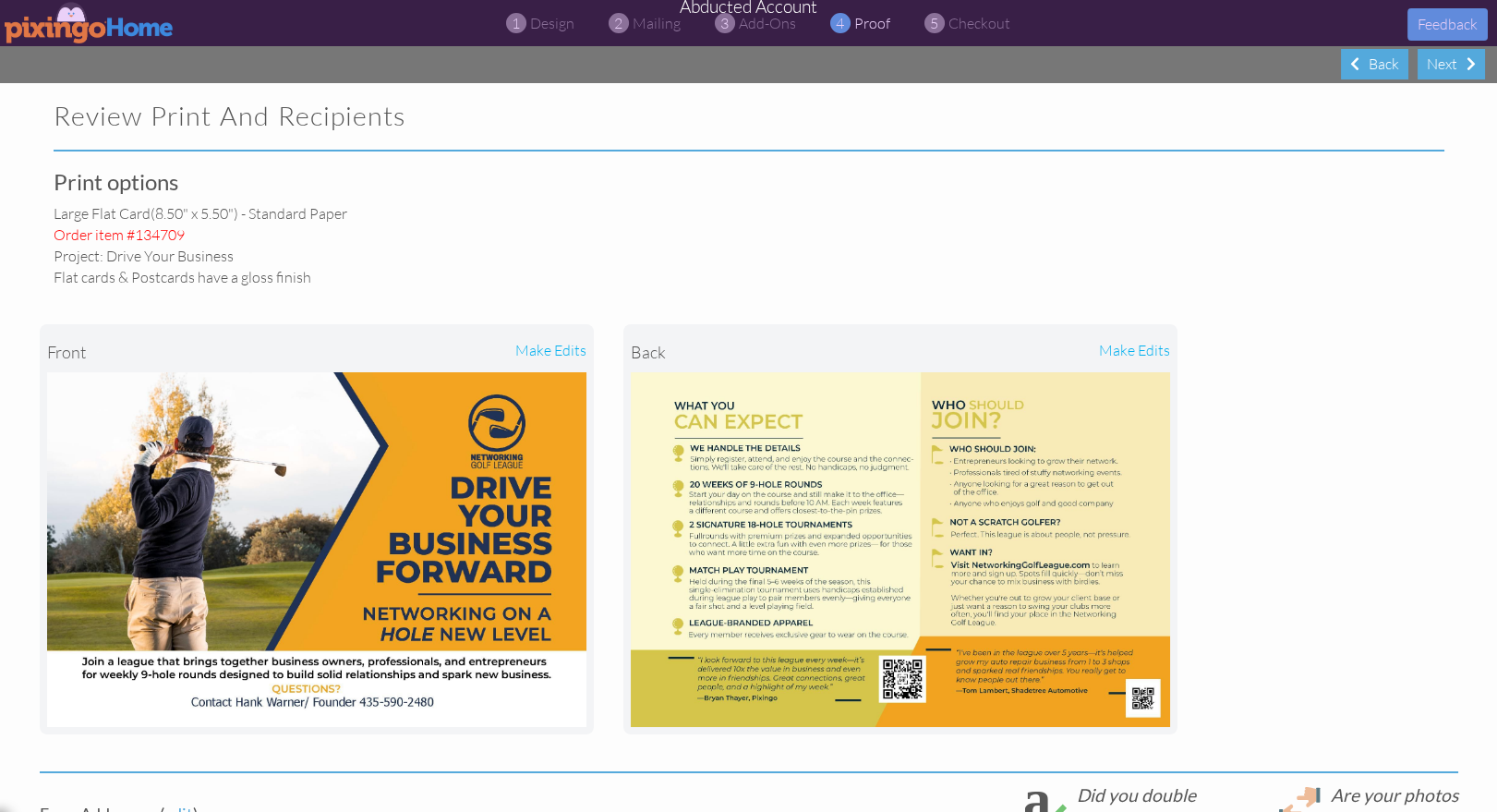
click at [1372, 292] on div "front make edits back make edits" at bounding box center [748, 529] width 1419 height 484
click at [63, 25] on img at bounding box center [90, 22] width 170 height 41
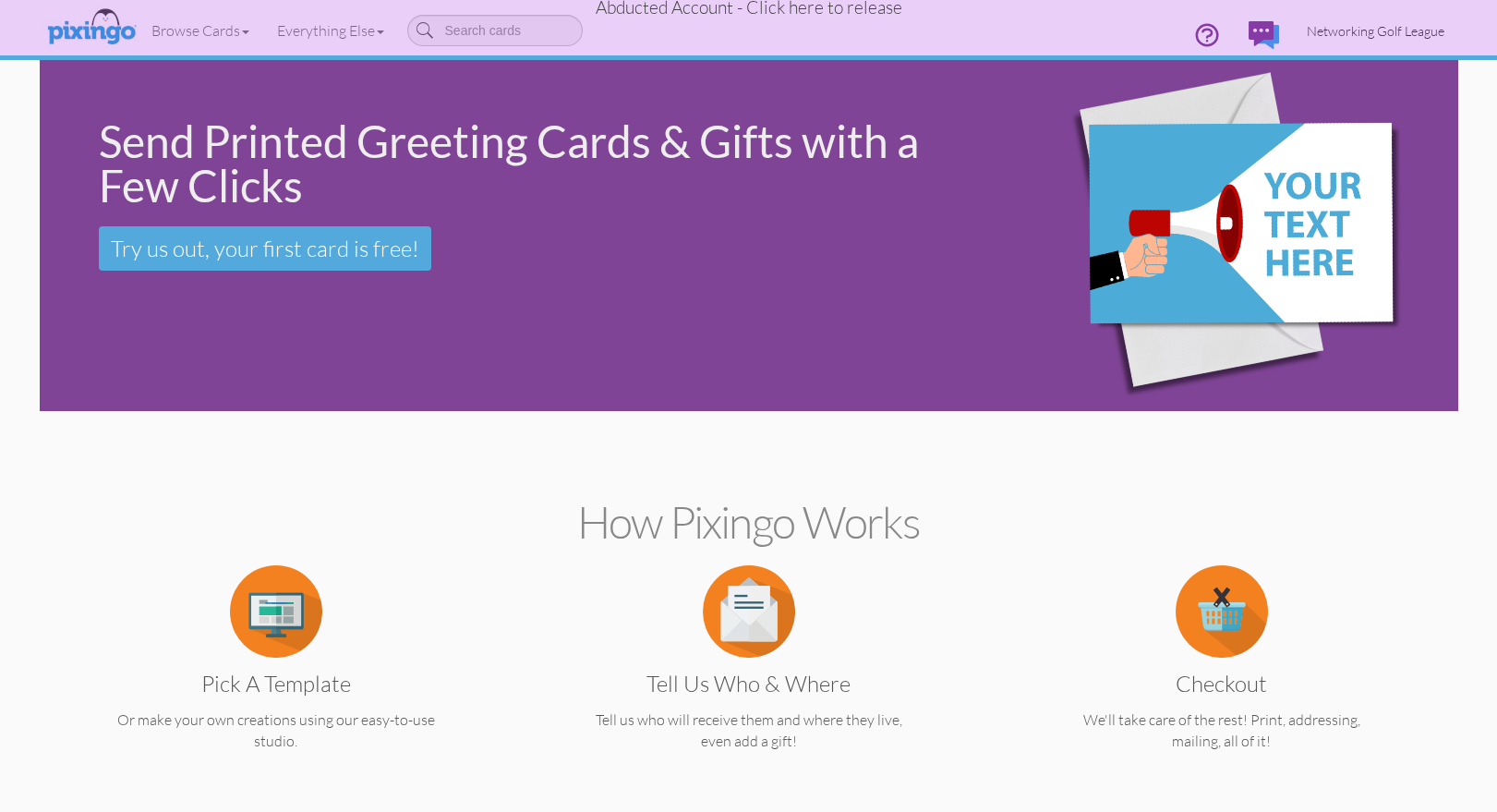
click at [1345, 29] on span "Networking Golf League" at bounding box center [1375, 31] width 137 height 16
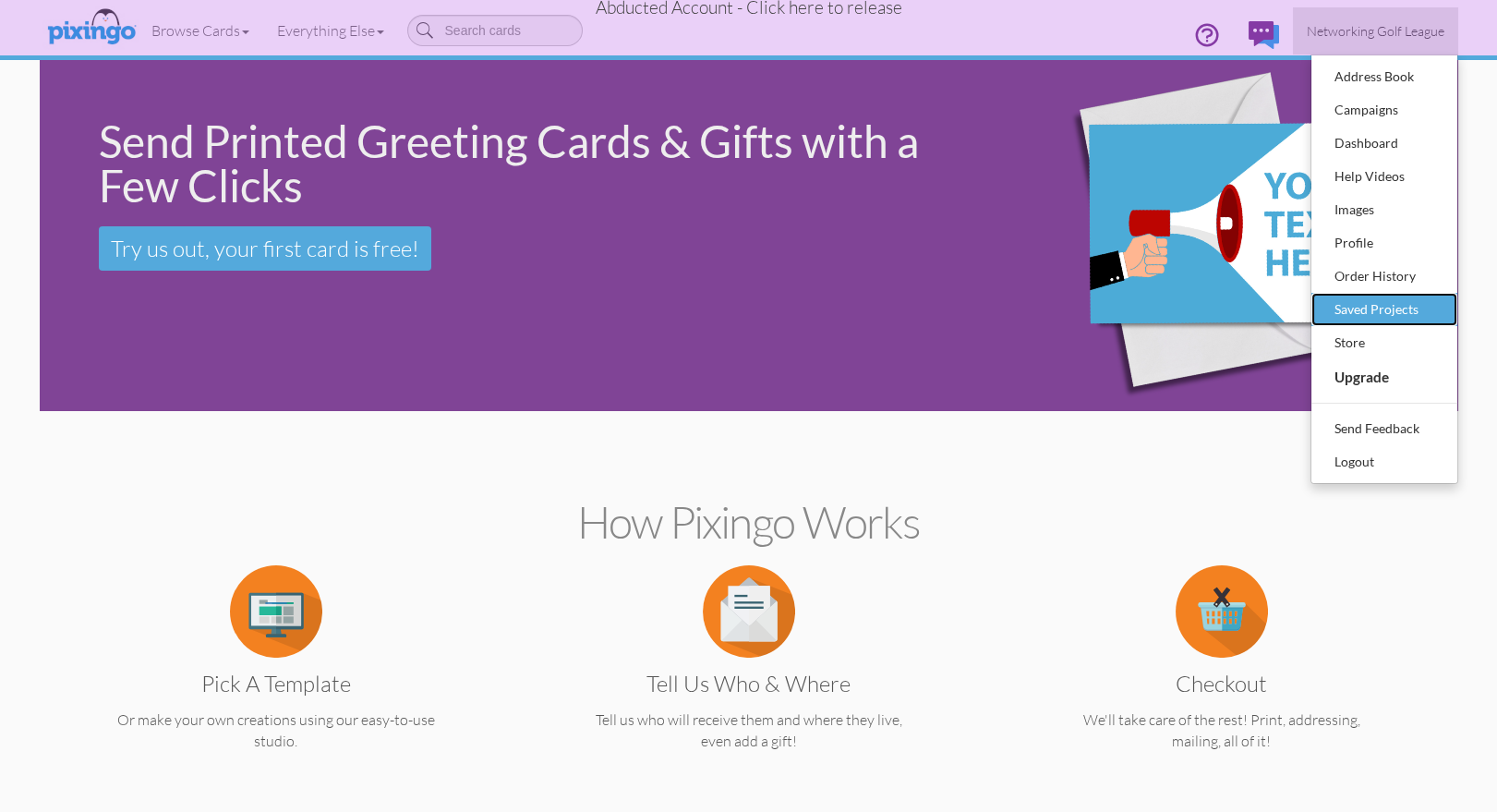
click at [1383, 317] on div "Saved Projects" at bounding box center [1384, 309] width 109 height 28
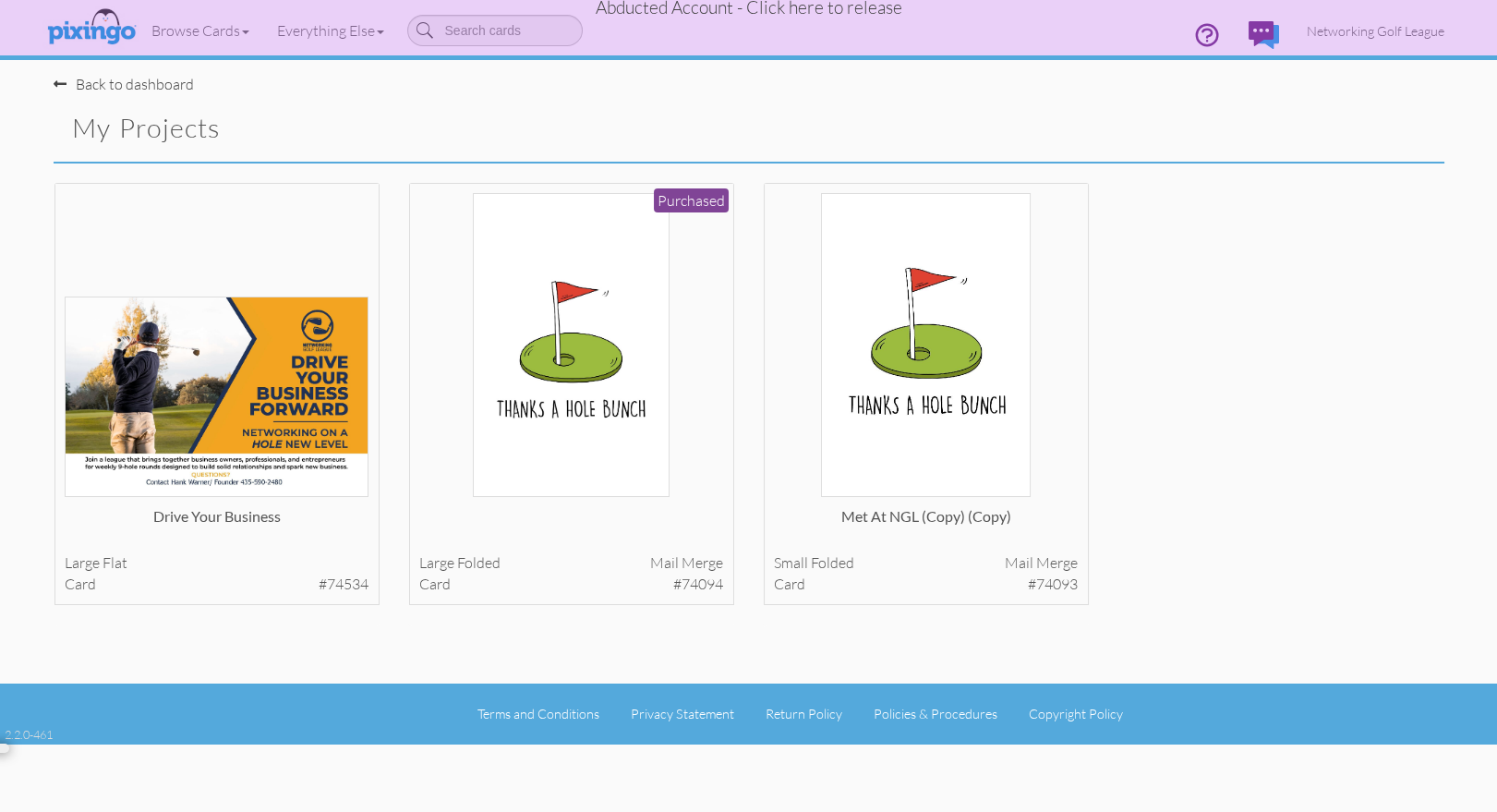
click at [1407, 242] on div "Drive Your Business large flat card #74534 View Details large small" at bounding box center [748, 409] width 1419 height 455
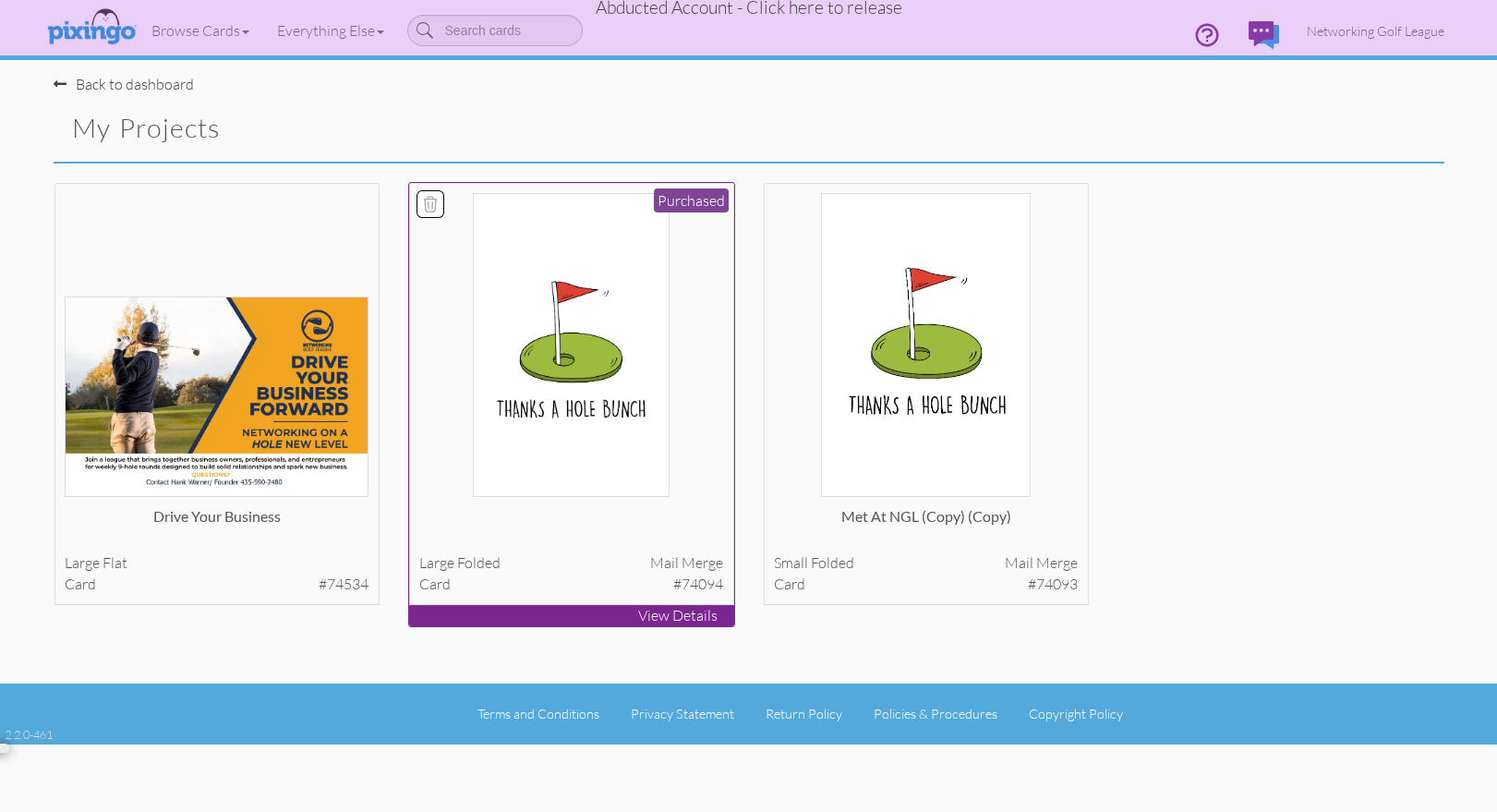
click at [571, 340] on img at bounding box center [571, 345] width 196 height 304
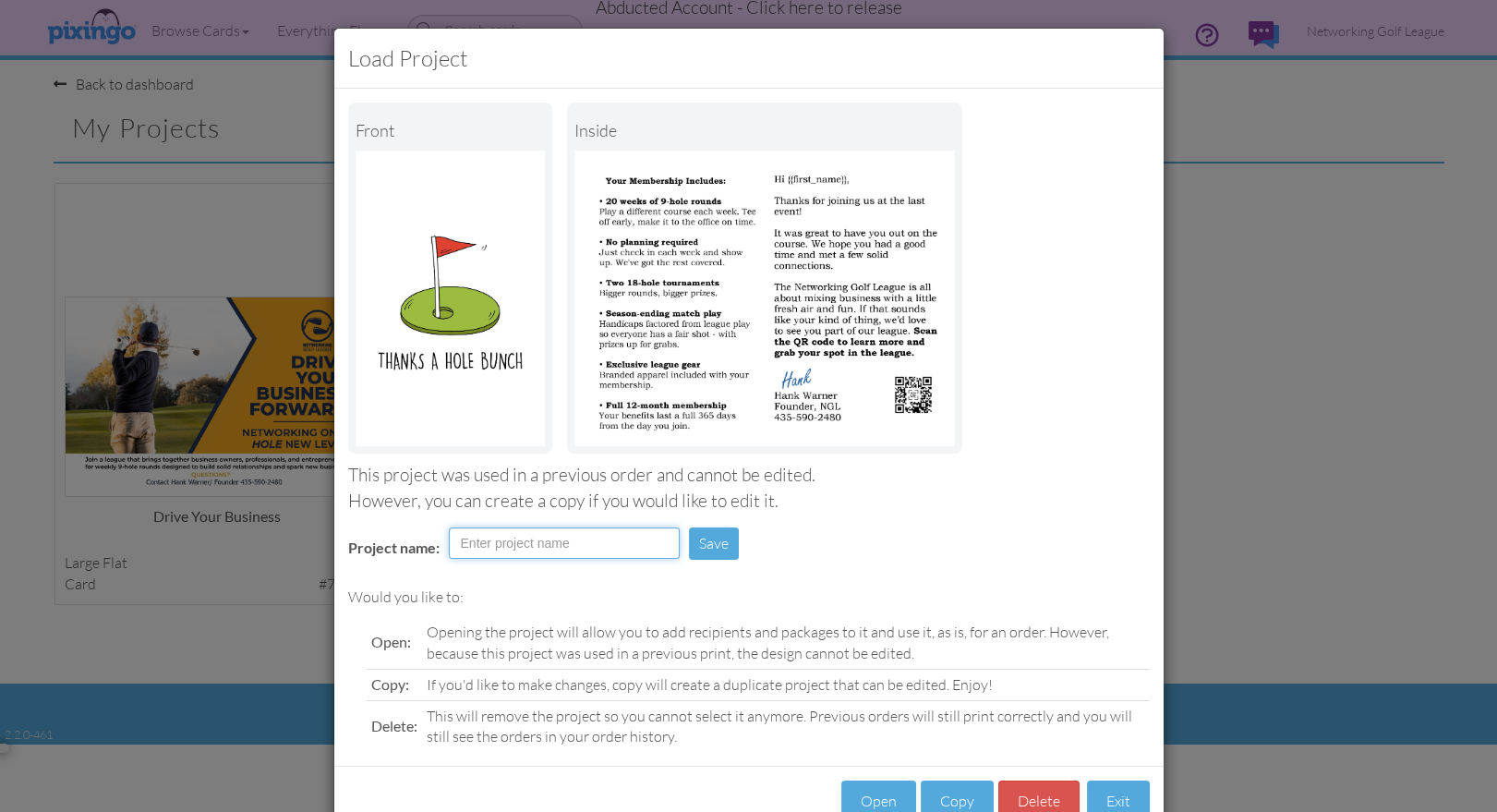
click at [489, 545] on input "Project name:" at bounding box center [563, 543] width 231 height 32
type input "Visited First Time"
click at [706, 549] on button "Save" at bounding box center [713, 543] width 50 height 33
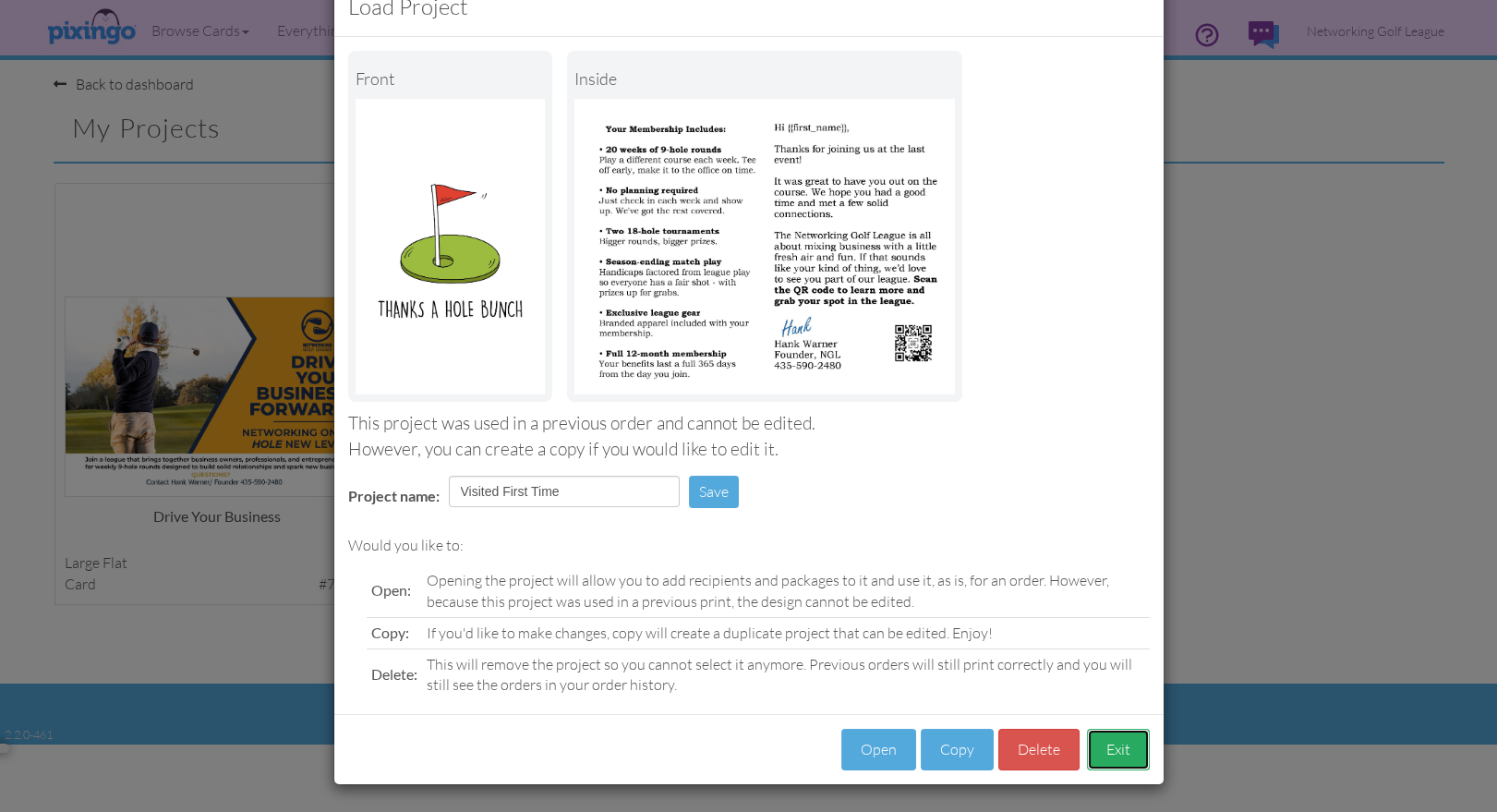
click at [1120, 740] on button "Exit" at bounding box center [1118, 749] width 63 height 41
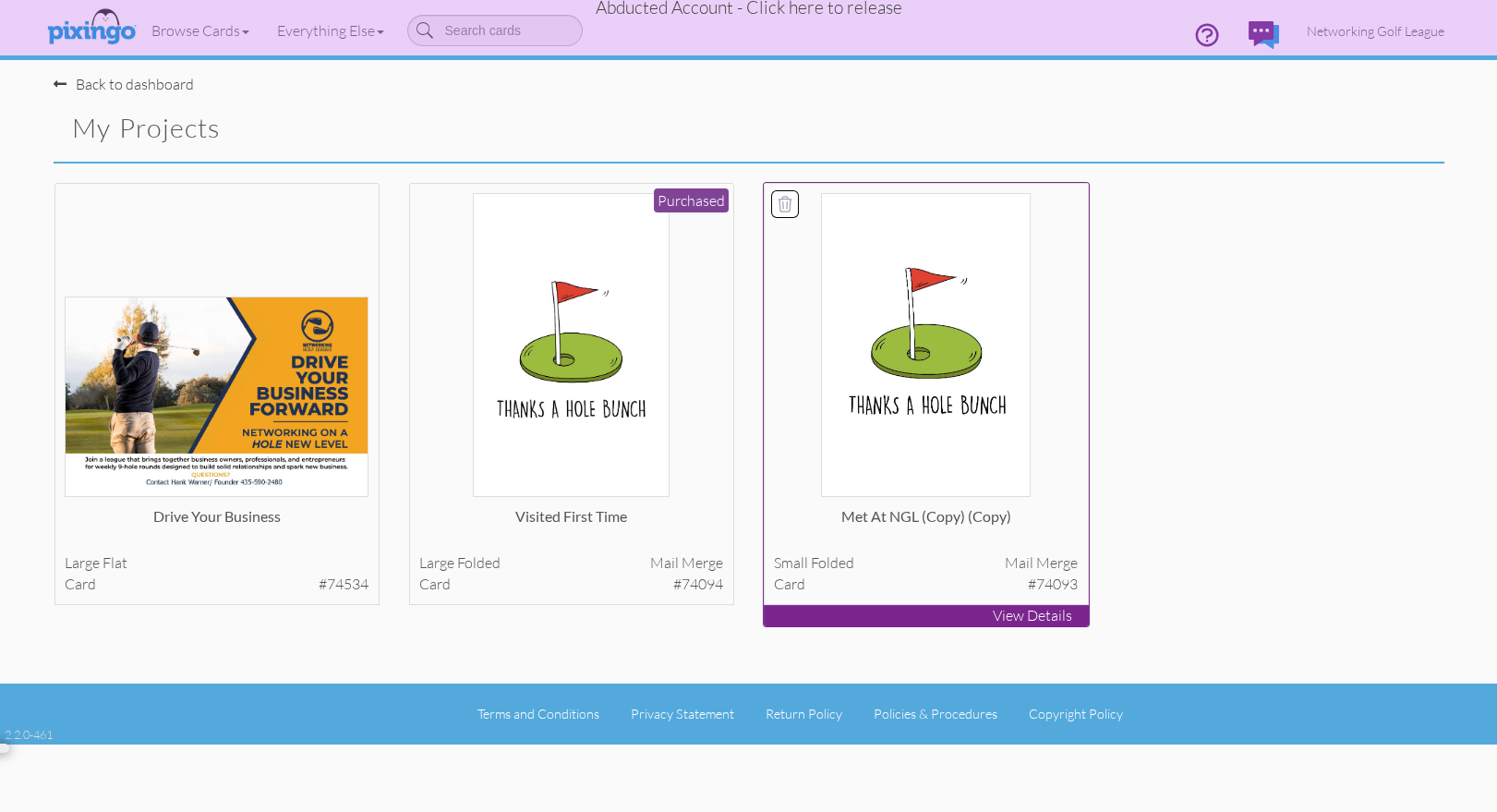
click at [969, 418] on img at bounding box center [926, 345] width 209 height 304
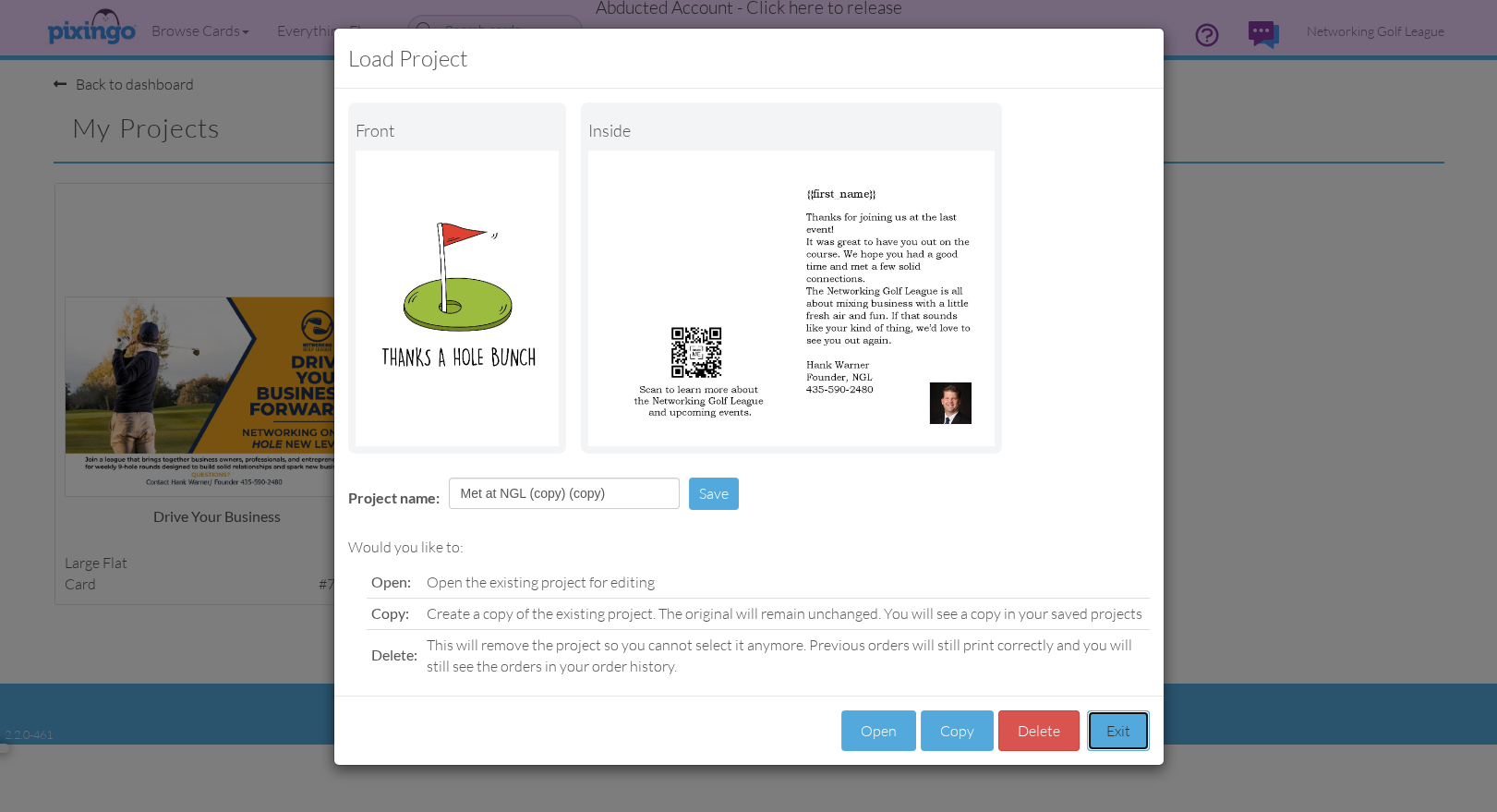
click at [1109, 718] on button "Exit" at bounding box center [1118, 731] width 63 height 41
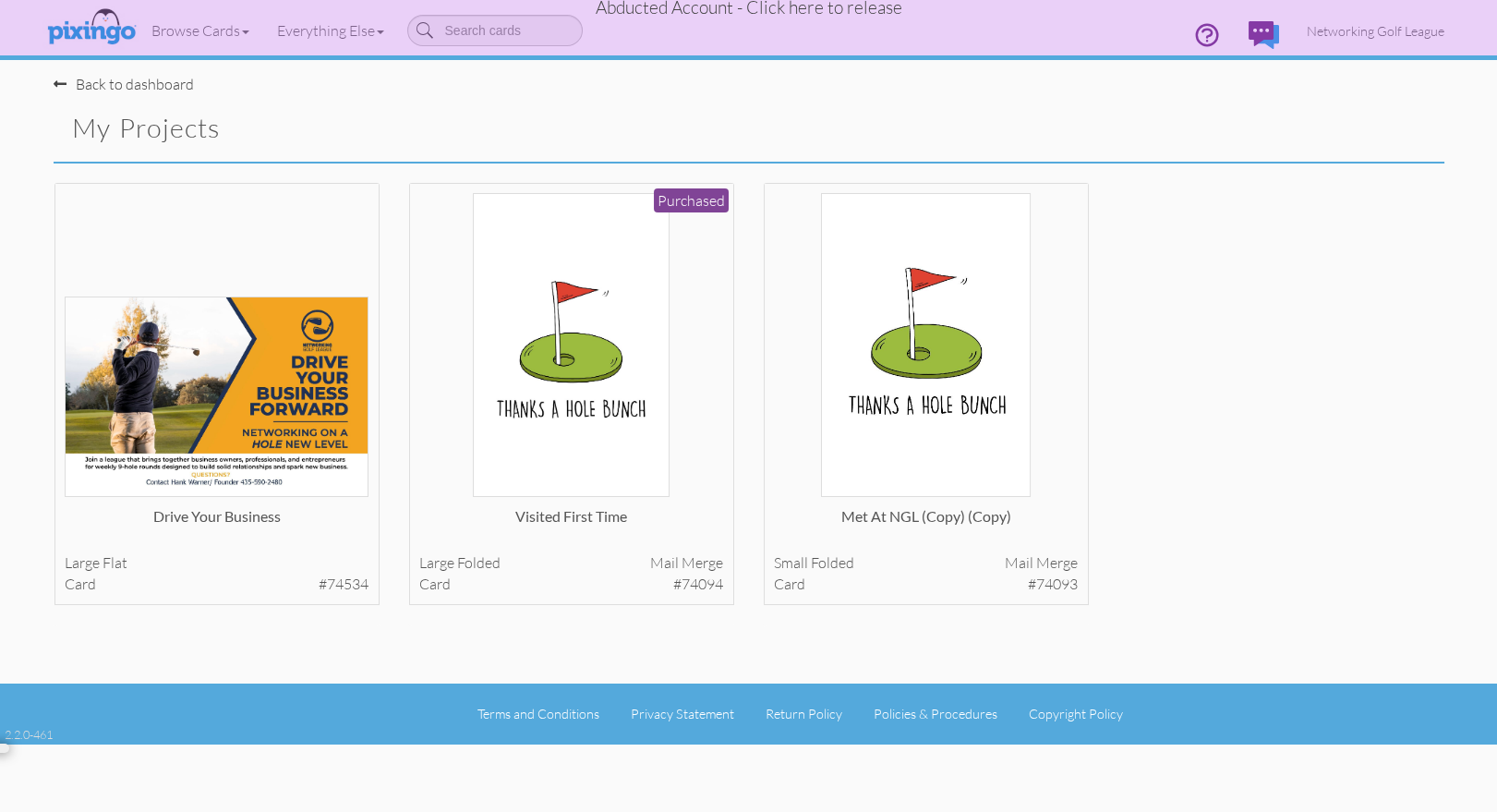
click at [1247, 549] on div "Drive Your Business large flat card #74534 View Details large small" at bounding box center [748, 409] width 1419 height 455
click at [484, 37] on input at bounding box center [495, 31] width 176 height 32
type input "golf"
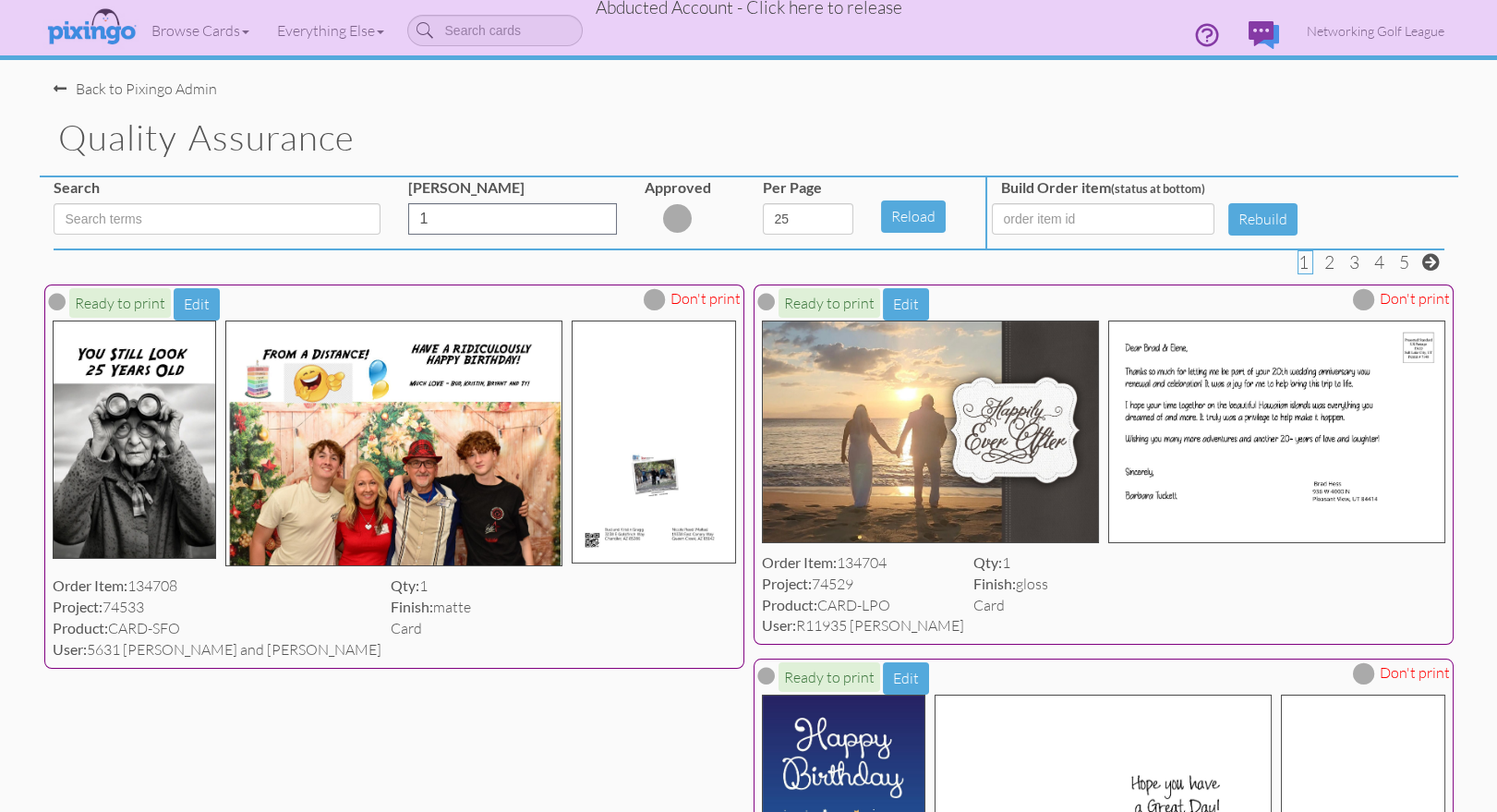
click at [805, 7] on span "Abducted Account - Click here to release" at bounding box center [748, 7] width 307 height 22
